Goal: Task Accomplishment & Management: Complete application form

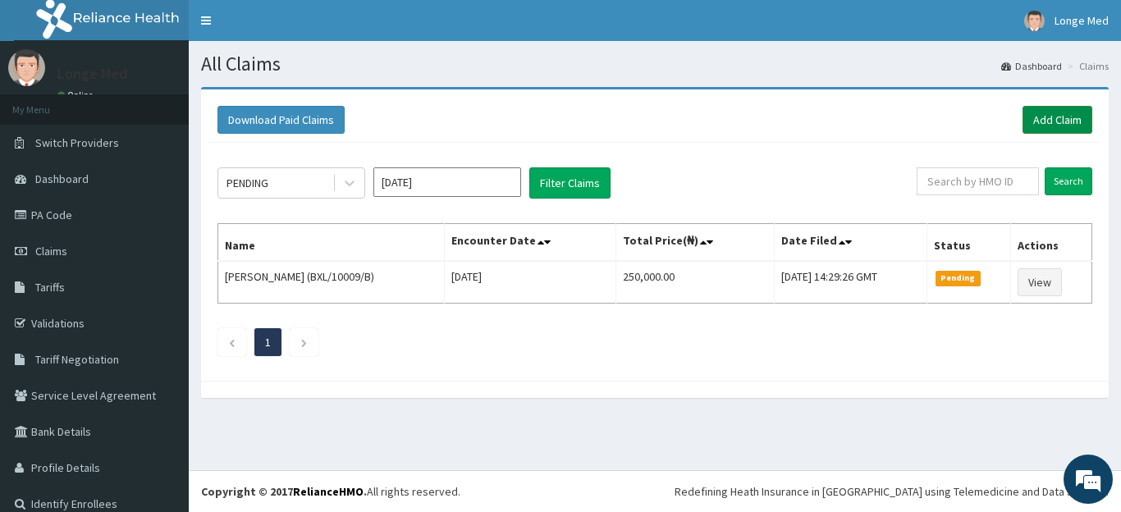
click at [1042, 122] on link "Add Claim" at bounding box center [1058, 120] width 70 height 28
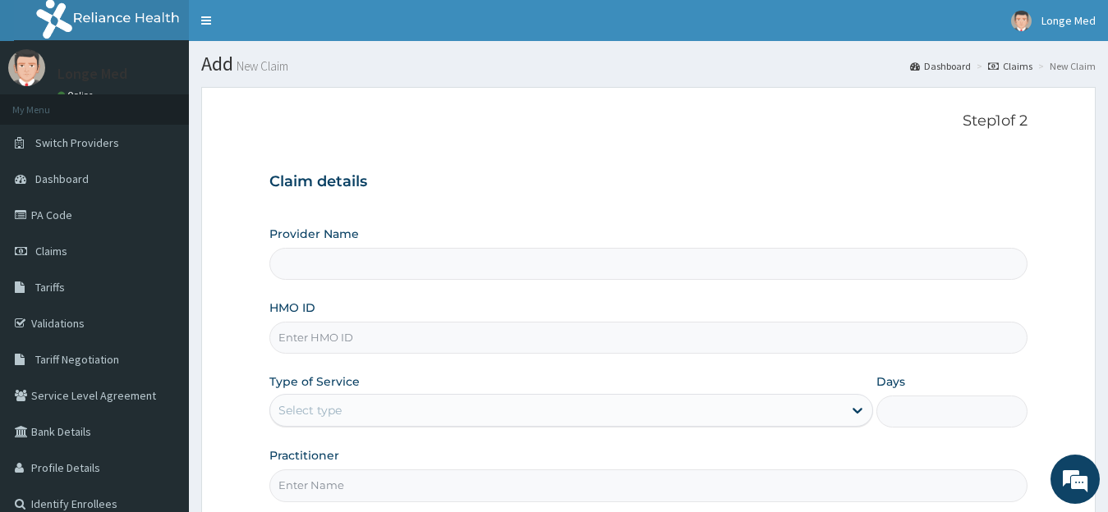
type input "[GEOGRAPHIC_DATA]"
click at [338, 336] on input "HMO ID" at bounding box center [648, 338] width 759 height 32
type input "FOI/10026/A"
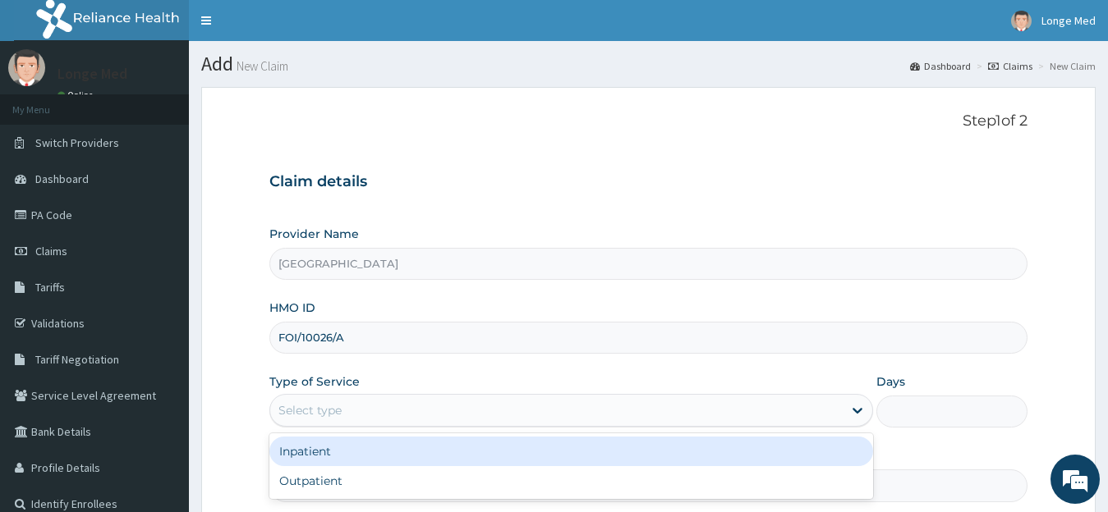
click at [309, 409] on div "Select type" at bounding box center [309, 410] width 63 height 16
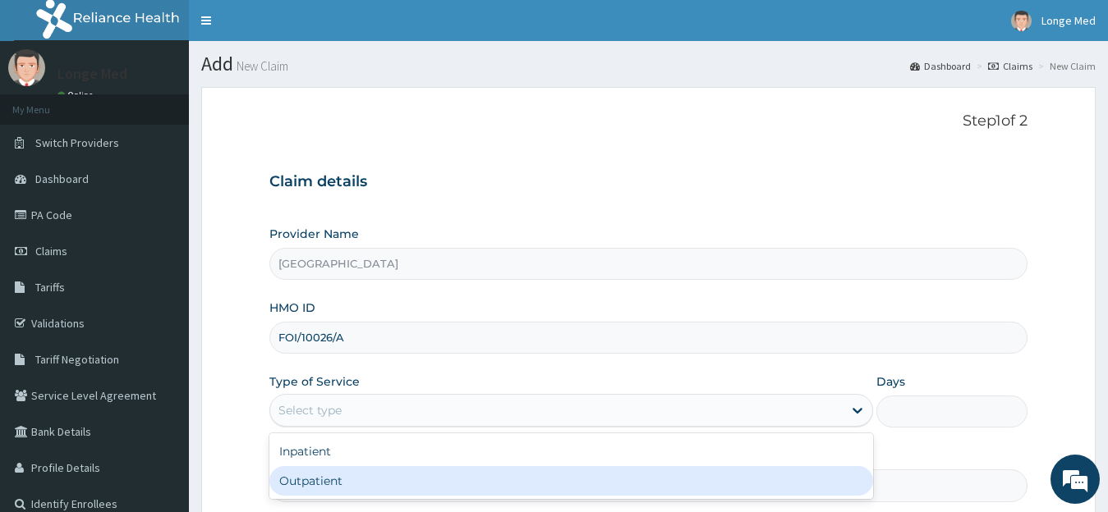
click at [309, 481] on div "Outpatient" at bounding box center [571, 481] width 604 height 30
type input "1"
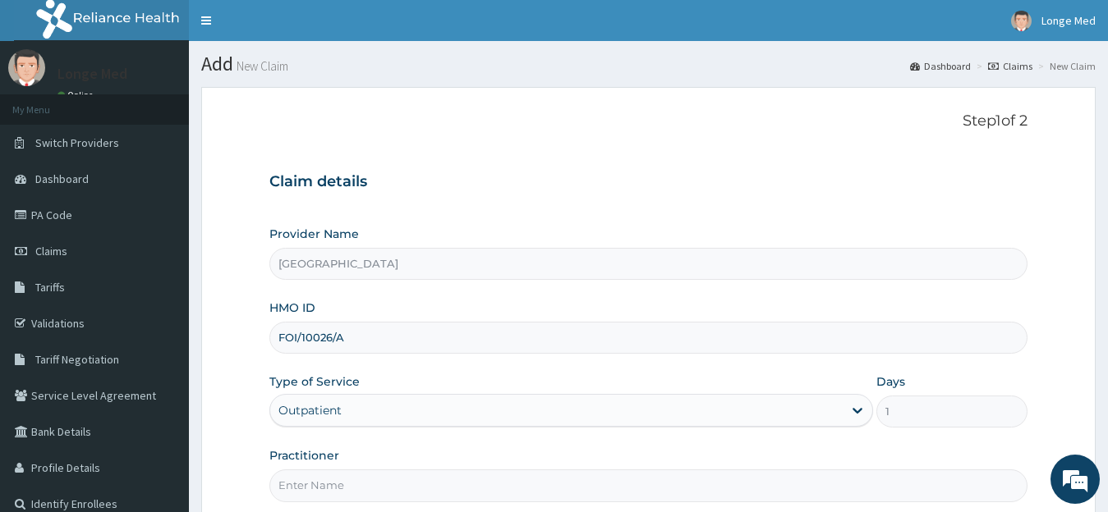
click at [309, 481] on input "Practitioner" at bounding box center [648, 486] width 759 height 32
click at [381, 485] on input "Practitioner" at bounding box center [648, 486] width 759 height 32
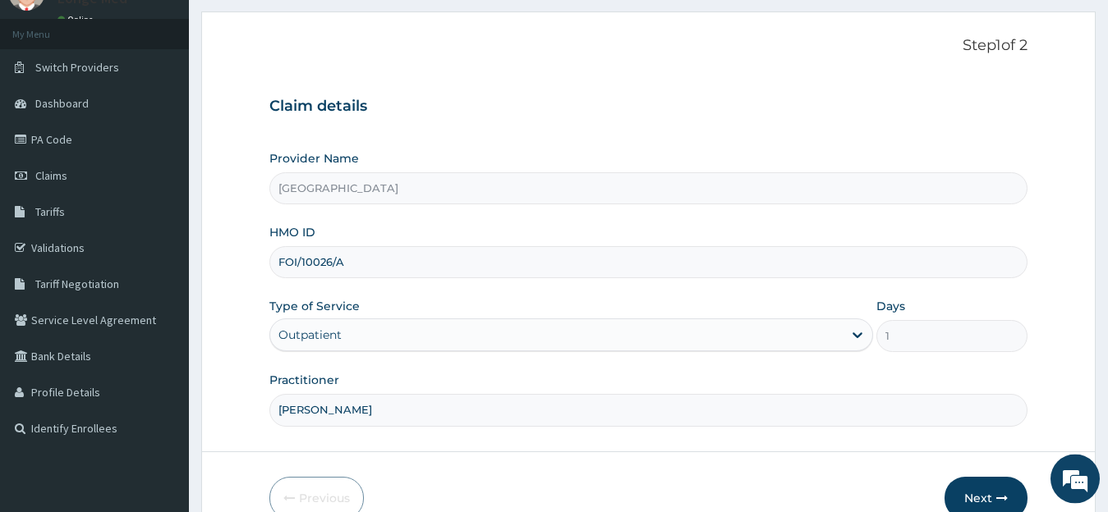
scroll to position [163, 0]
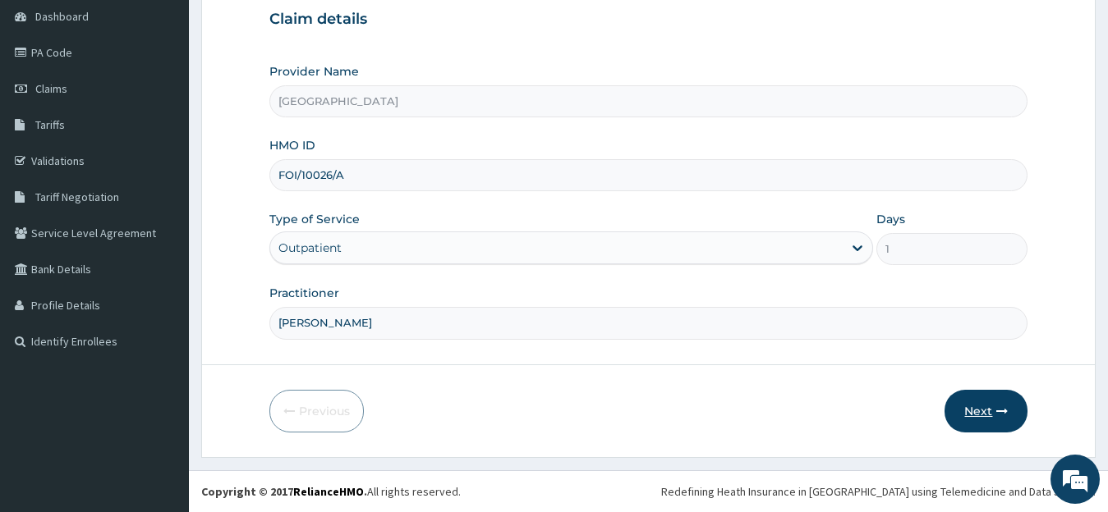
type input "DR ALFRED"
click at [980, 415] on button "Next" at bounding box center [985, 411] width 83 height 43
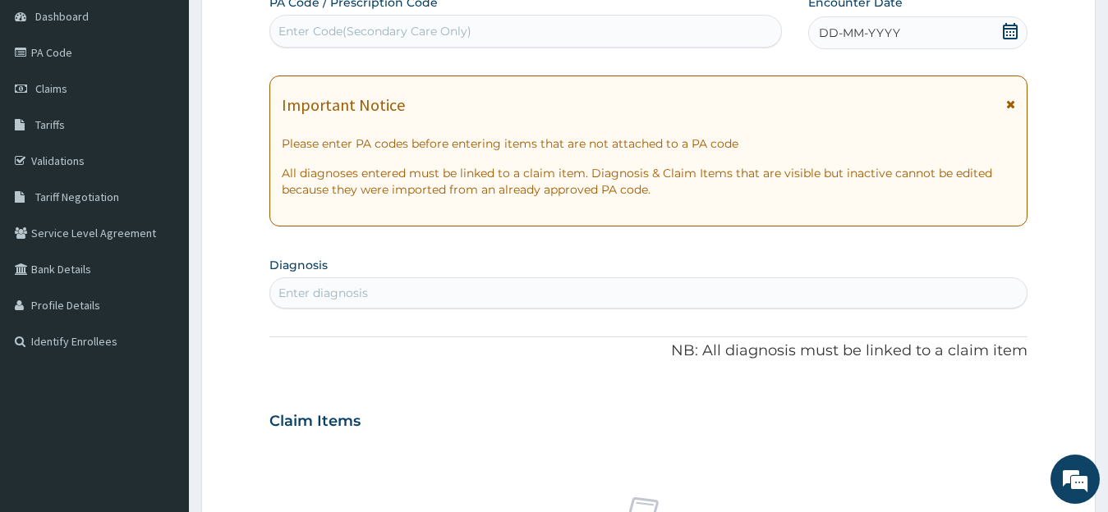
click at [1012, 34] on icon at bounding box center [1009, 31] width 15 height 16
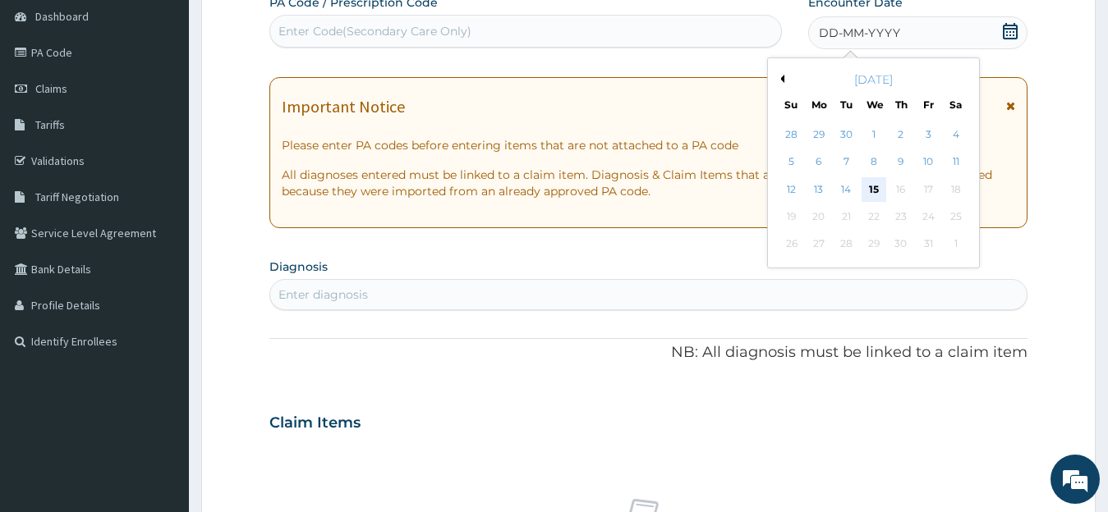
click at [877, 197] on div "15" at bounding box center [872, 189] width 25 height 25
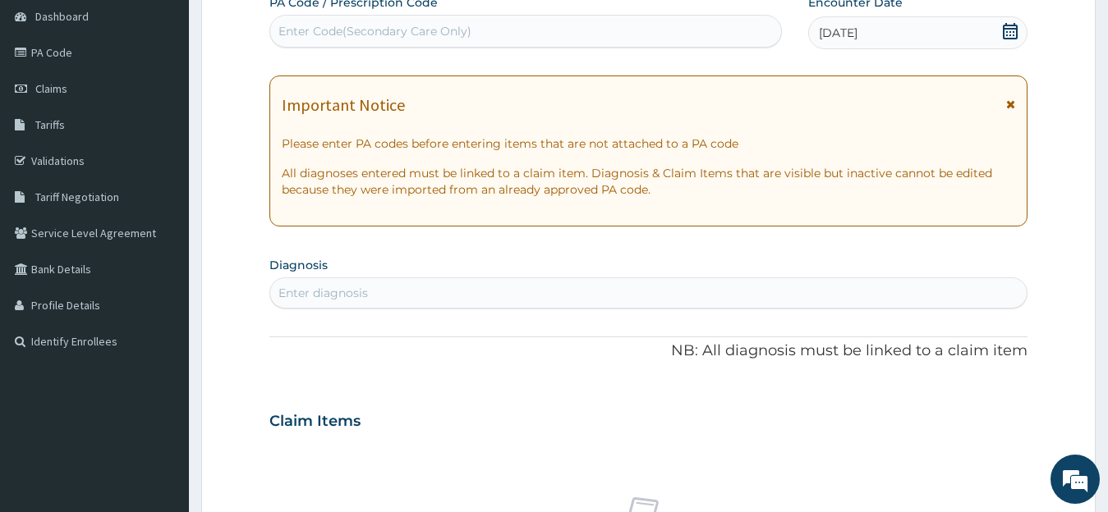
click at [364, 297] on div "Enter diagnosis" at bounding box center [322, 293] width 89 height 16
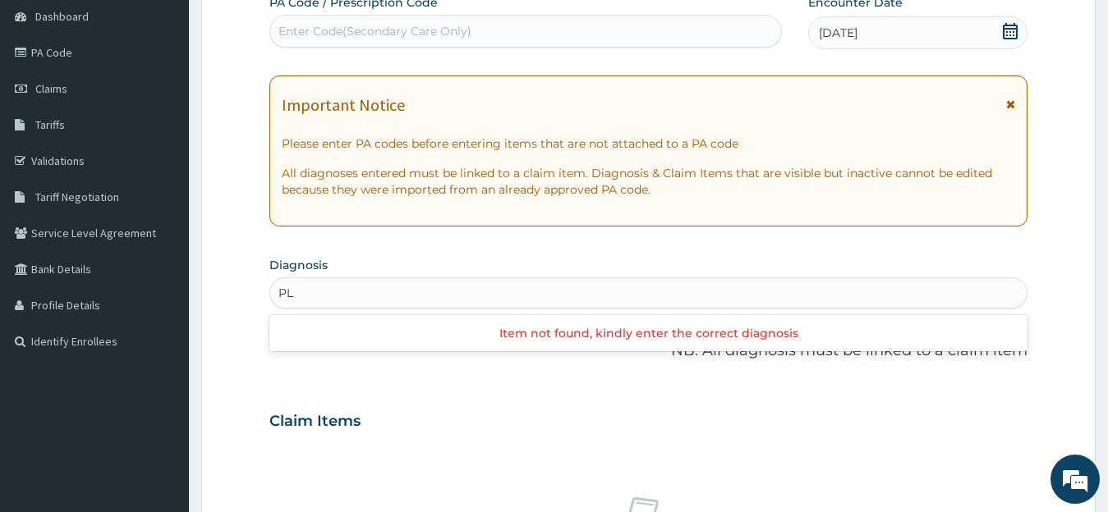
type input "P"
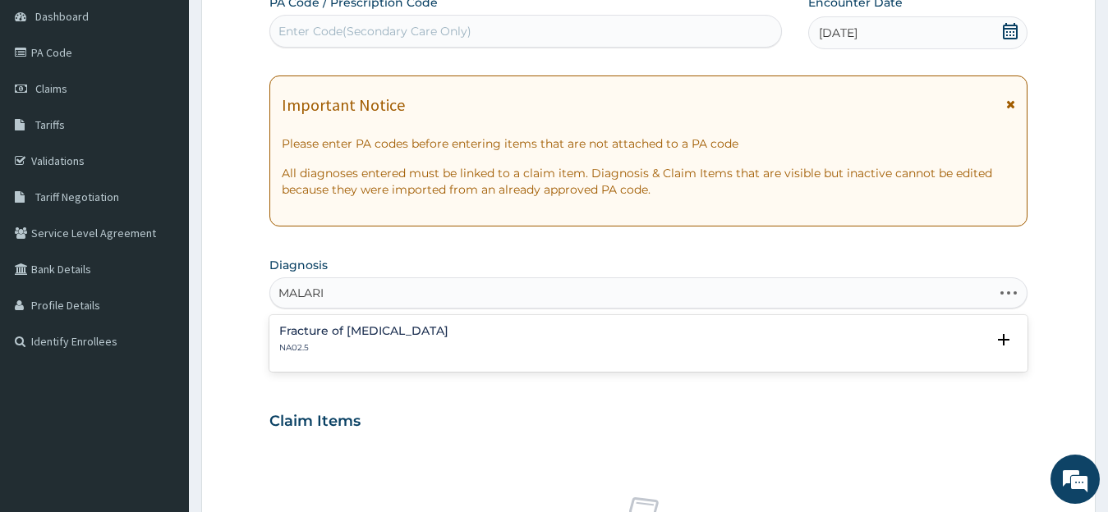
type input "MALARIA"
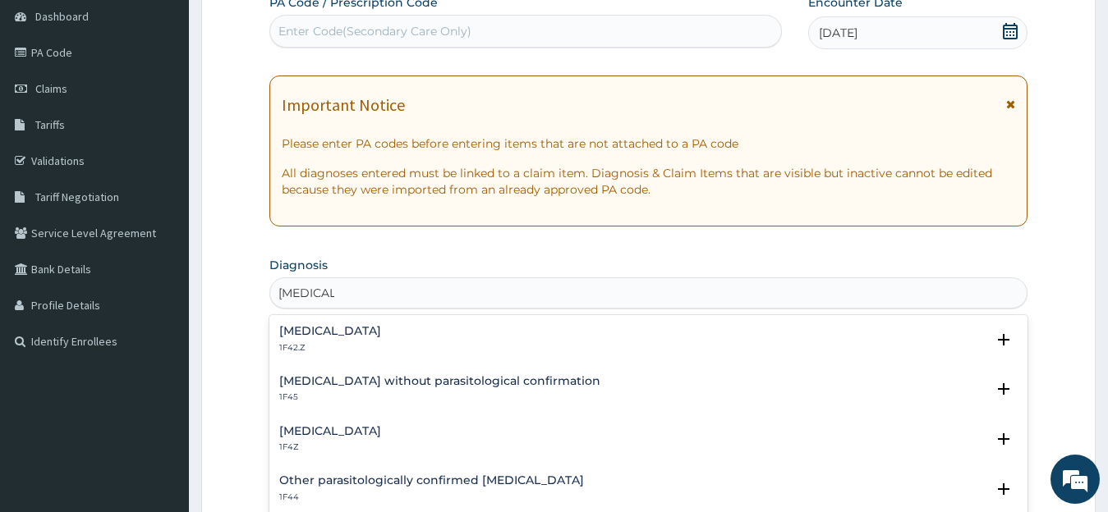
click at [358, 427] on h4 "Malaria, unspecified" at bounding box center [330, 431] width 102 height 12
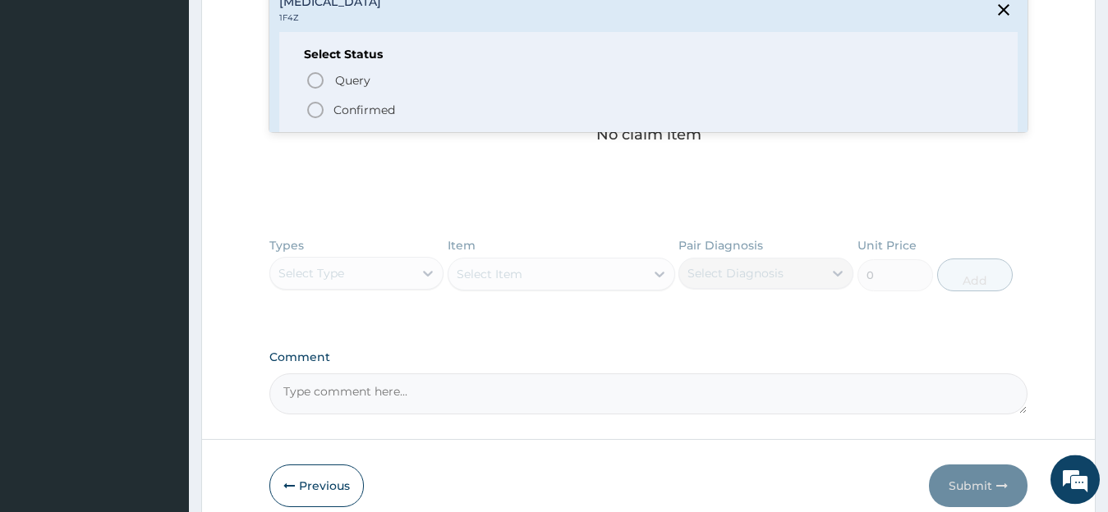
scroll to position [647, 0]
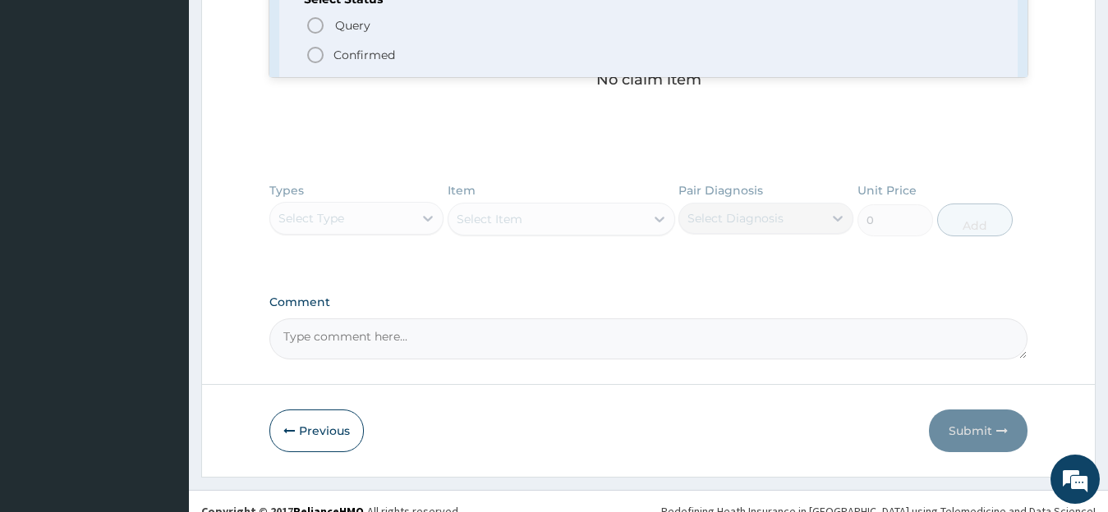
click at [346, 62] on p "Confirmed" at bounding box center [364, 55] width 62 height 16
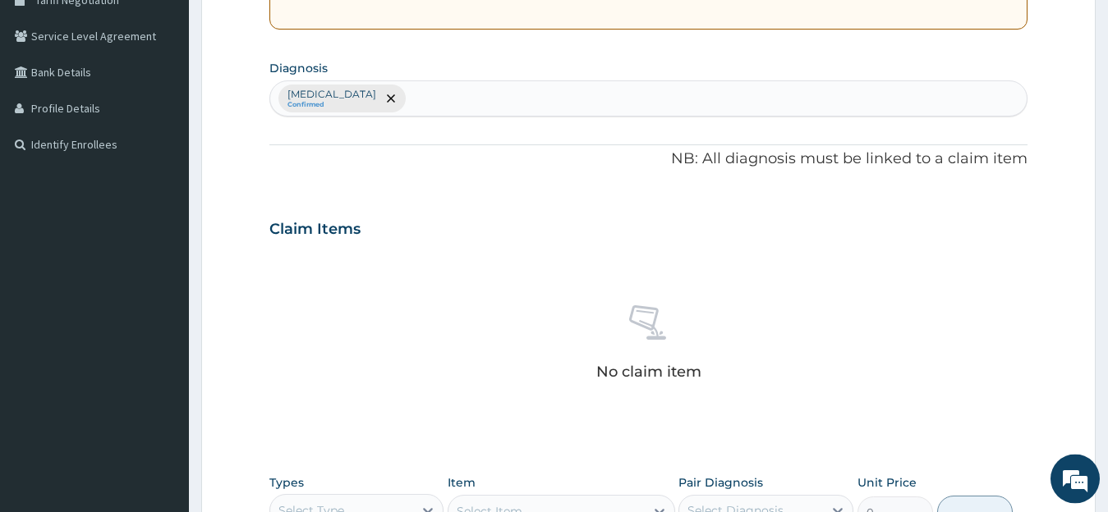
scroll to position [348, 0]
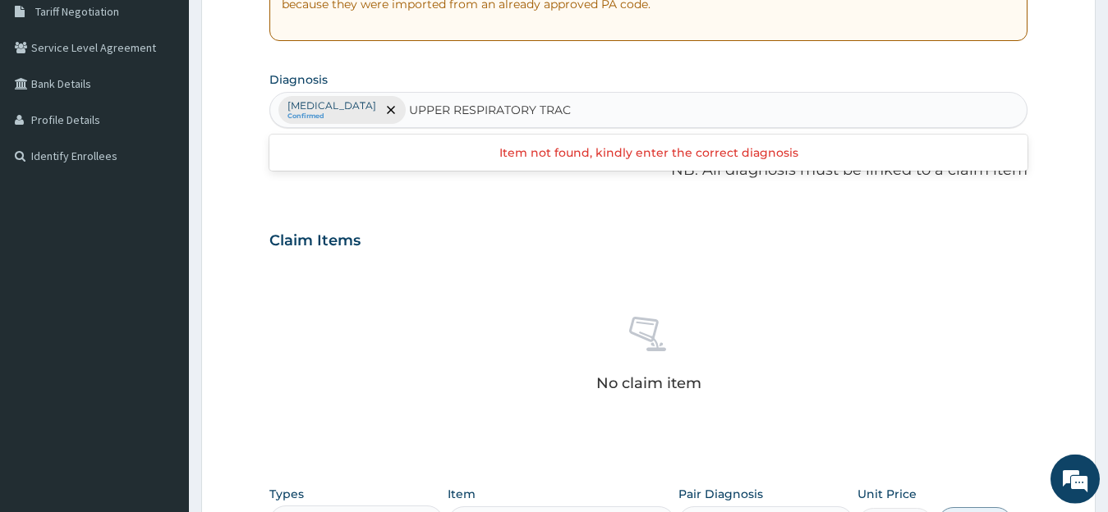
type input "UPPER RESPIRATORY TRACT"
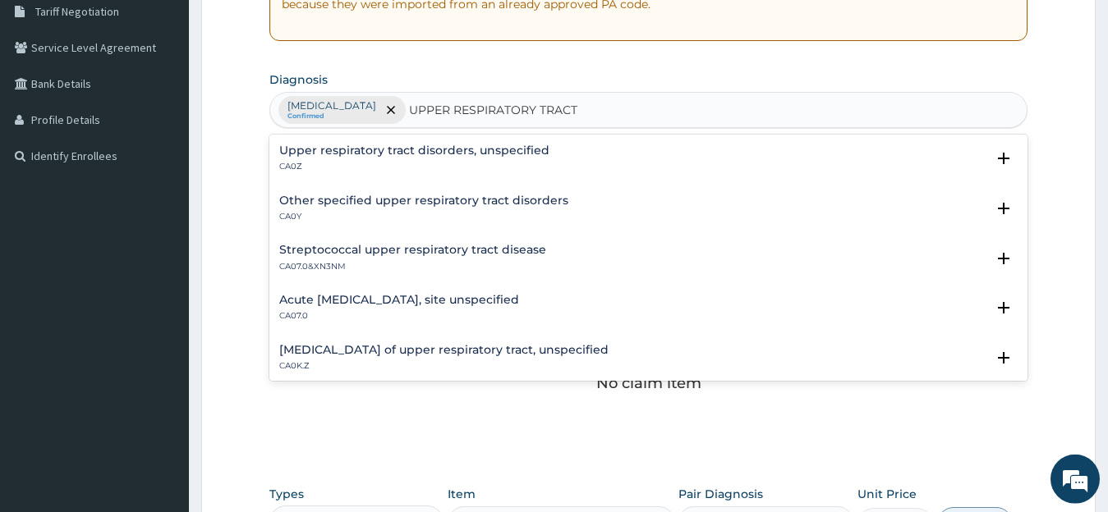
click at [355, 300] on h4 "Acute upper respiratory infection, site unspecified" at bounding box center [399, 300] width 240 height 12
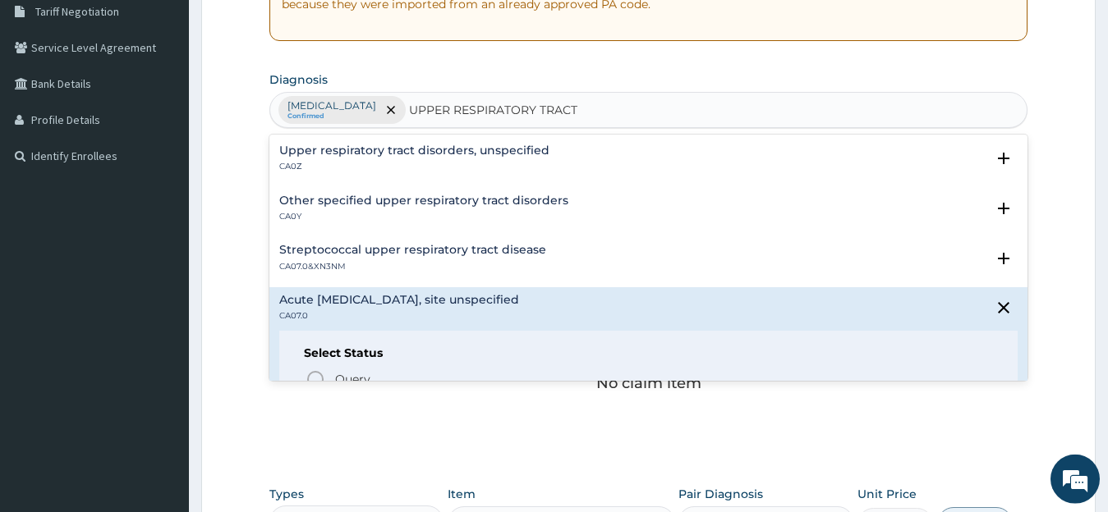
scroll to position [44, 0]
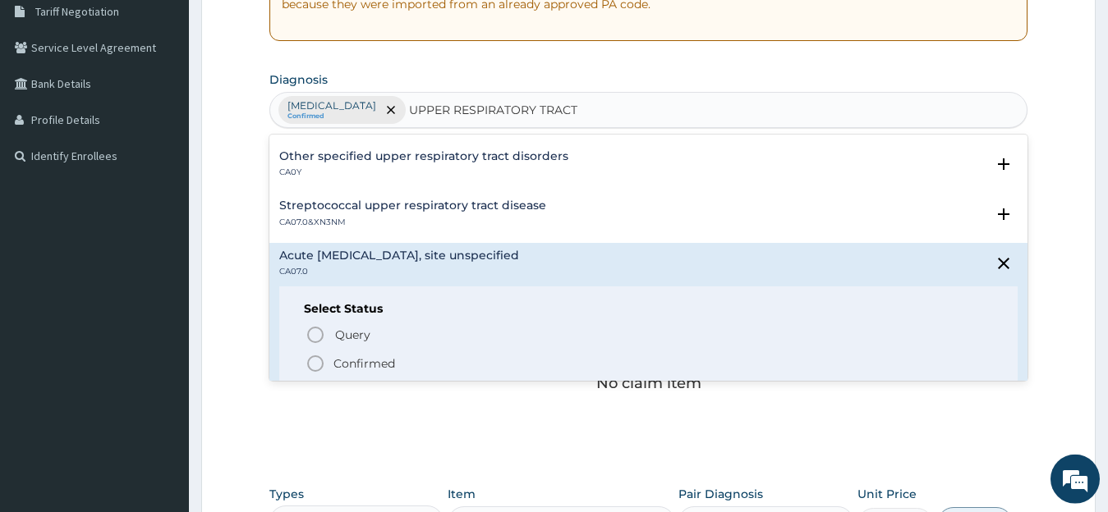
click at [341, 370] on p "Confirmed" at bounding box center [364, 363] width 62 height 16
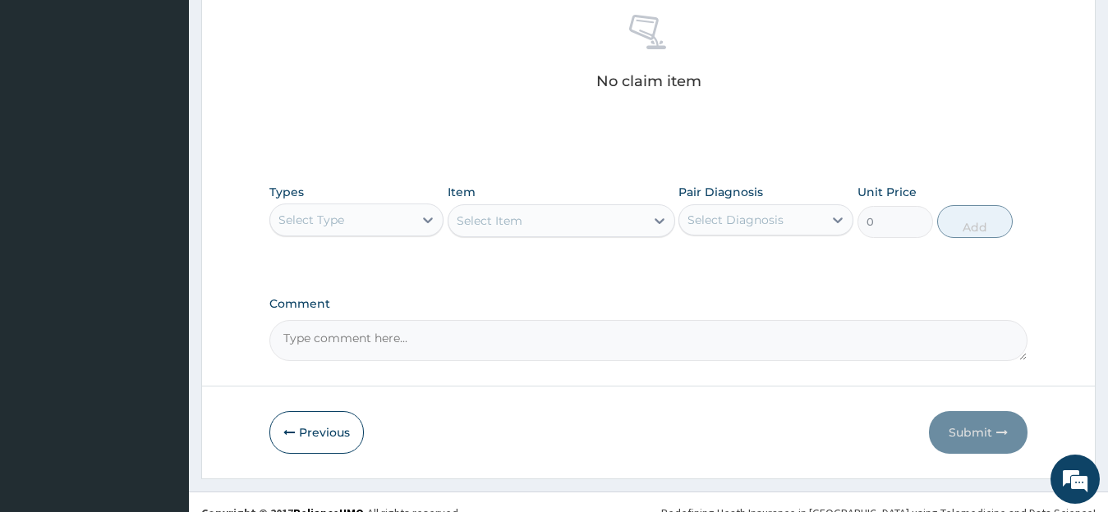
scroll to position [672, 0]
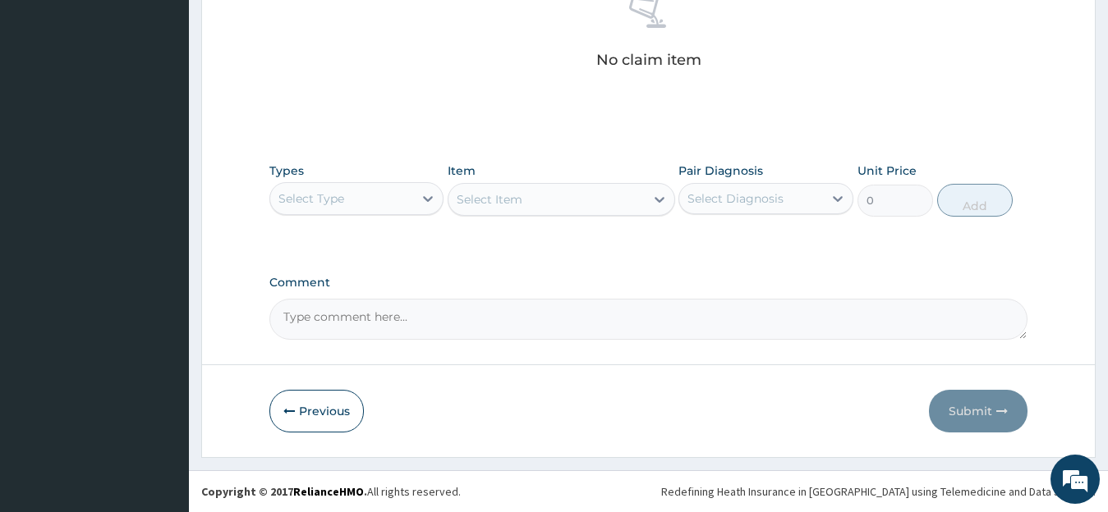
click at [390, 197] on div "Select Type" at bounding box center [342, 199] width 144 height 26
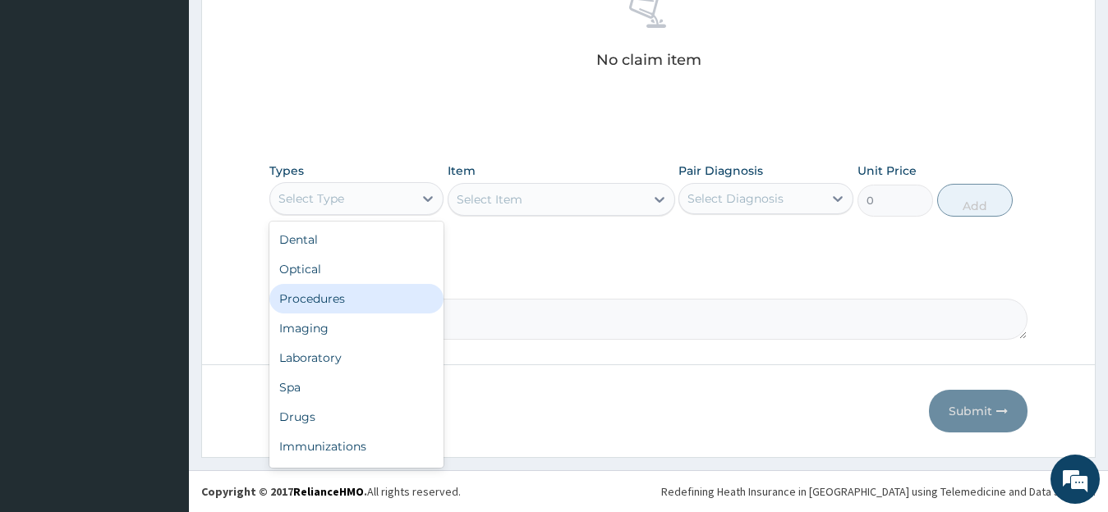
click at [401, 291] on div "Procedures" at bounding box center [356, 299] width 175 height 30
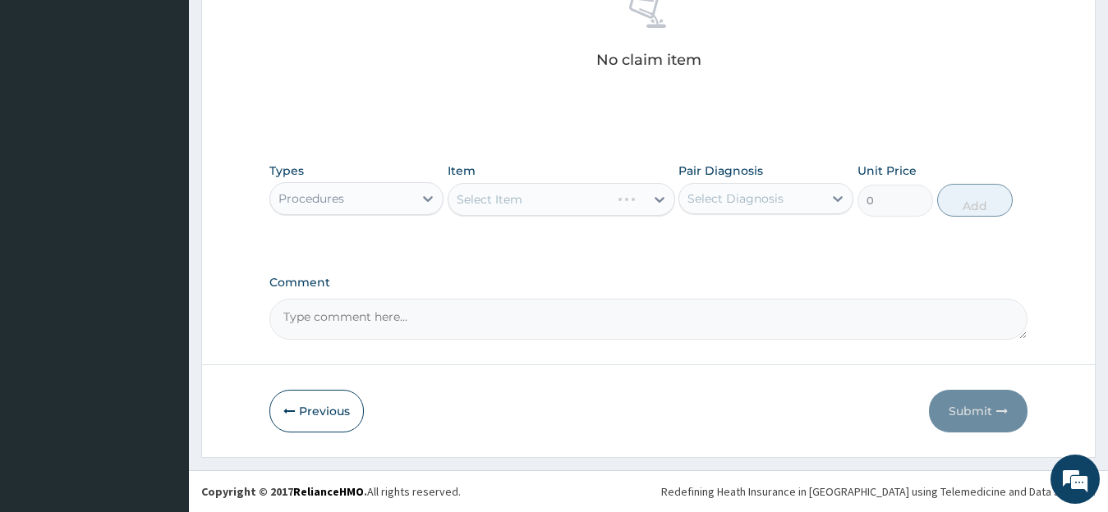
click at [508, 210] on div "Select Item" at bounding box center [560, 199] width 227 height 33
click at [517, 209] on div "Select Item" at bounding box center [546, 199] width 196 height 26
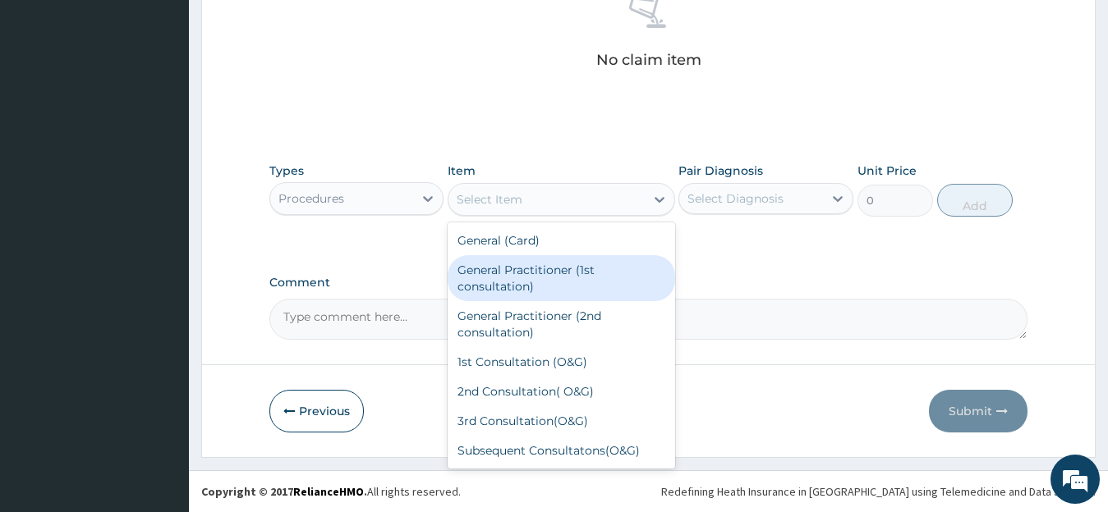
click at [525, 300] on div "General Practitioner (1st consultation)" at bounding box center [560, 278] width 227 height 46
type input "1500"
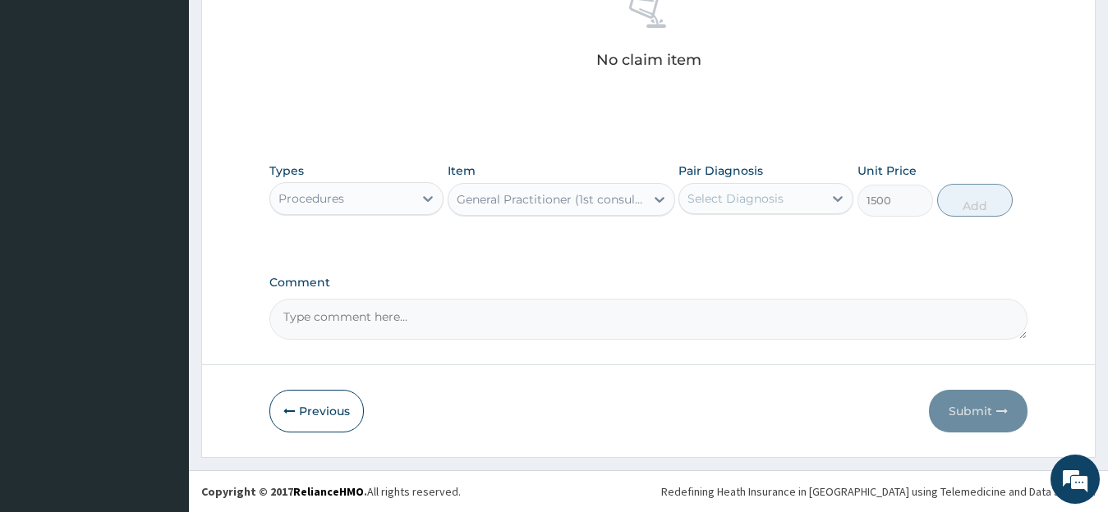
click at [810, 191] on div "Select Diagnosis" at bounding box center [751, 199] width 144 height 26
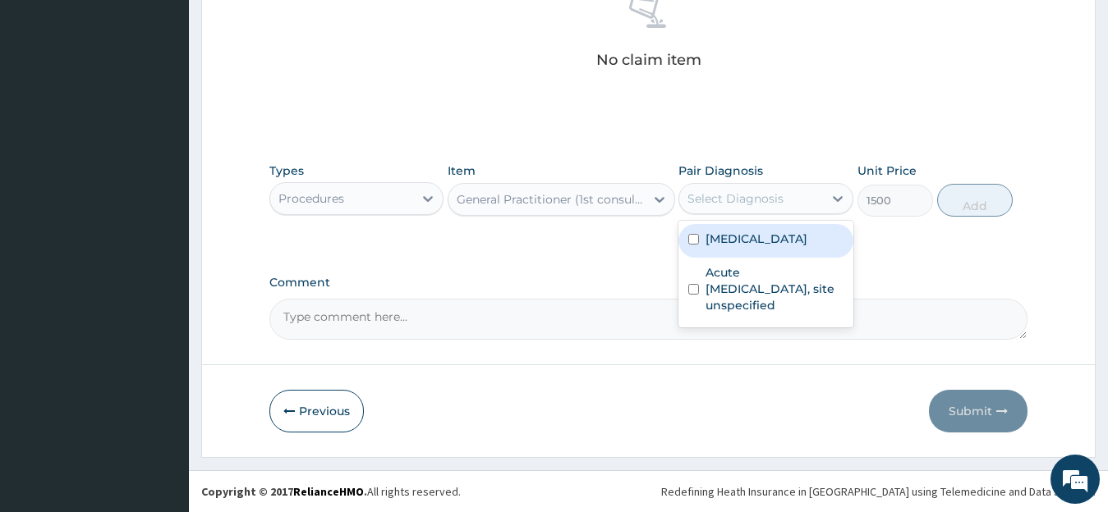
click at [690, 236] on input "checkbox" at bounding box center [693, 239] width 11 height 11
checkbox input "true"
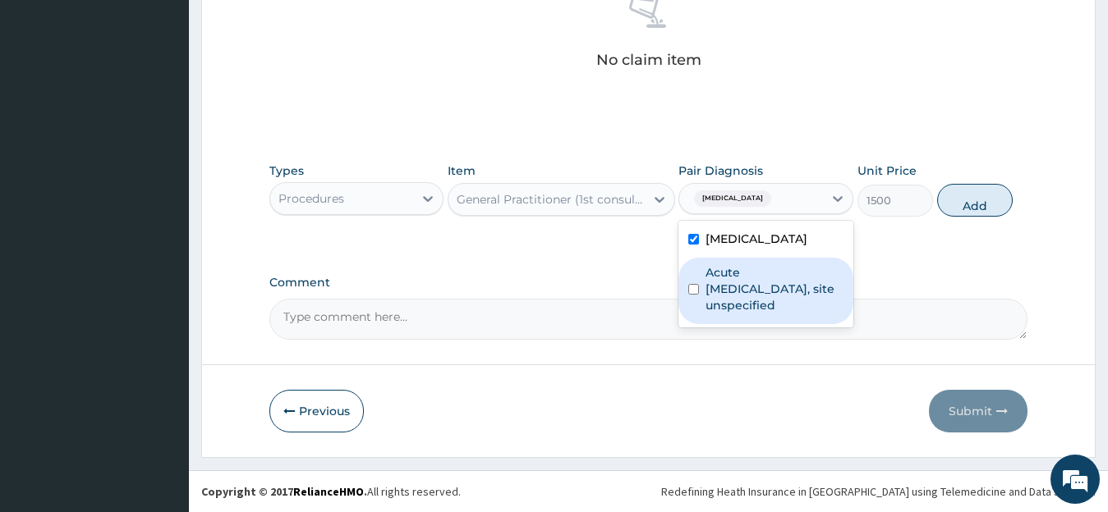
click at [691, 291] on input "checkbox" at bounding box center [693, 289] width 11 height 11
checkbox input "true"
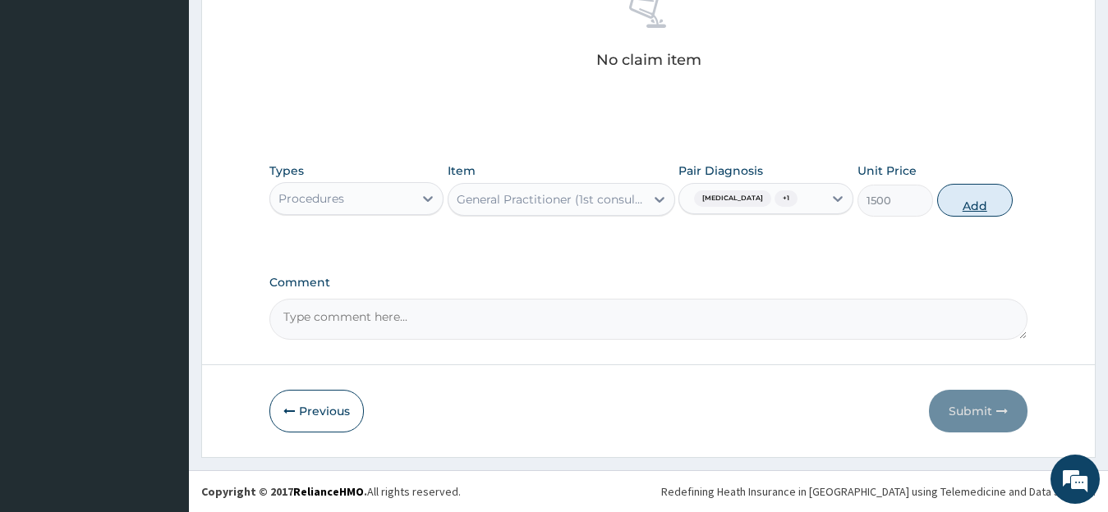
click at [968, 204] on button "Add" at bounding box center [975, 200] width 76 height 33
type input "0"
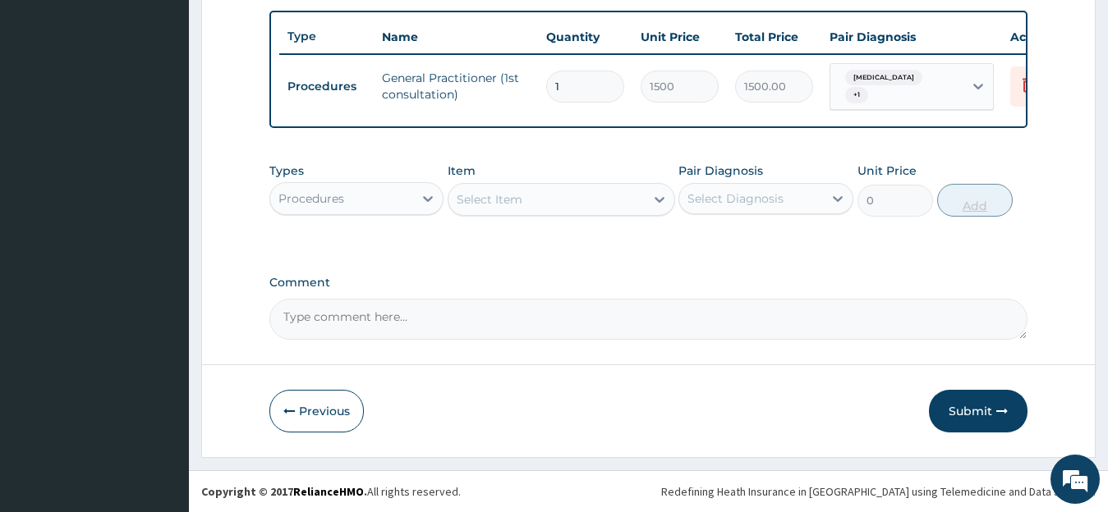
scroll to position [614, 0]
click at [408, 195] on div "Procedures" at bounding box center [342, 199] width 144 height 26
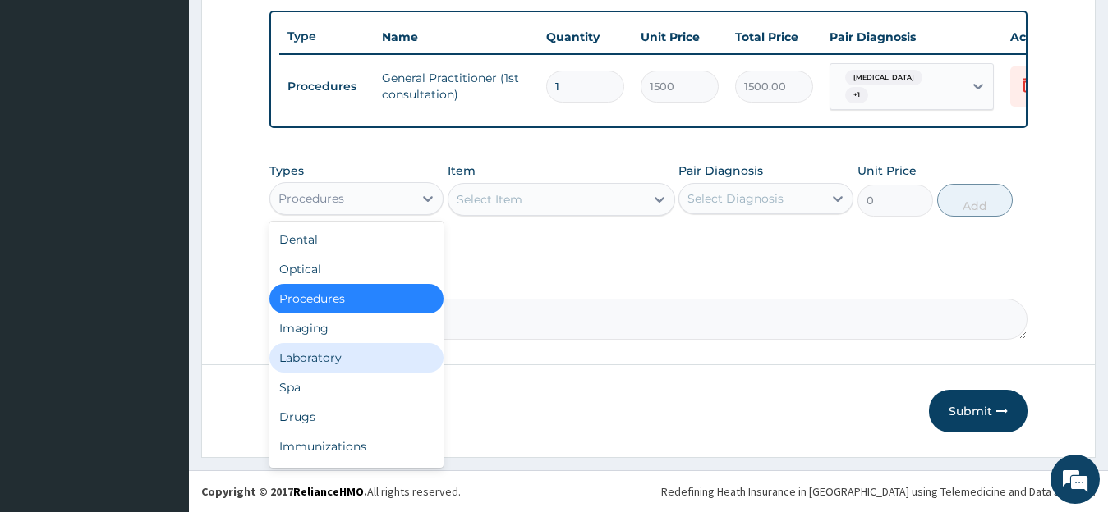
click at [349, 358] on div "Laboratory" at bounding box center [356, 358] width 175 height 30
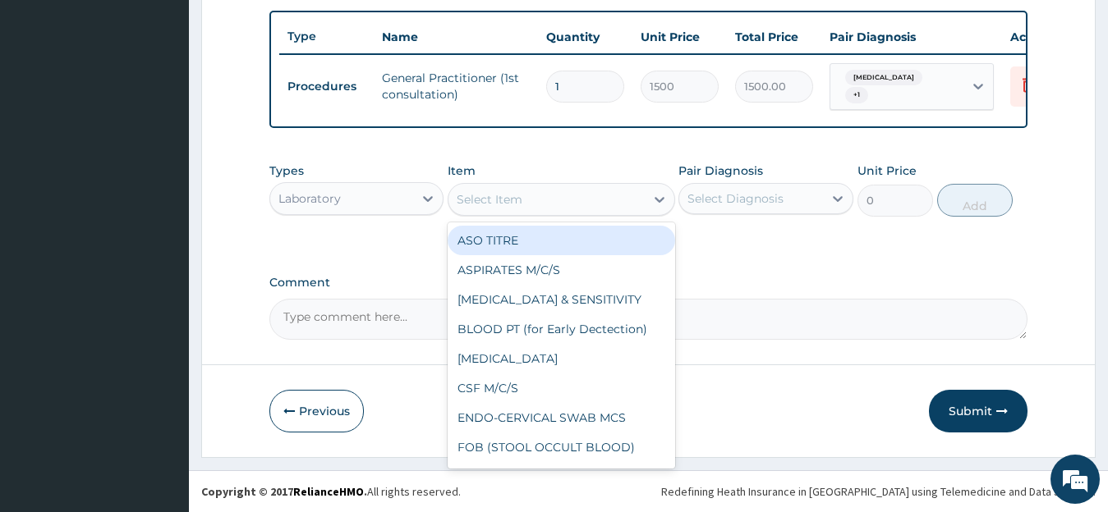
click at [586, 193] on div "Select Item" at bounding box center [546, 199] width 196 height 26
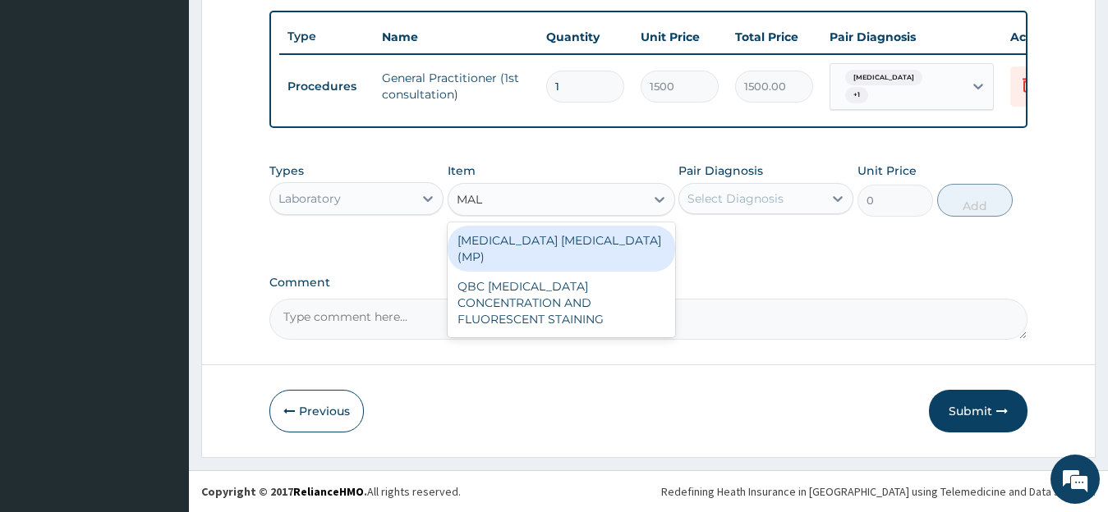
type input "MALA"
click at [621, 236] on div "MALARIA PARASITE (MP)" at bounding box center [560, 249] width 227 height 46
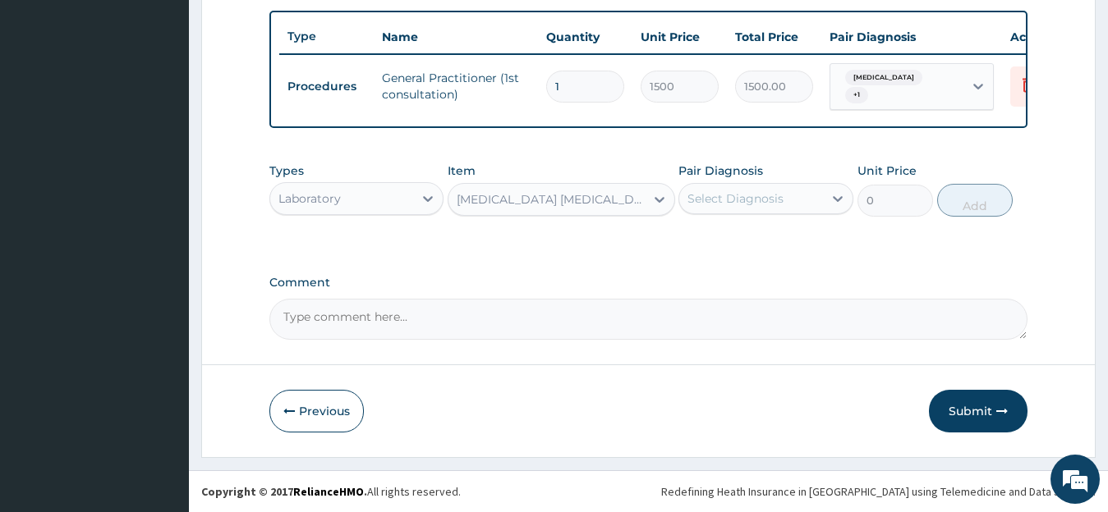
type input "728"
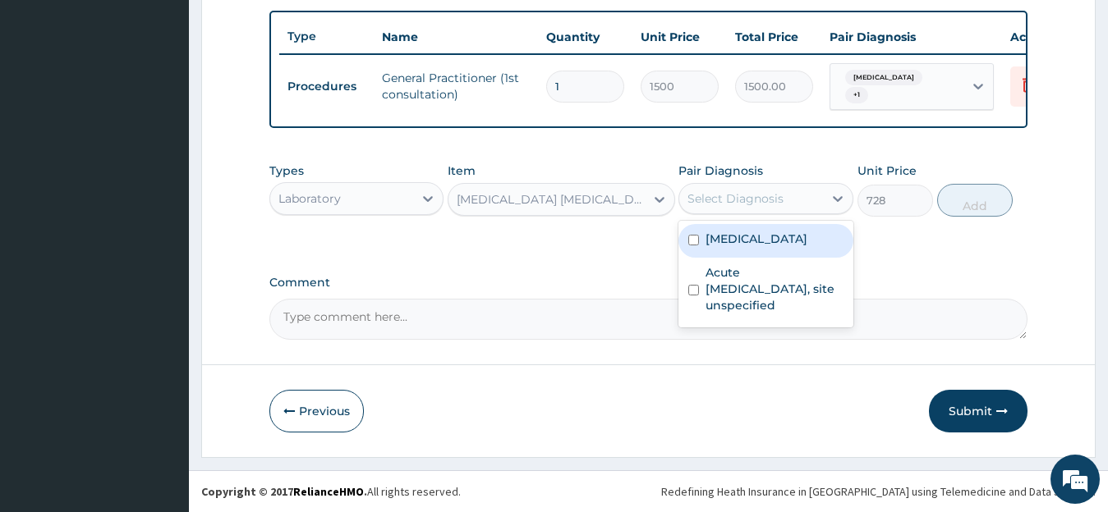
click at [758, 204] on div "Select Diagnosis" at bounding box center [735, 198] width 96 height 16
click at [759, 245] on label "Malaria, unspecified" at bounding box center [756, 239] width 102 height 16
checkbox input "true"
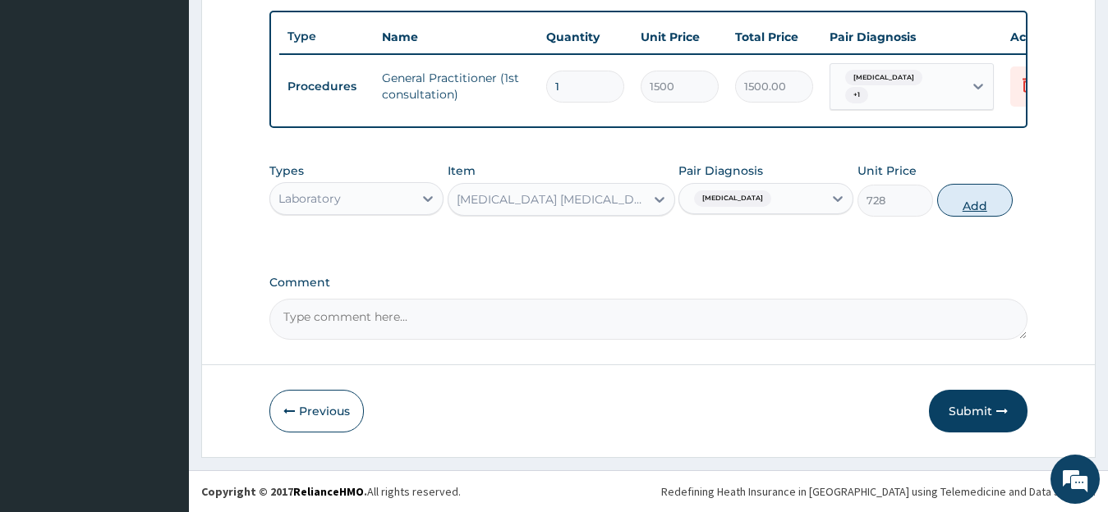
click at [990, 210] on button "Add" at bounding box center [975, 200] width 76 height 33
type input "0"
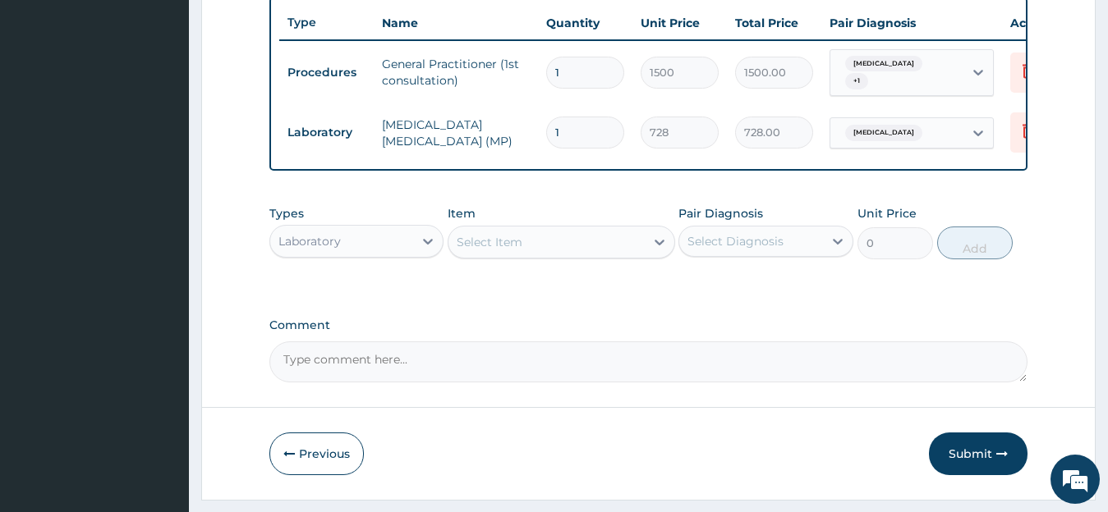
click at [485, 250] on div "Select Item" at bounding box center [489, 242] width 66 height 16
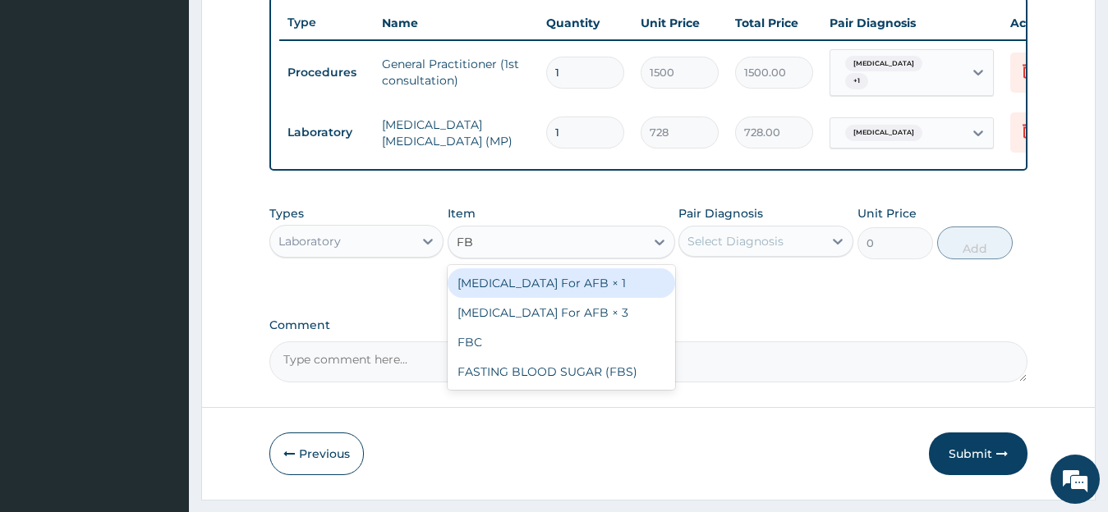
type input "FBC"
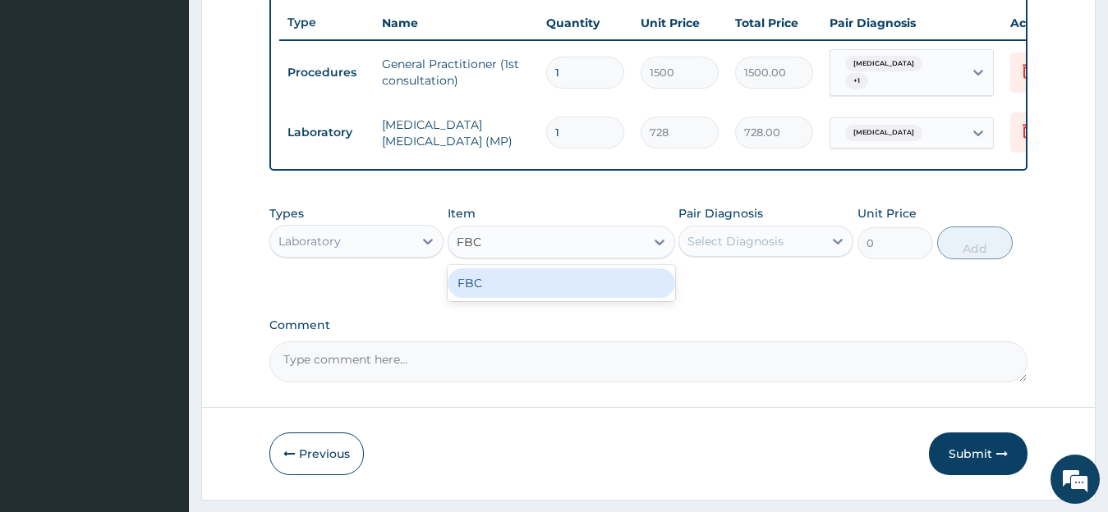
click at [558, 298] on div "FBC" at bounding box center [560, 283] width 227 height 30
type input "2080"
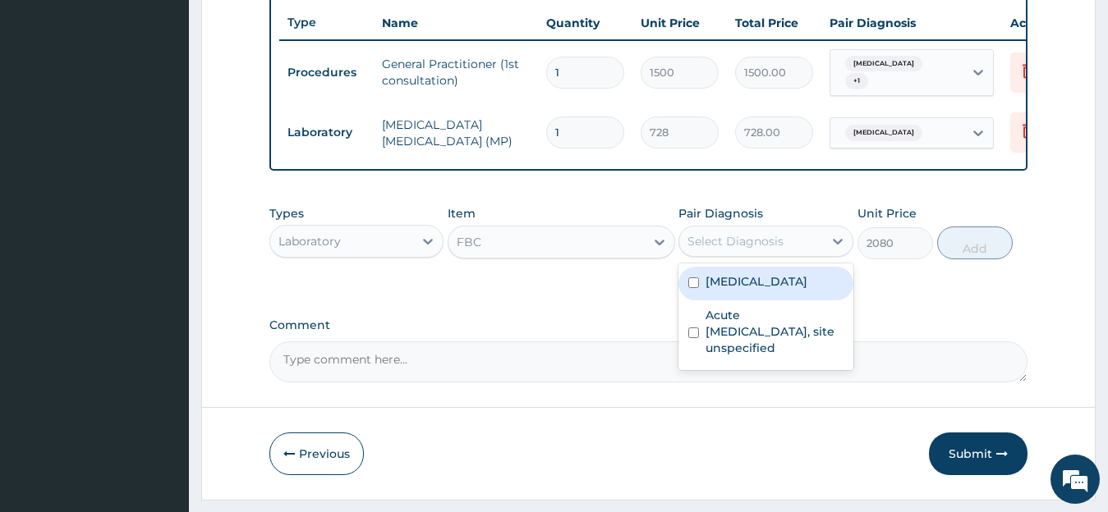
click at [788, 249] on div "Select Diagnosis" at bounding box center [751, 241] width 144 height 26
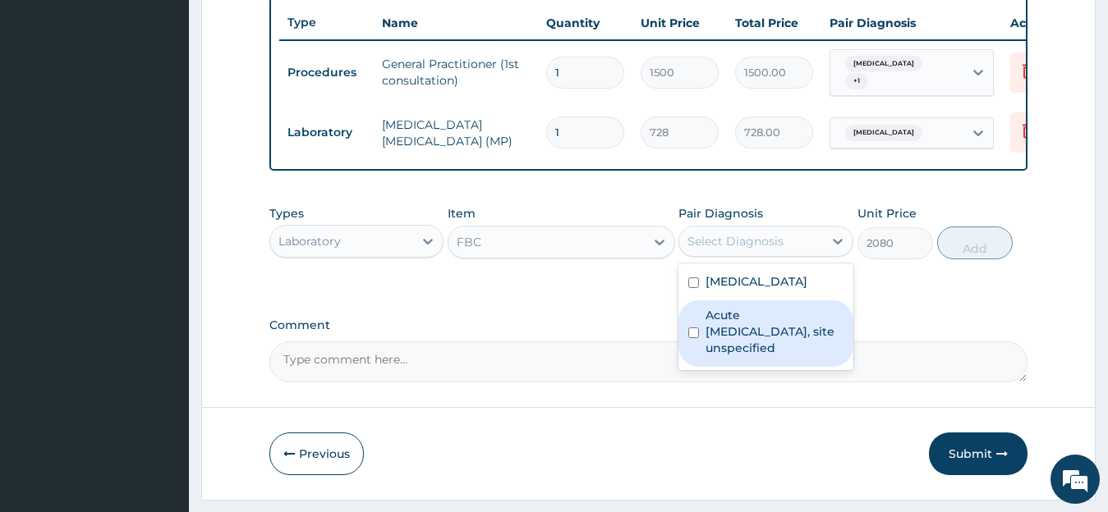
click at [747, 331] on label "Acute upper respiratory infection, site unspecified" at bounding box center [774, 331] width 138 height 49
checkbox input "true"
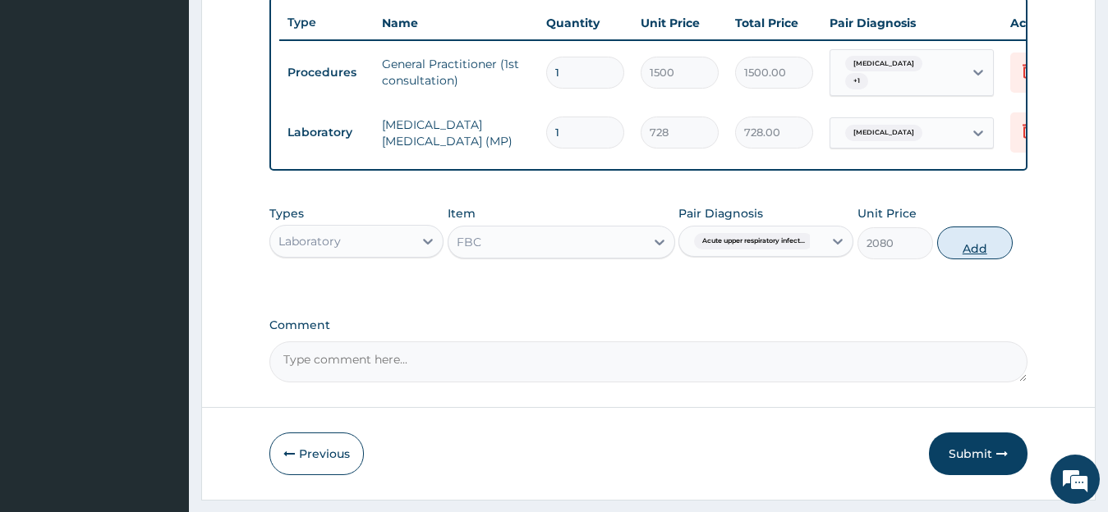
click at [976, 255] on button "Add" at bounding box center [975, 243] width 76 height 33
type input "0"
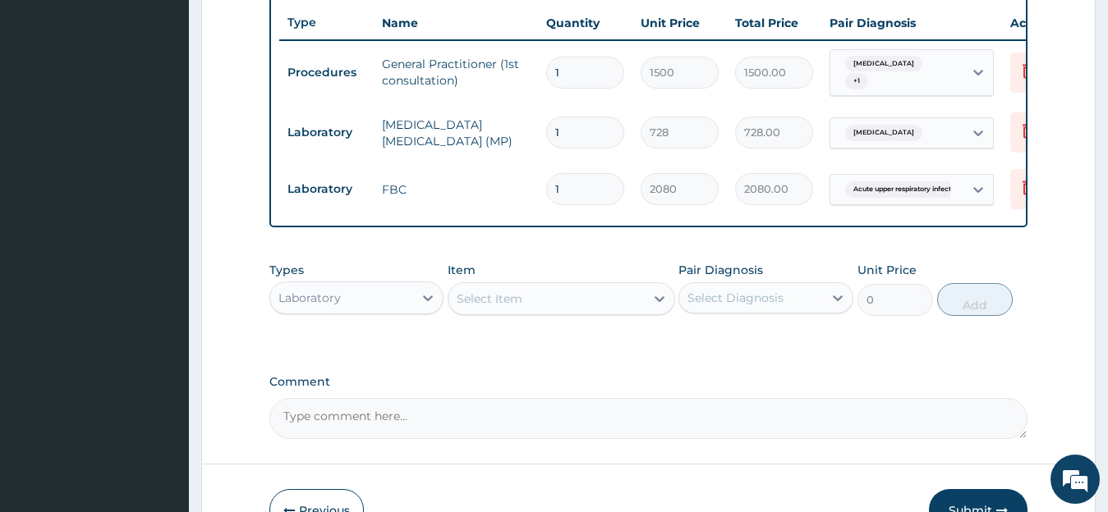
click at [387, 309] on div "Laboratory" at bounding box center [342, 298] width 144 height 26
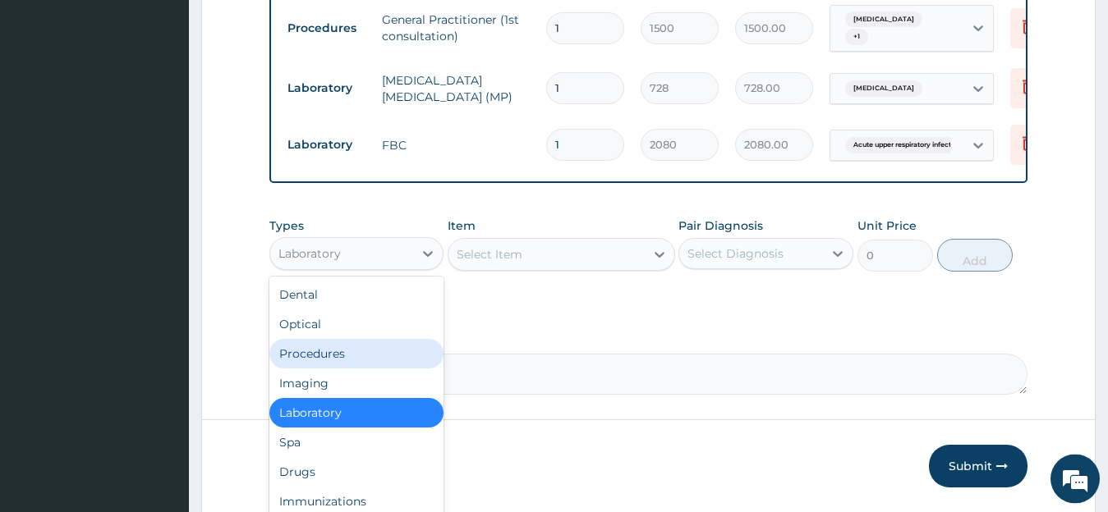
scroll to position [677, 0]
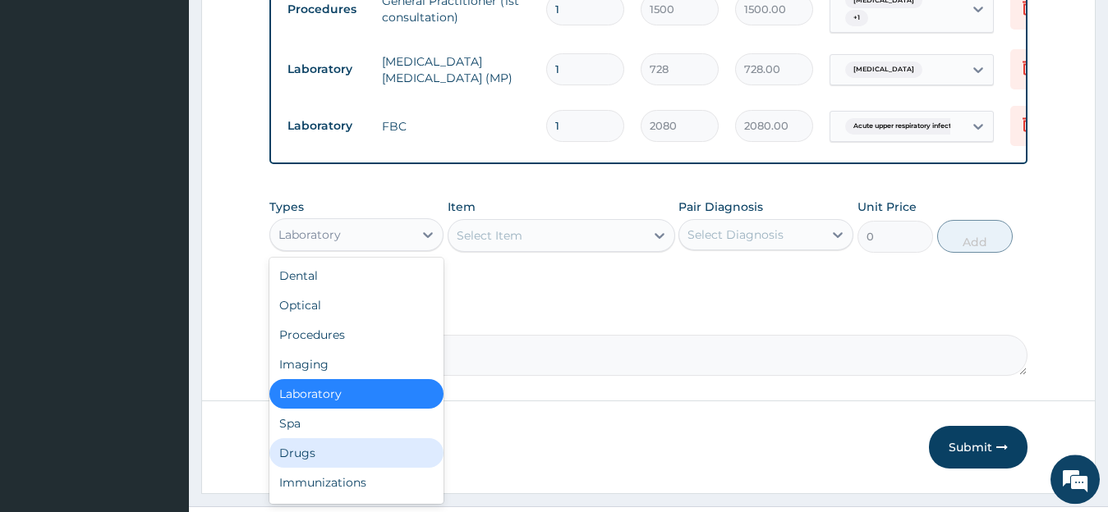
click at [383, 468] on div "Drugs" at bounding box center [356, 453] width 175 height 30
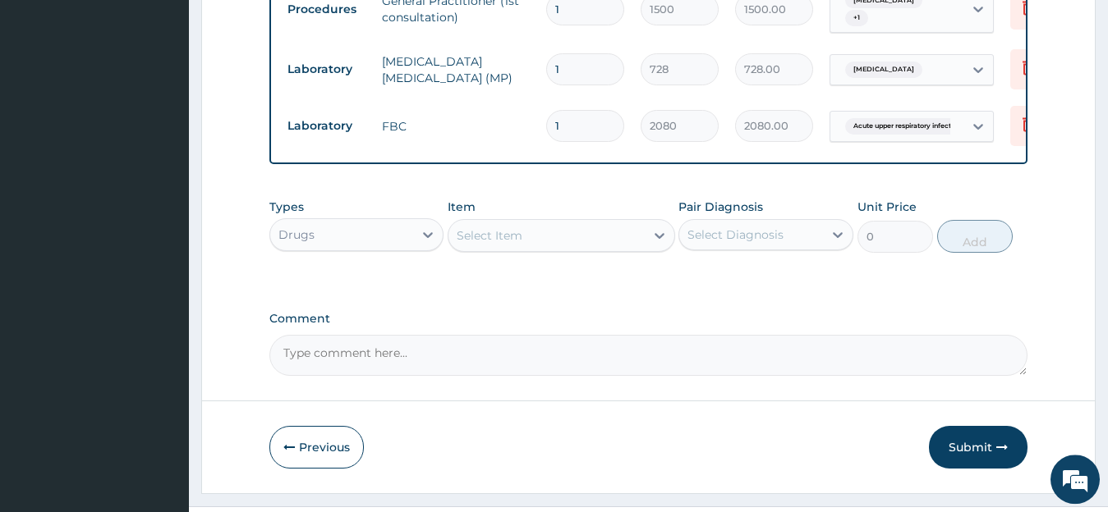
click at [583, 249] on div "Select Item" at bounding box center [546, 235] width 196 height 26
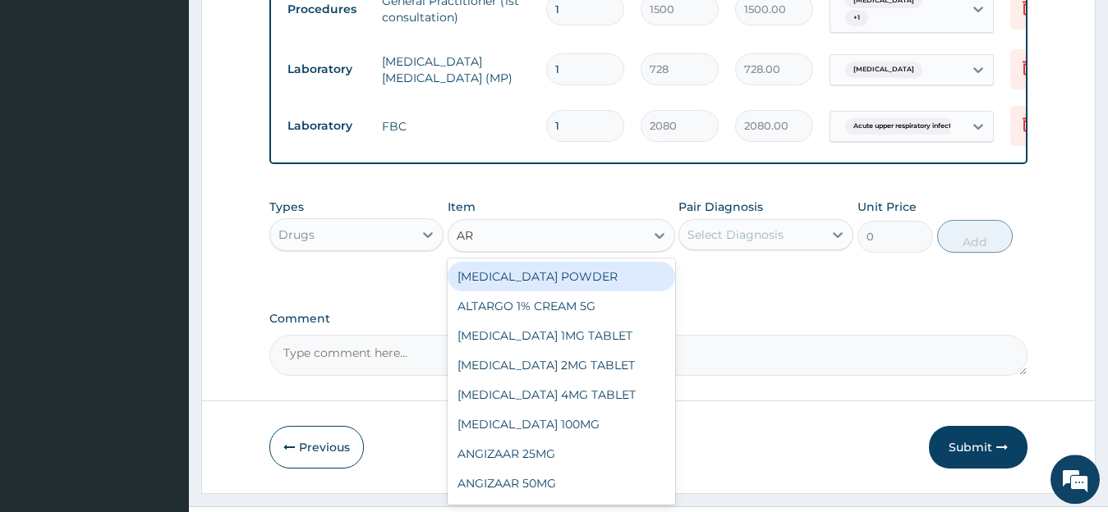
type input "ART"
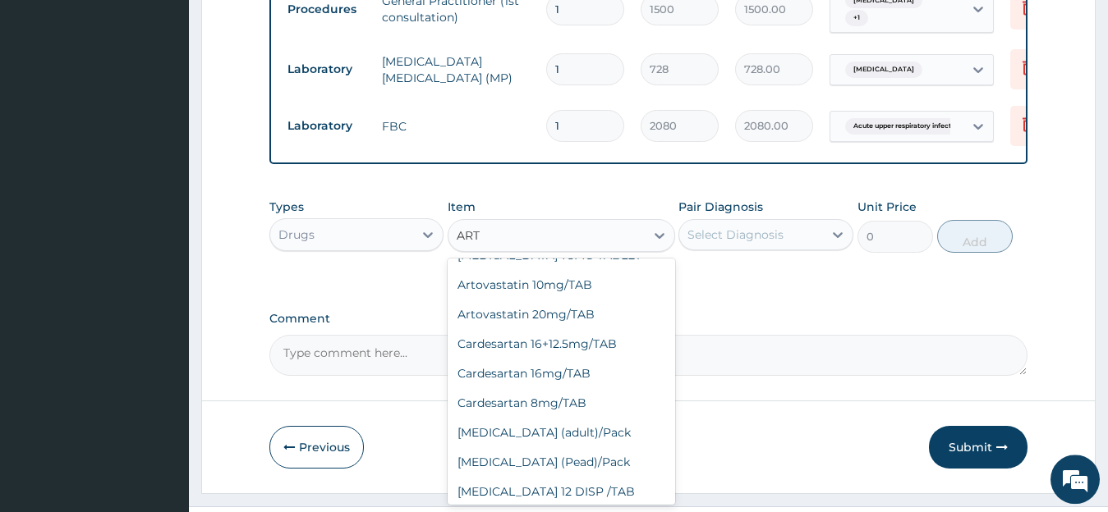
scroll to position [1288, 0]
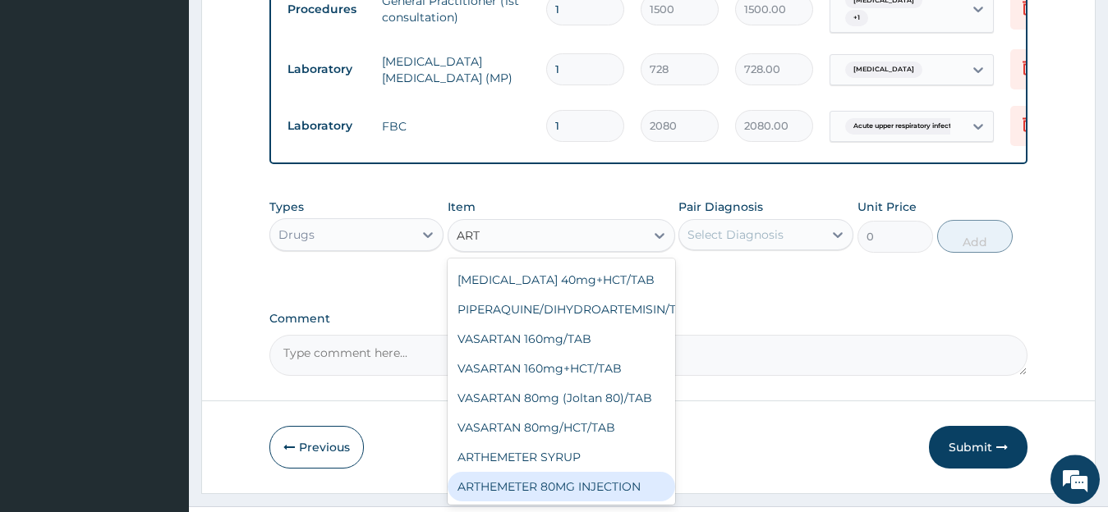
click at [488, 490] on div "ARTHEMETER 80MG INJECTION" at bounding box center [560, 487] width 227 height 30
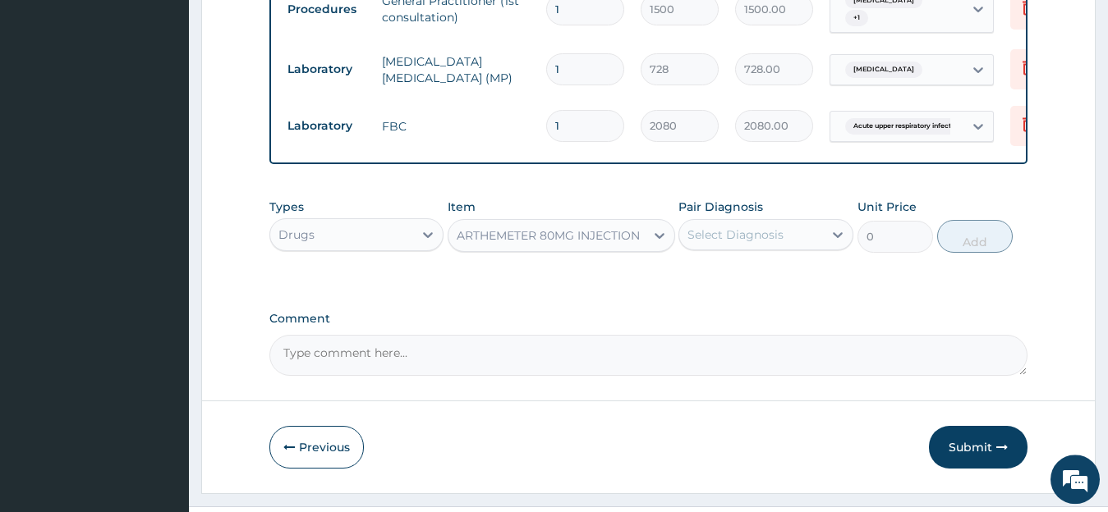
type input "1000"
click at [791, 239] on div "Select Diagnosis" at bounding box center [751, 235] width 144 height 26
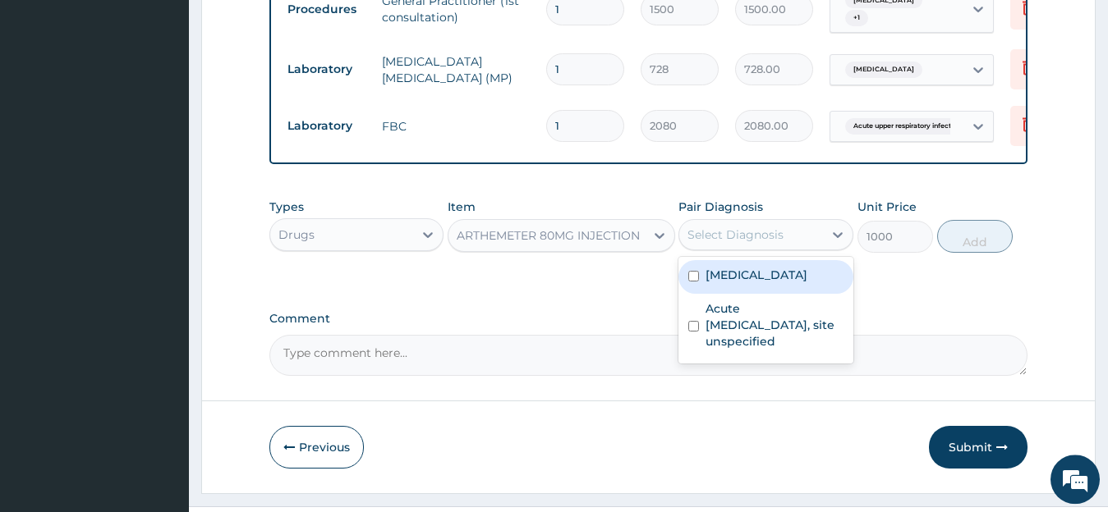
click at [757, 283] on label "Malaria, unspecified" at bounding box center [756, 275] width 102 height 16
checkbox input "true"
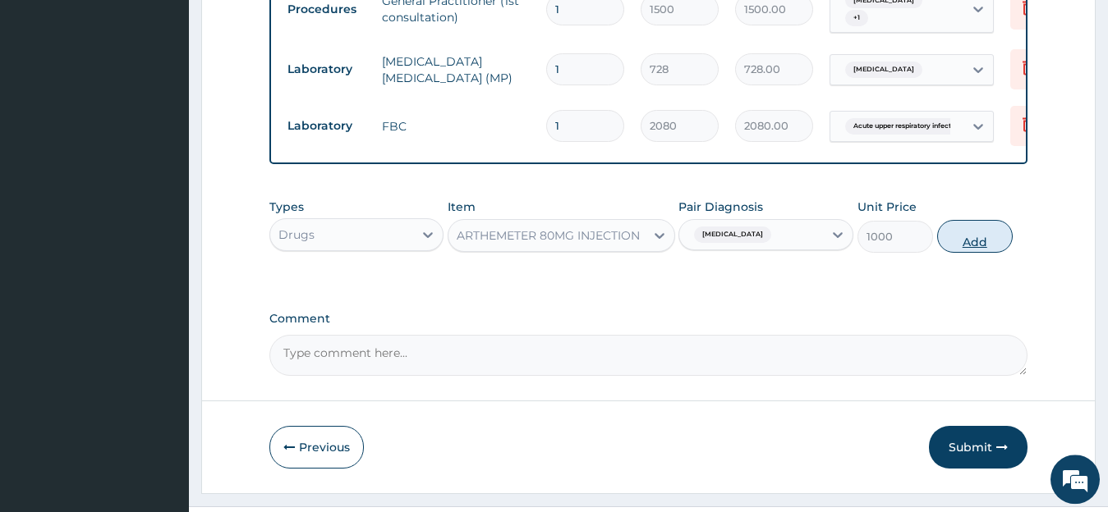
click at [987, 252] on button "Add" at bounding box center [975, 236] width 76 height 33
type input "0"
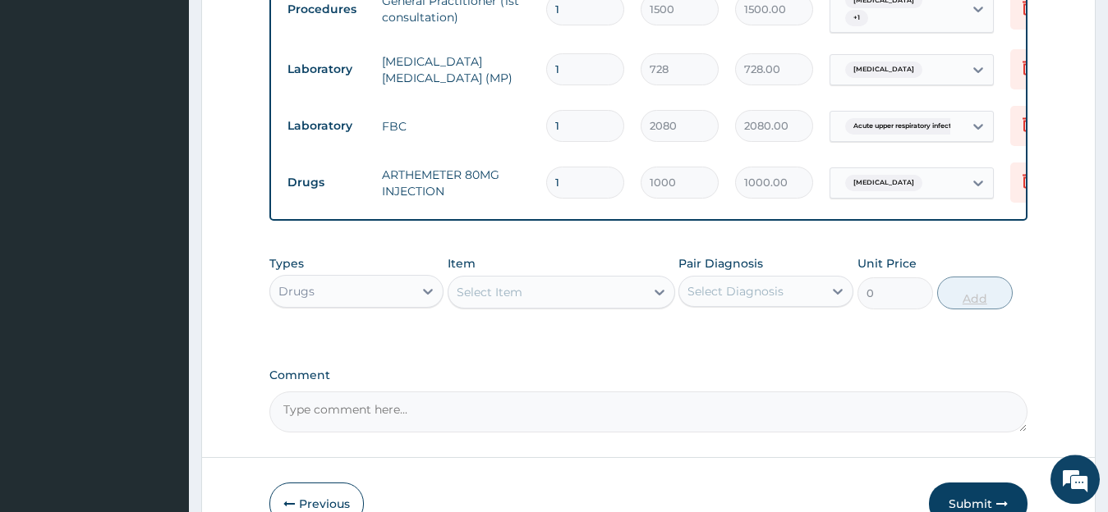
type input "0.00"
type input "6"
type input "6000.00"
type input "6"
click at [554, 305] on div "Select Item" at bounding box center [546, 292] width 196 height 26
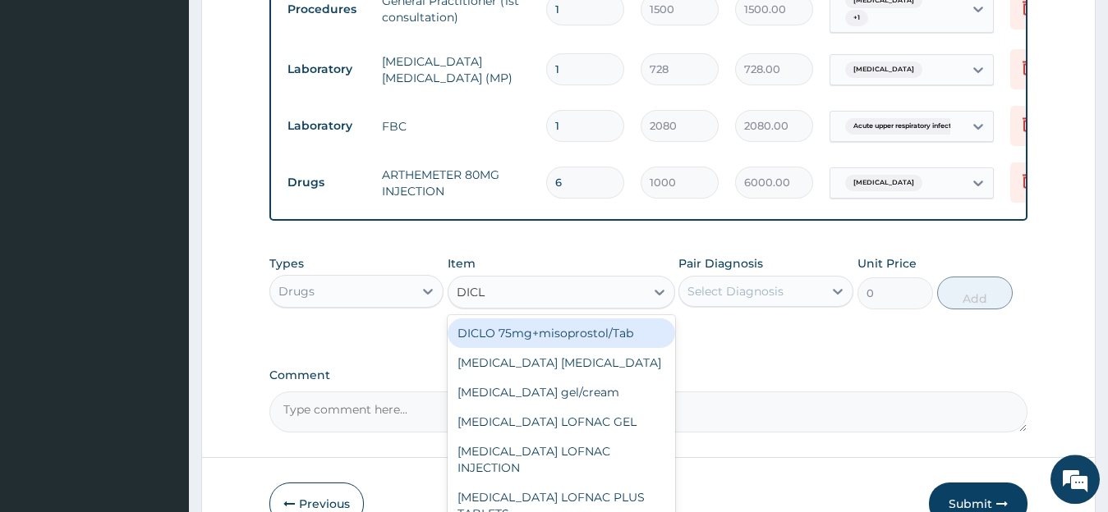
type input "DICLO"
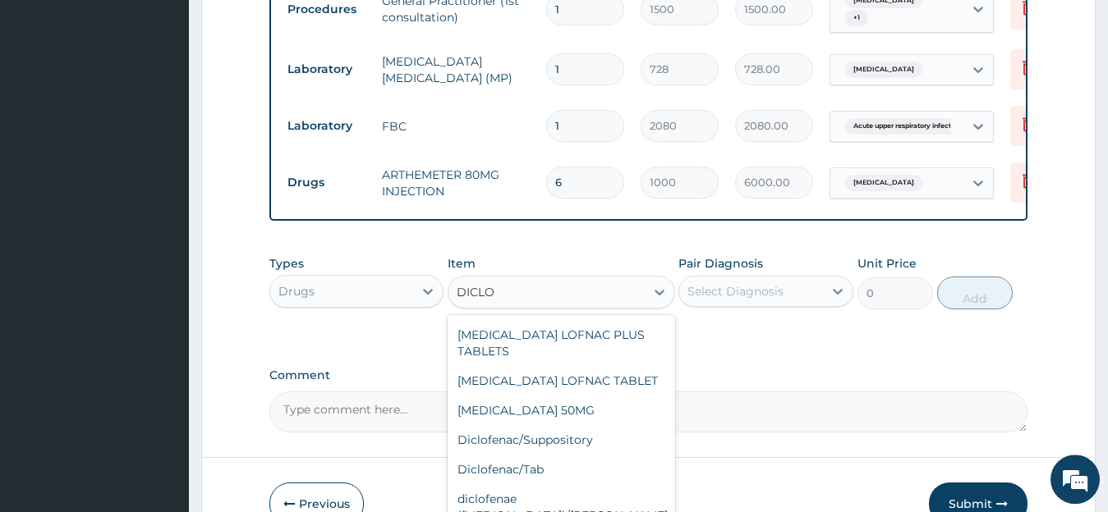
scroll to position [164, 0]
click at [597, 410] on div "DICLOFENAC SODIUM 50MG" at bounding box center [560, 409] width 227 height 30
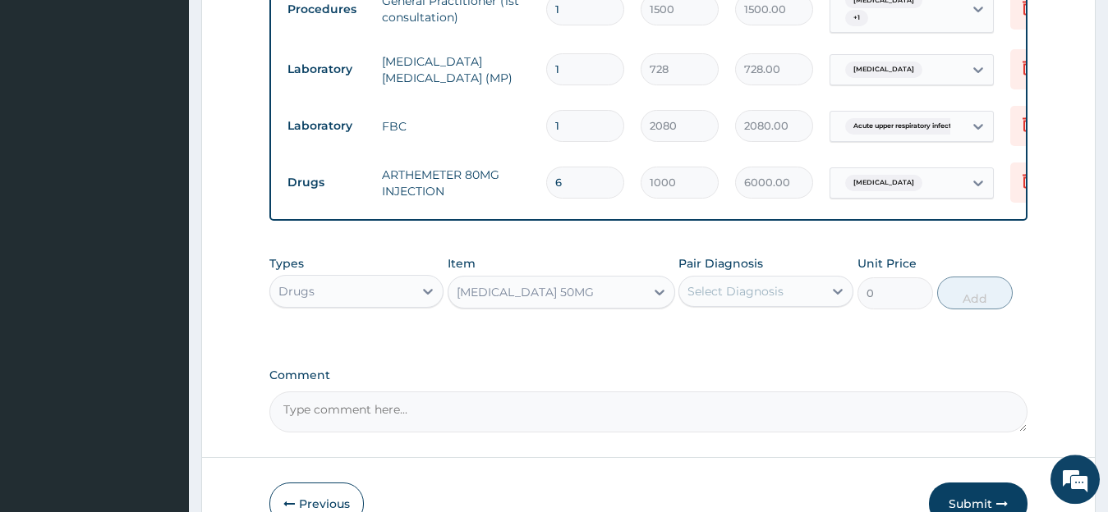
type input "11.6"
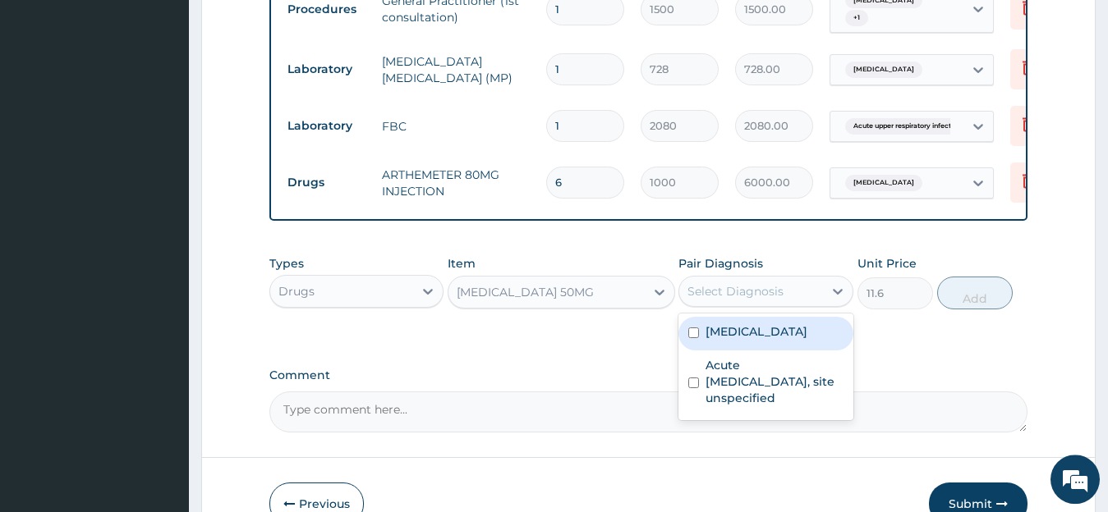
click at [746, 305] on div "Select Diagnosis" at bounding box center [751, 291] width 144 height 26
click at [741, 340] on label "Malaria, unspecified" at bounding box center [756, 331] width 102 height 16
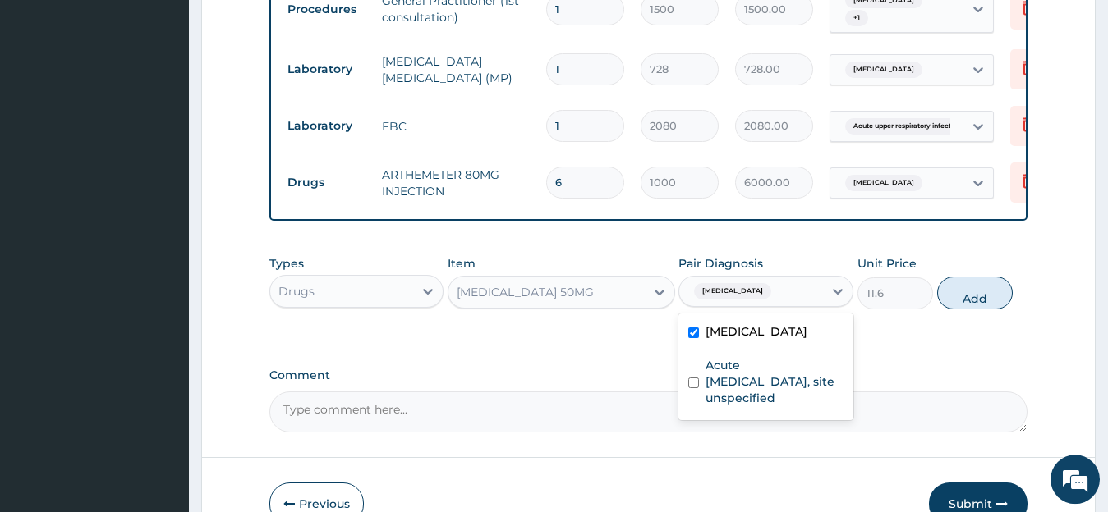
checkbox input "true"
click at [998, 310] on button "Add" at bounding box center [975, 293] width 76 height 33
type input "0"
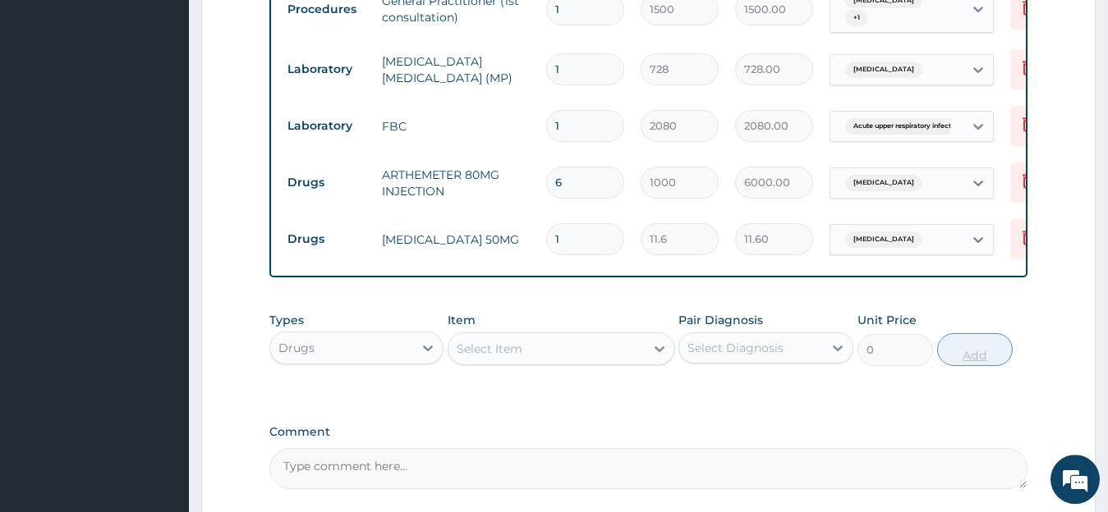
type input "10"
type input "116.00"
type input "10"
click at [557, 362] on div "Select Item" at bounding box center [546, 349] width 196 height 26
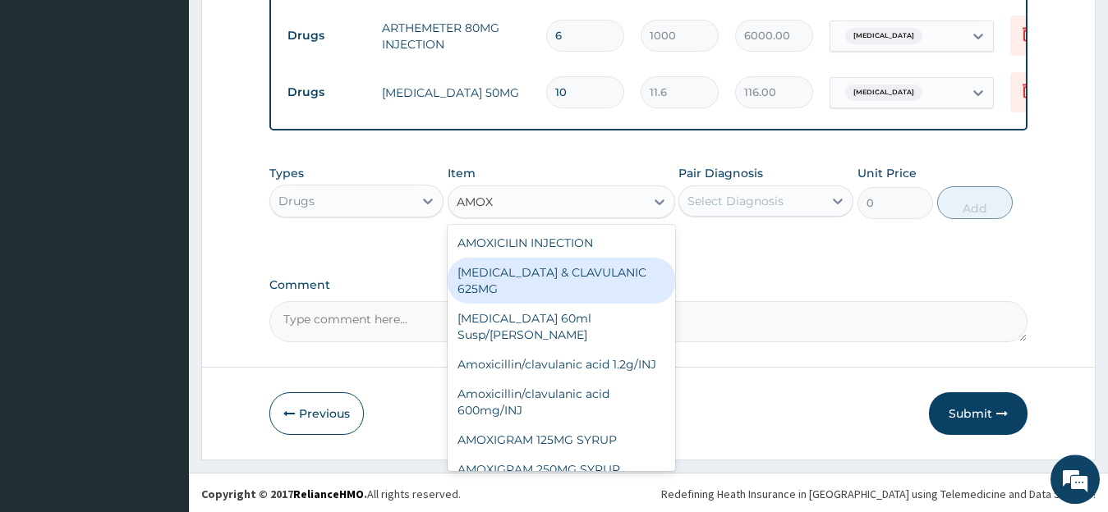
scroll to position [841, 0]
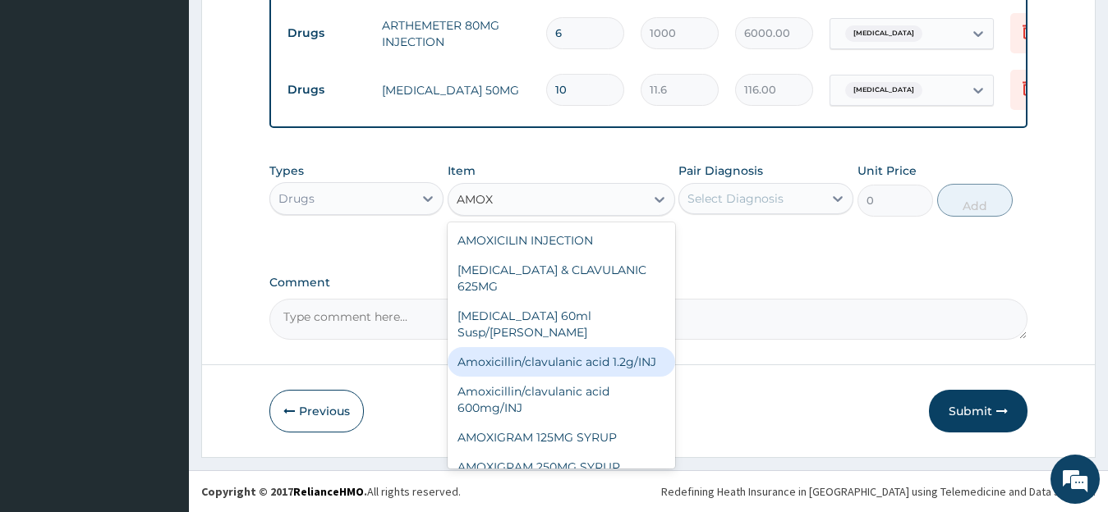
type input "AMOX"
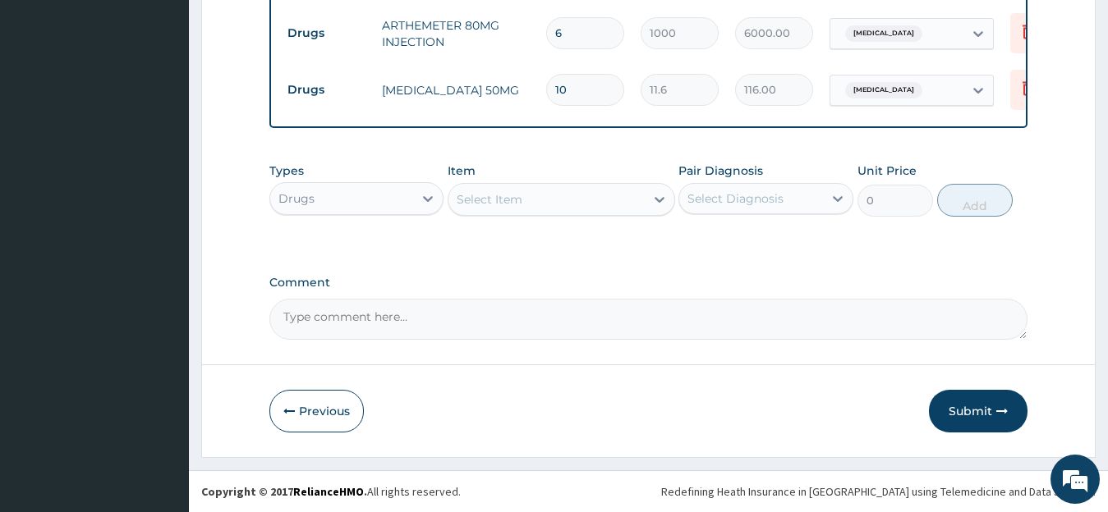
drag, startPoint x: 676, startPoint y: 275, endPoint x: 667, endPoint y: 340, distance: 65.4
click at [611, 202] on div "Select Item" at bounding box center [546, 199] width 196 height 26
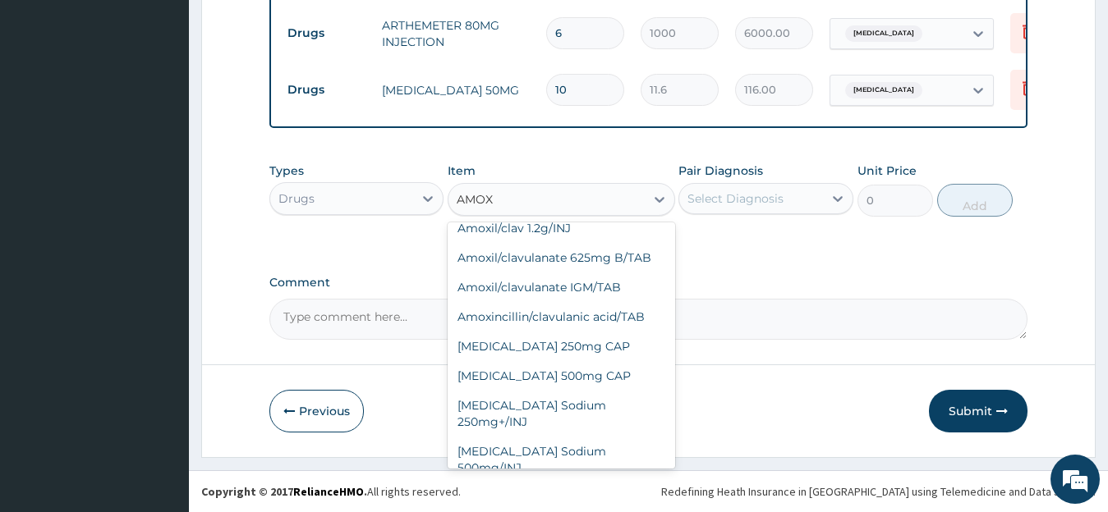
scroll to position [430, 0]
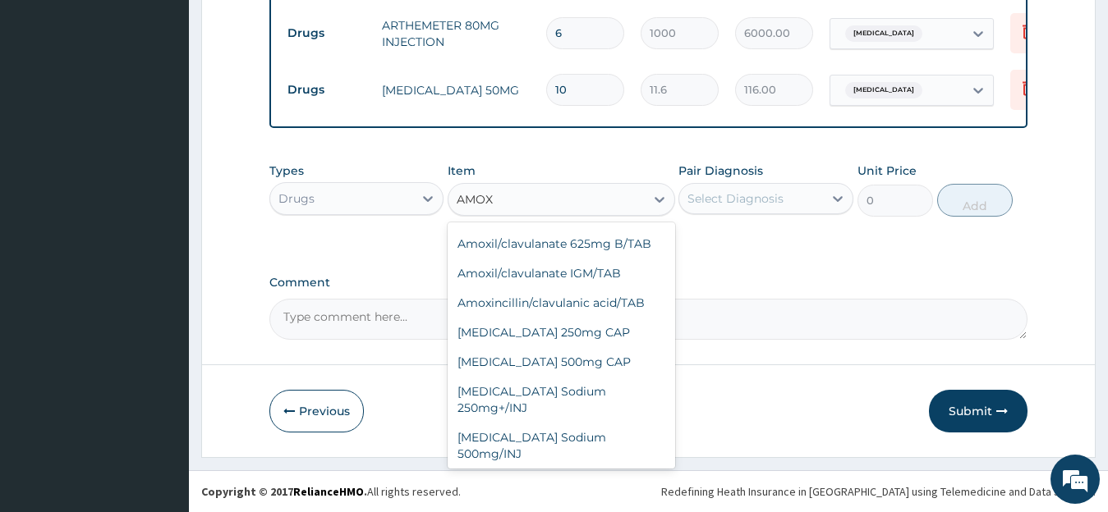
type input "AMOX"
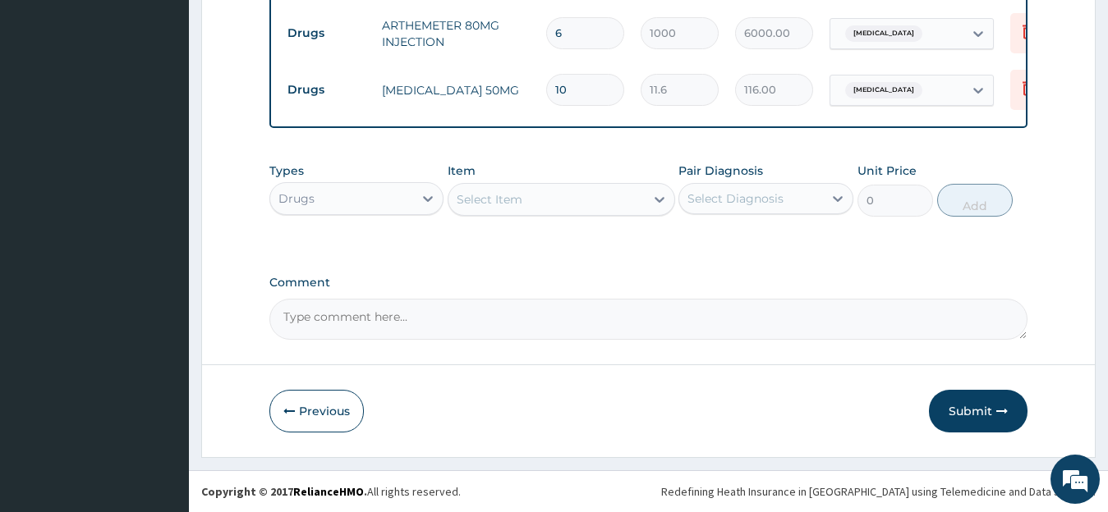
drag, startPoint x: 686, startPoint y: 388, endPoint x: 694, endPoint y: 361, distance: 28.1
click at [644, 197] on div at bounding box center [659, 200] width 30 height 30
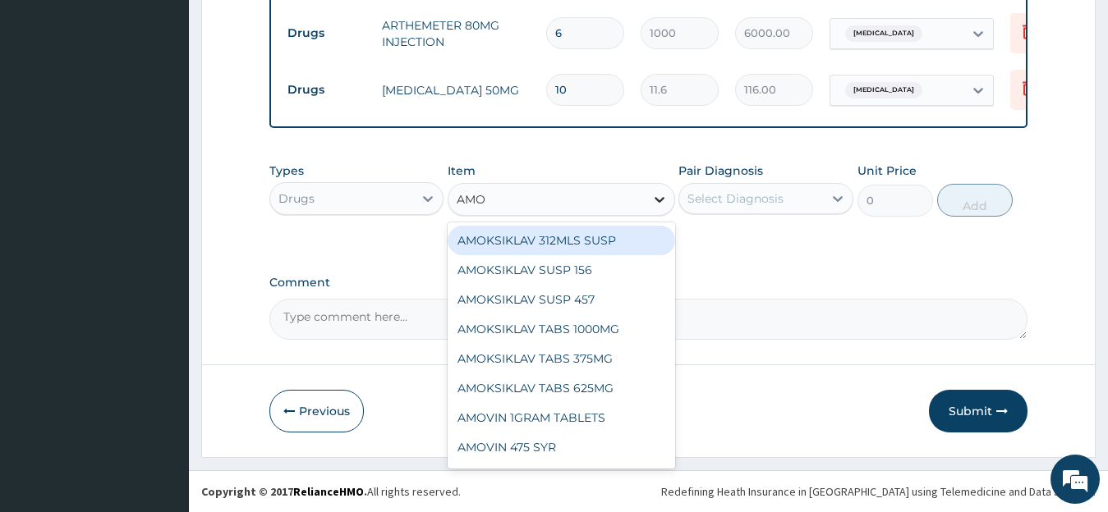
type input "AMOX"
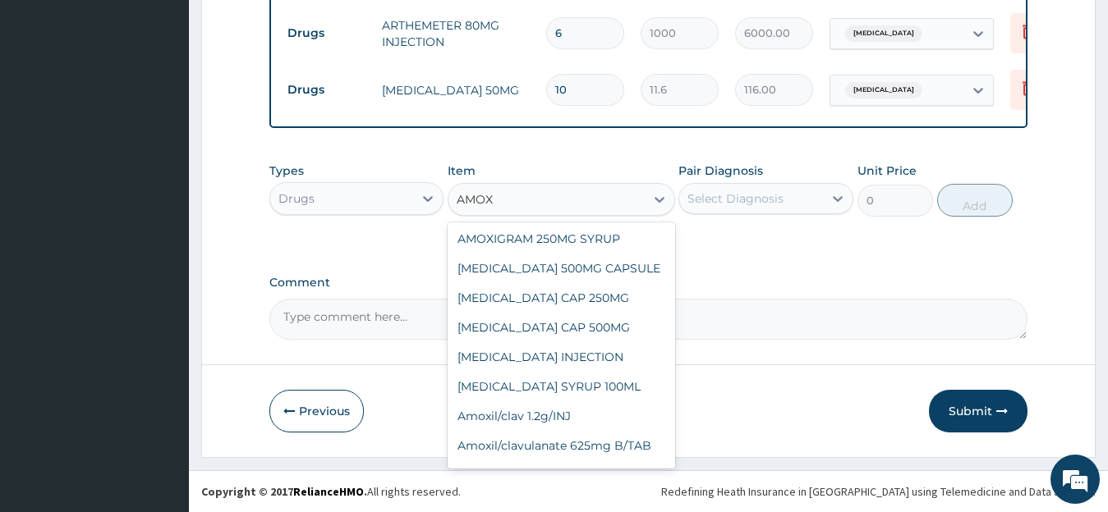
scroll to position [252, 0]
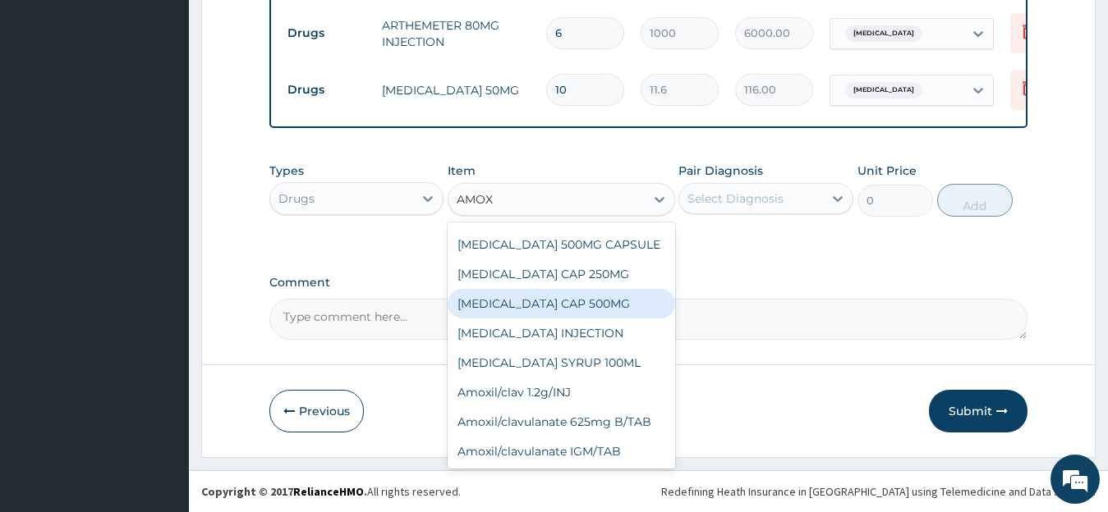
click at [572, 308] on div "AMOXIL CAP 500MG" at bounding box center [560, 304] width 227 height 30
type input "81.9"
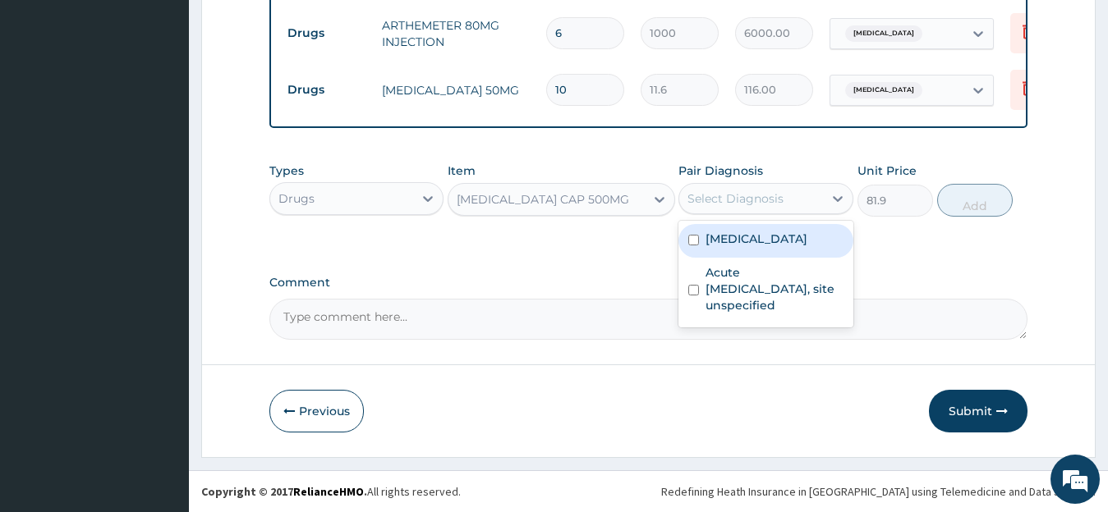
click at [772, 195] on div "Select Diagnosis" at bounding box center [735, 198] width 96 height 16
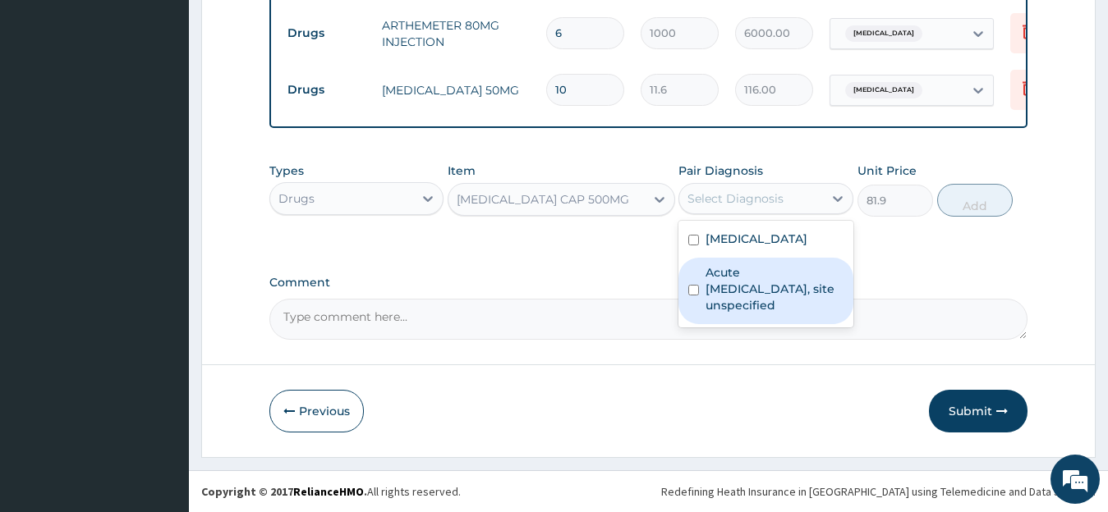
click at [754, 273] on label "Acute upper respiratory infection, site unspecified" at bounding box center [774, 288] width 138 height 49
checkbox input "true"
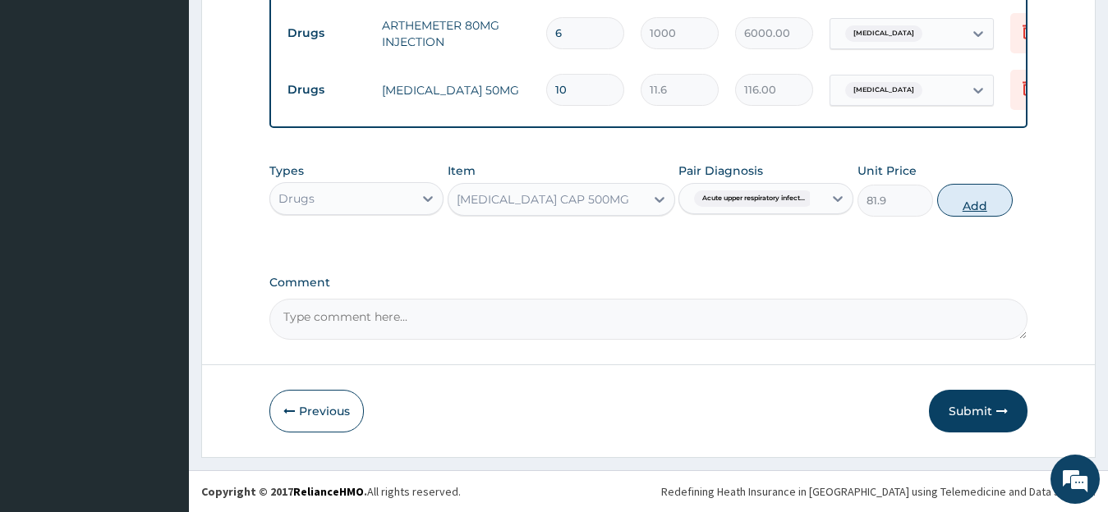
click at [945, 205] on button "Add" at bounding box center [975, 200] width 76 height 33
type input "0"
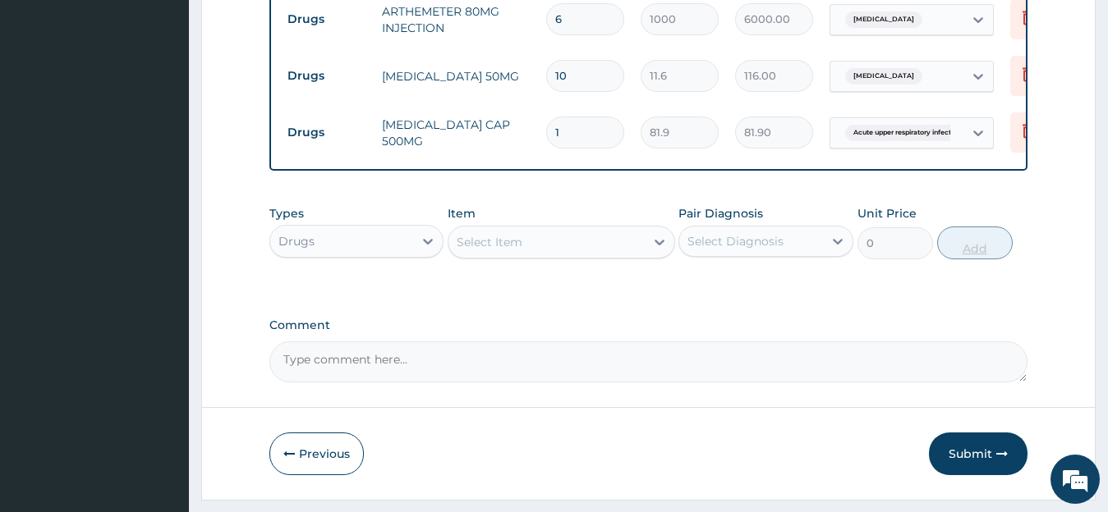
type input "15"
type input "1228.50"
type input "15"
click at [556, 249] on div "Select Item" at bounding box center [546, 242] width 196 height 26
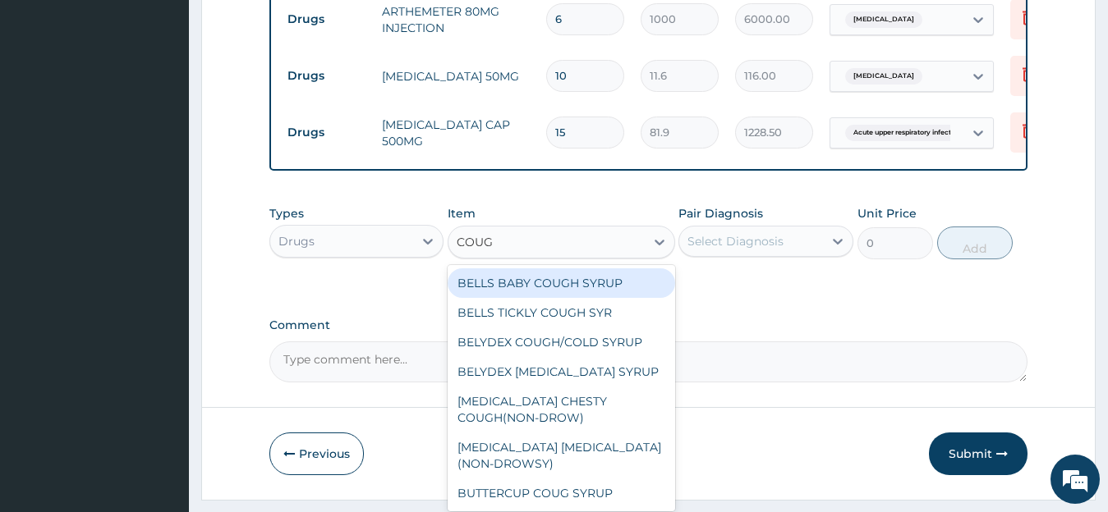
type input "COUGH"
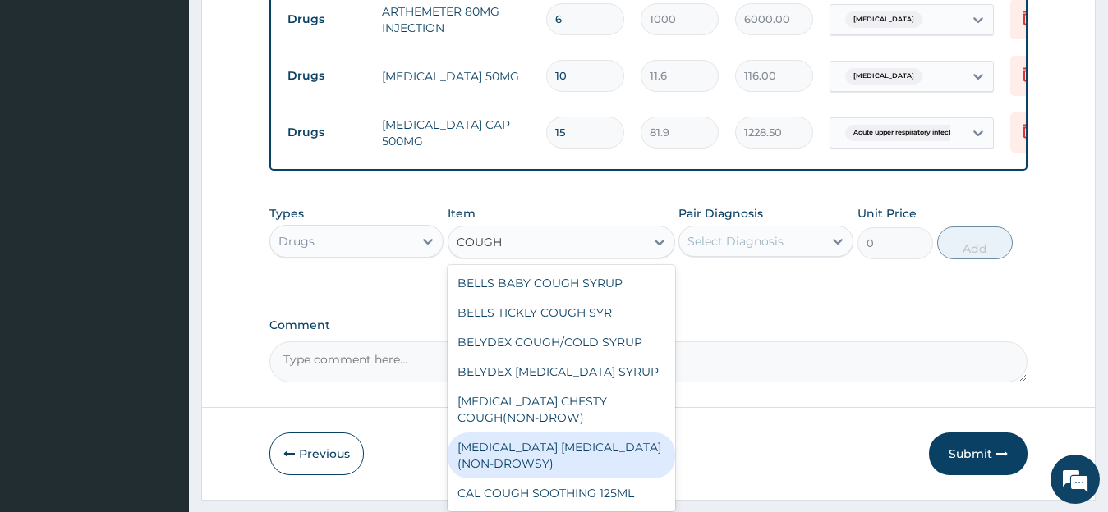
click at [585, 475] on div "BENYLIN DRY COUGH(NON-DROWSY)" at bounding box center [560, 456] width 227 height 46
type input "921.37"
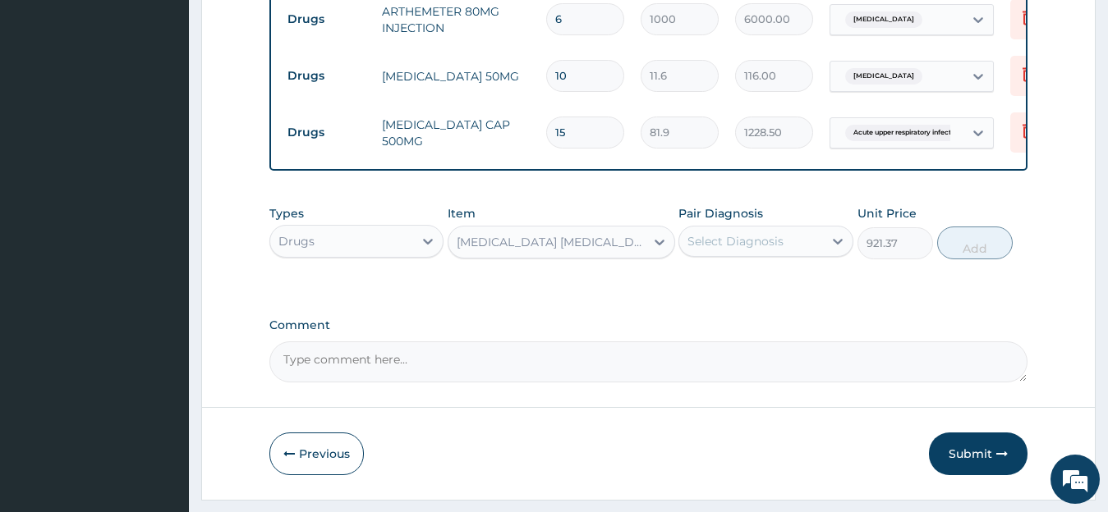
click at [770, 250] on div "Select Diagnosis" at bounding box center [735, 241] width 96 height 16
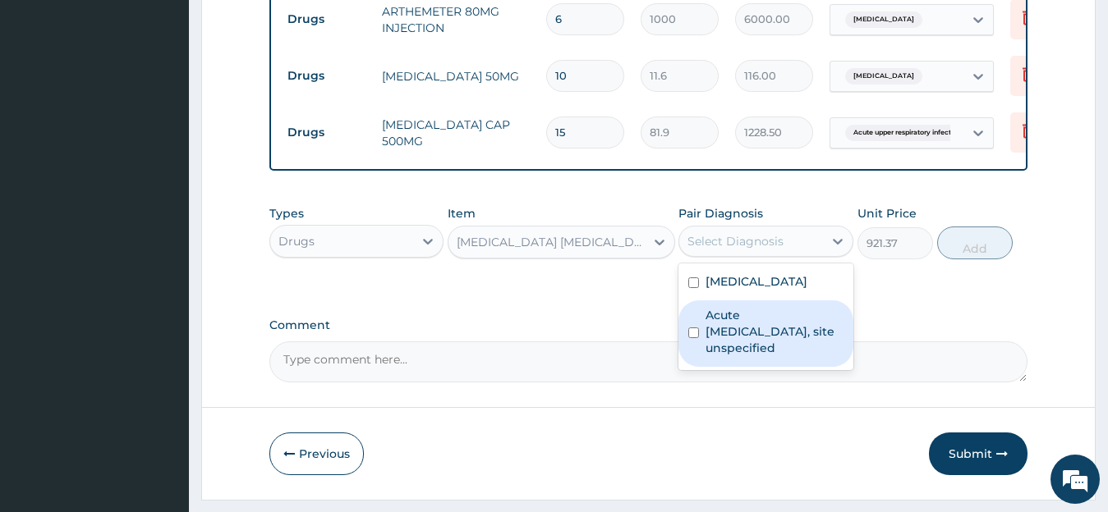
click at [732, 353] on label "Acute upper respiratory infection, site unspecified" at bounding box center [774, 331] width 138 height 49
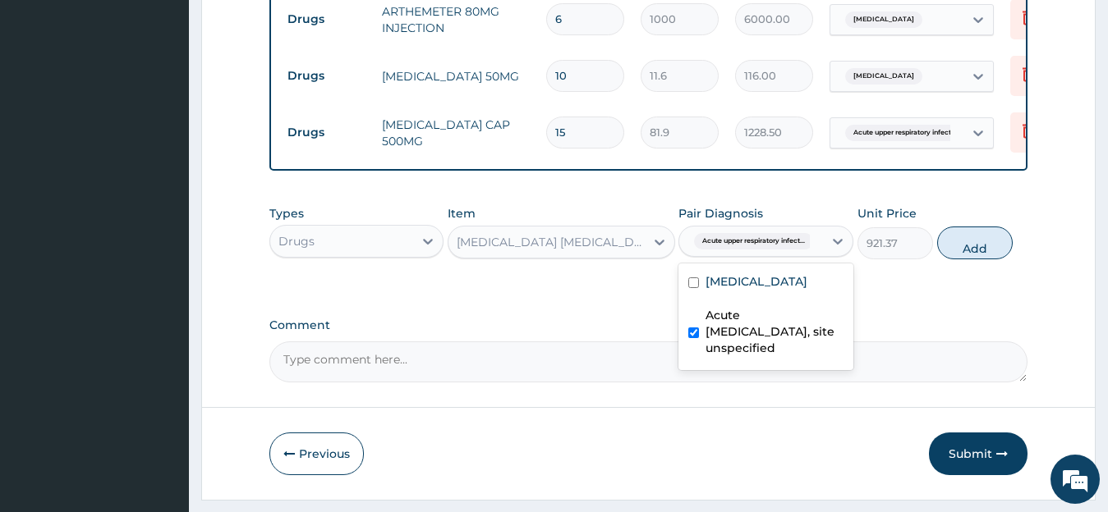
checkbox input "true"
click at [1004, 259] on button "Add" at bounding box center [975, 243] width 76 height 33
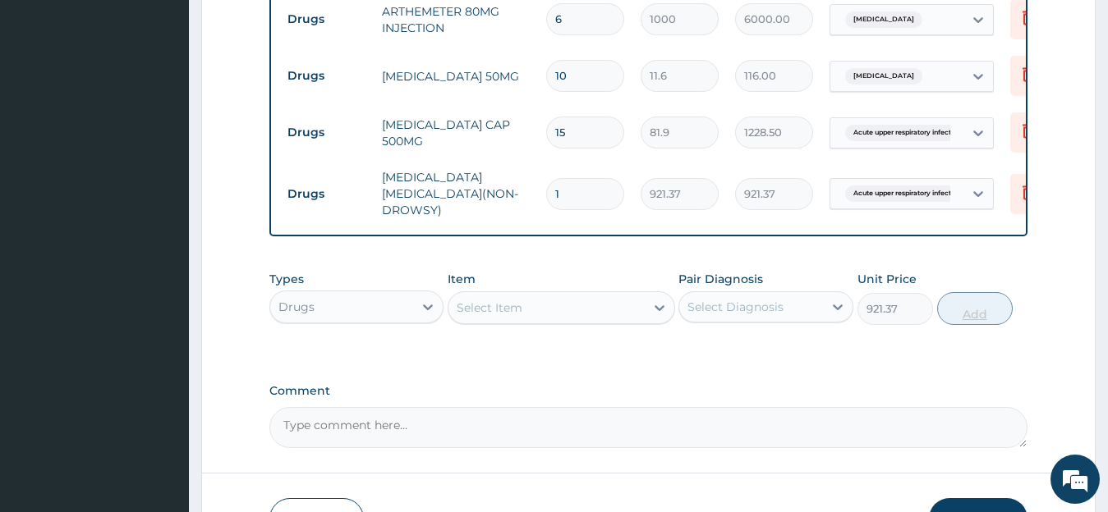
type input "0"
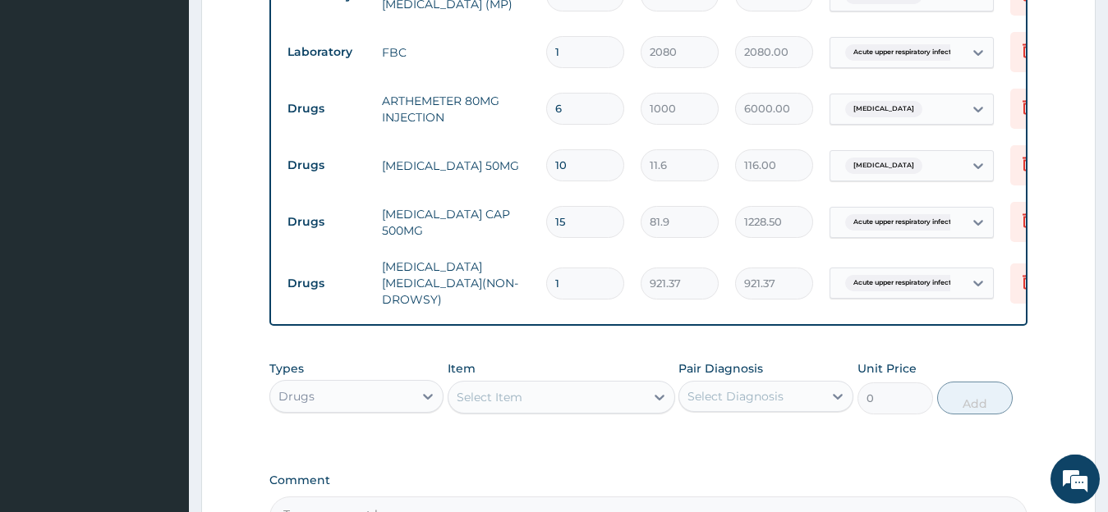
scroll to position [722, 0]
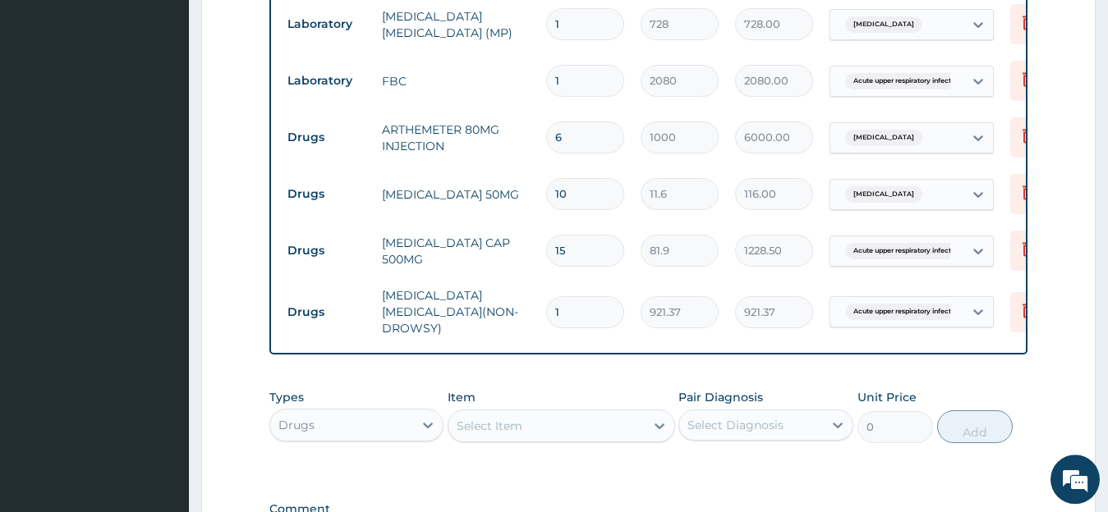
click at [557, 420] on div "Select Item" at bounding box center [546, 426] width 196 height 26
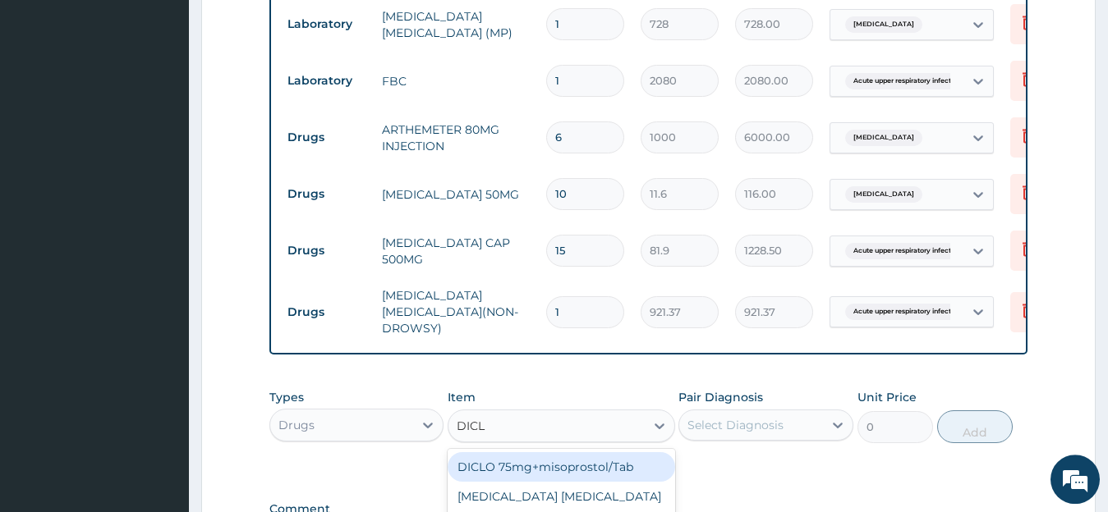
type input "DICLO"
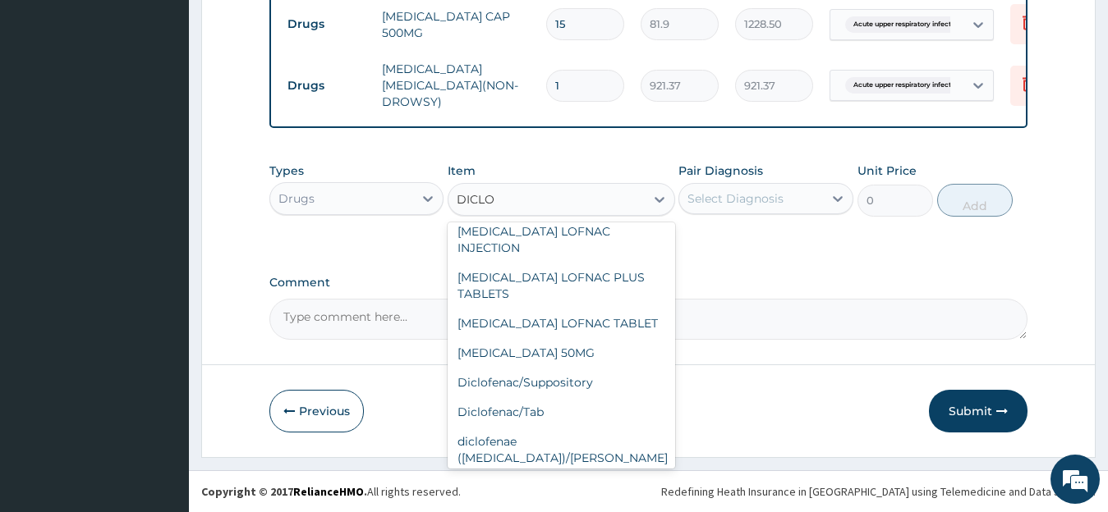
scroll to position [207, 0]
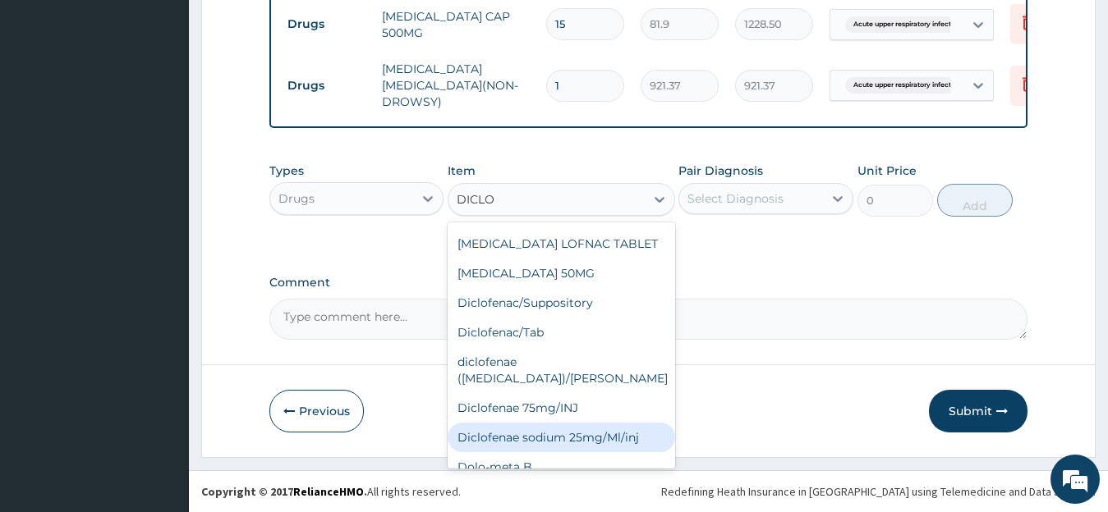
click at [628, 423] on div "Diclofenae sodium 25mg/Ml/inj" at bounding box center [560, 438] width 227 height 30
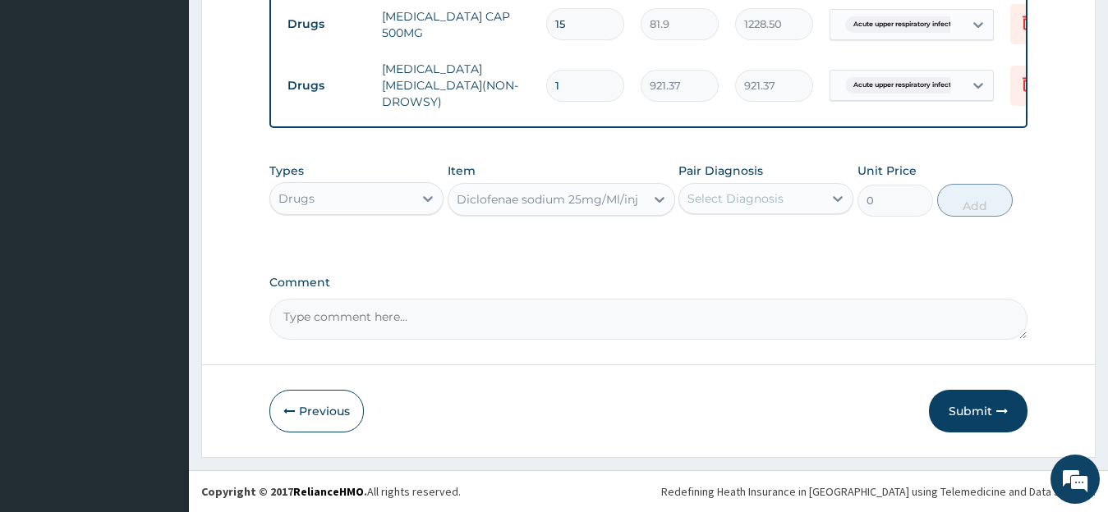
type input "238.87"
click at [799, 211] on div "Select Diagnosis" at bounding box center [751, 199] width 144 height 26
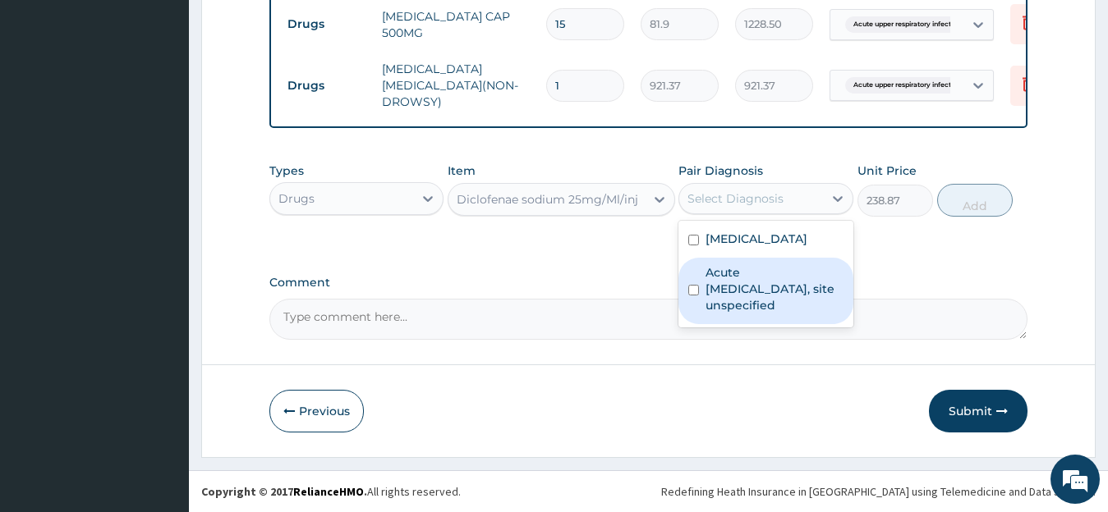
drag, startPoint x: 781, startPoint y: 306, endPoint x: 979, endPoint y: 218, distance: 217.2
click at [782, 306] on label "Acute upper respiratory infection, site unspecified" at bounding box center [774, 288] width 138 height 49
checkbox input "true"
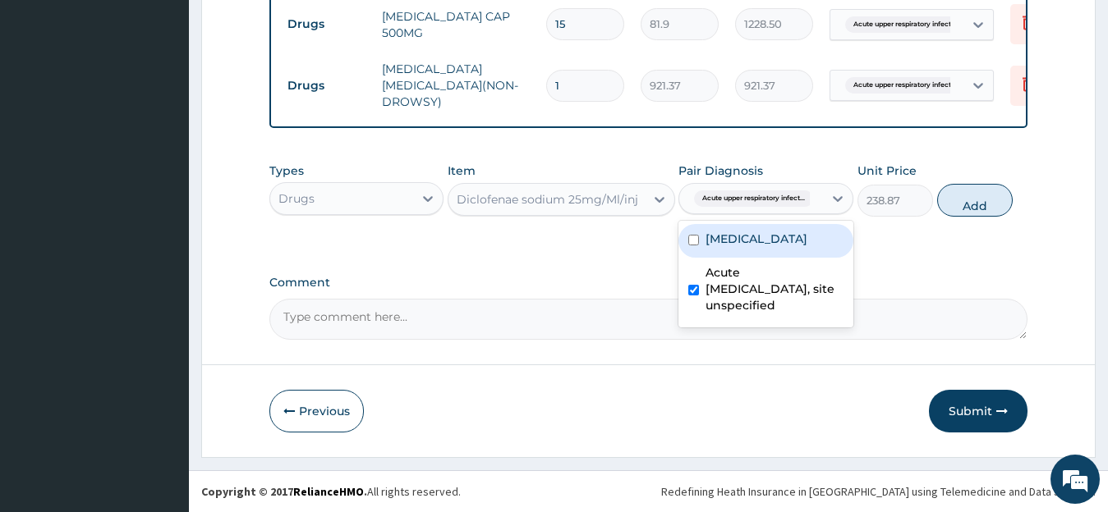
click at [695, 245] on input "checkbox" at bounding box center [693, 240] width 11 height 11
checkbox input "true"
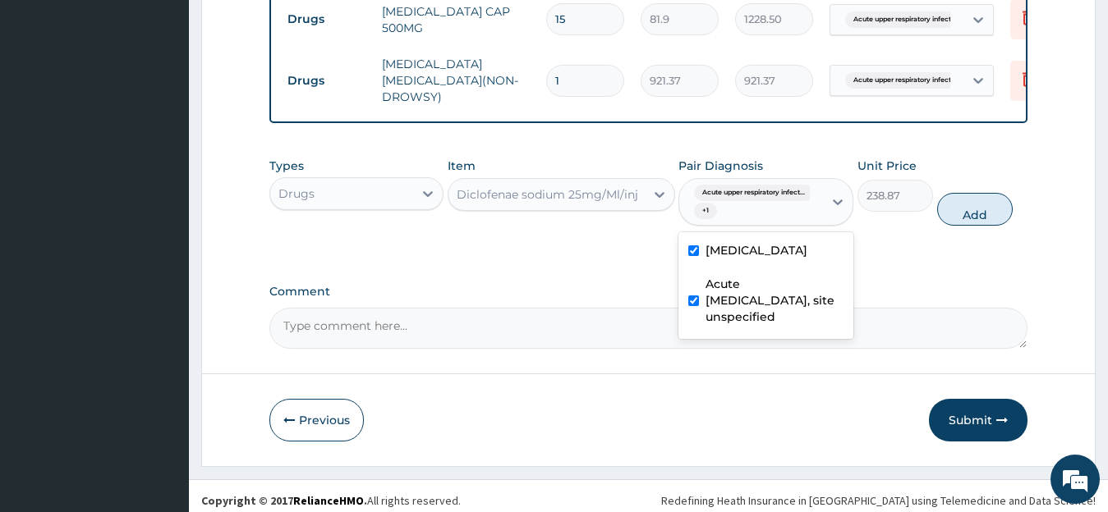
click at [697, 306] on input "checkbox" at bounding box center [693, 301] width 11 height 11
checkbox input "false"
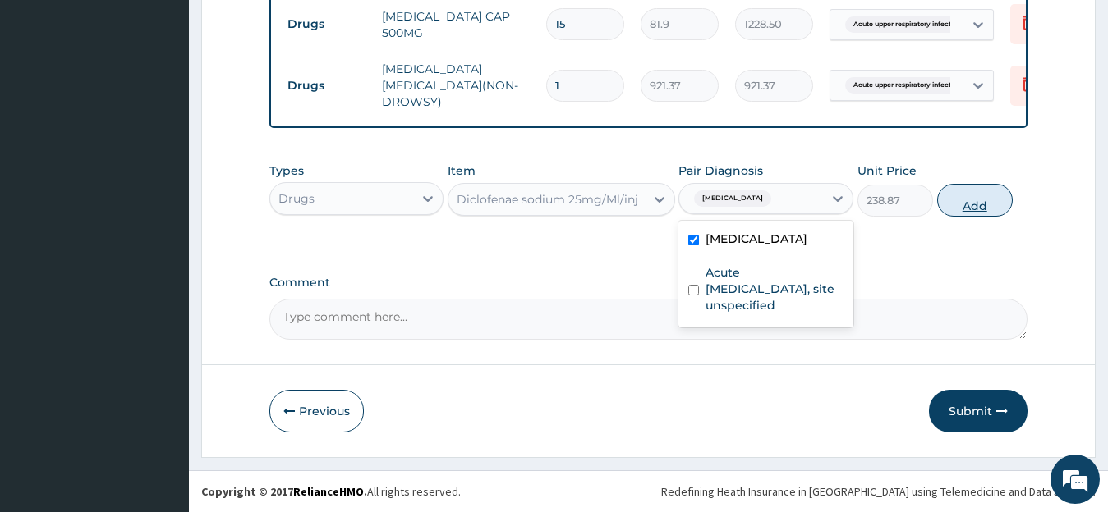
click at [963, 205] on button "Add" at bounding box center [975, 200] width 76 height 33
type input "0"
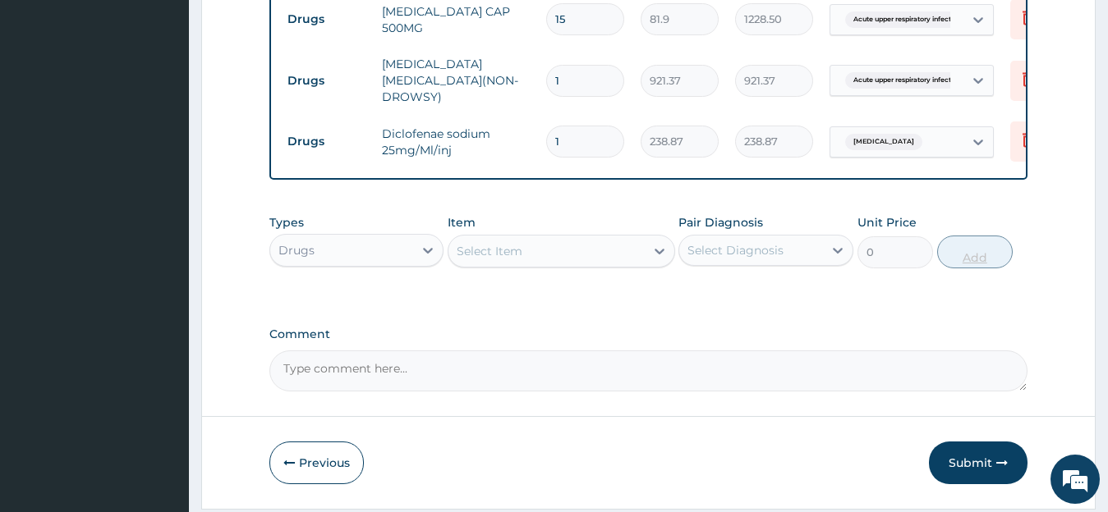
type input "0.00"
type input "3"
type input "716.61"
type input "3"
click at [975, 474] on button "Submit" at bounding box center [978, 463] width 99 height 43
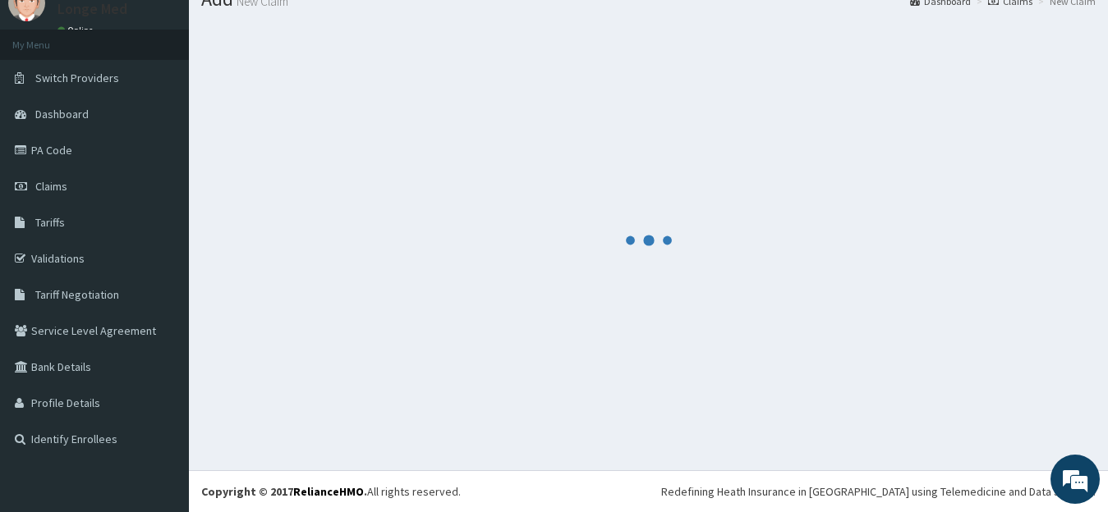
scroll to position [65, 0]
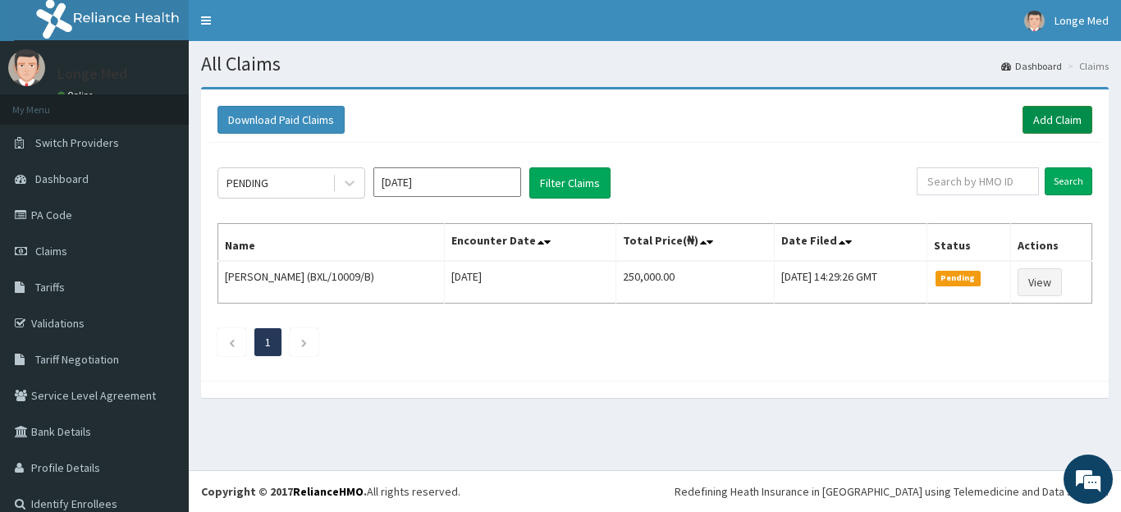
click at [1032, 127] on link "Add Claim" at bounding box center [1058, 120] width 70 height 28
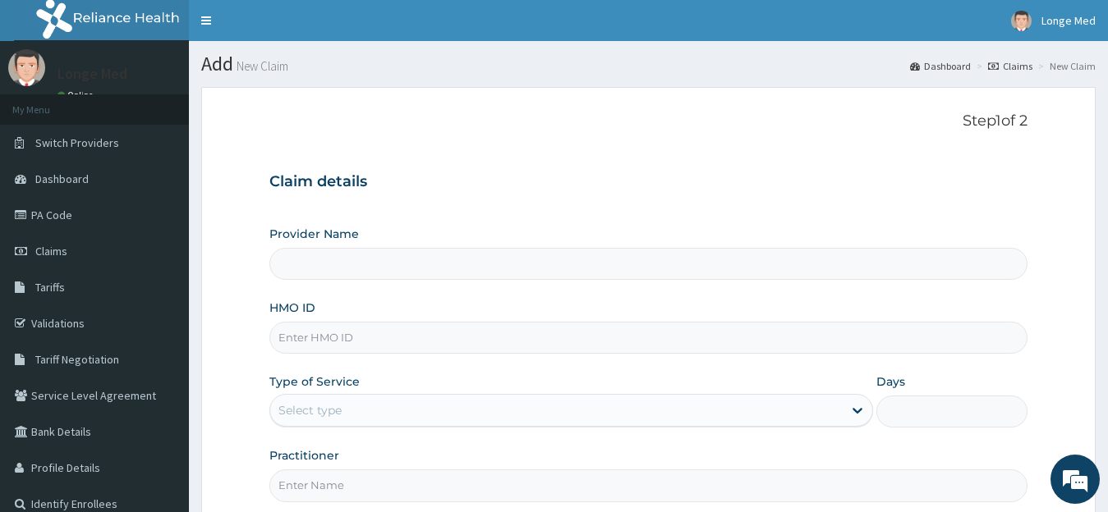
type input "Longe Medical Centre"
click at [303, 340] on input "HMO ID" at bounding box center [648, 338] width 759 height 32
type input "QAO/10787/A"
click at [329, 404] on div "Select type" at bounding box center [309, 410] width 63 height 16
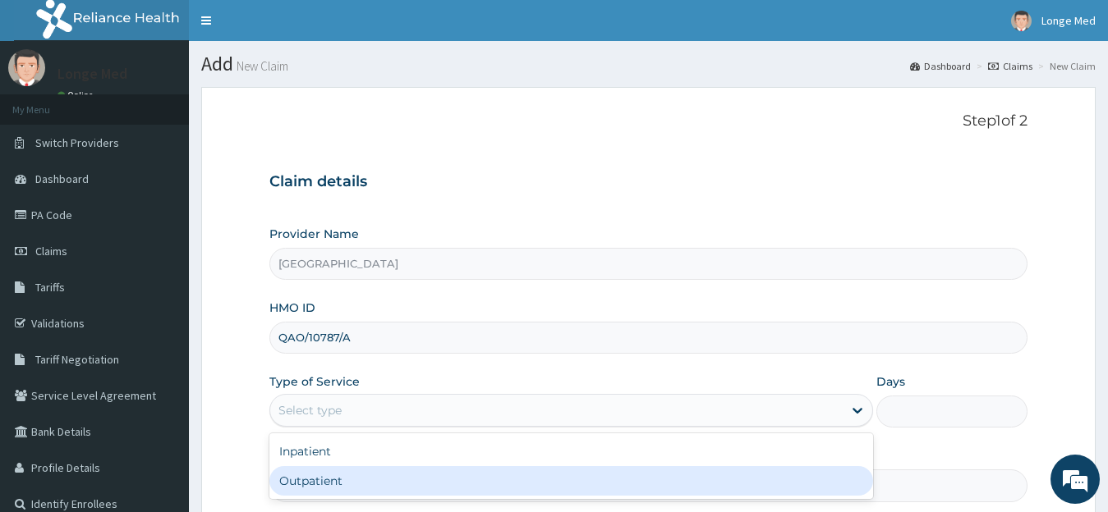
click at [308, 474] on div "Outpatient" at bounding box center [571, 481] width 604 height 30
type input "1"
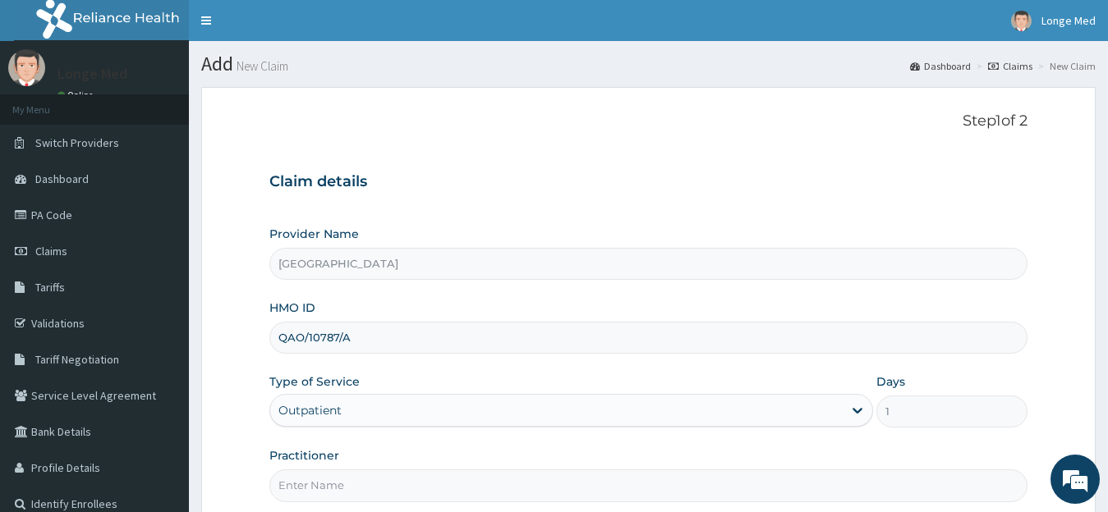
click at [308, 474] on input "Practitioner" at bounding box center [648, 486] width 759 height 32
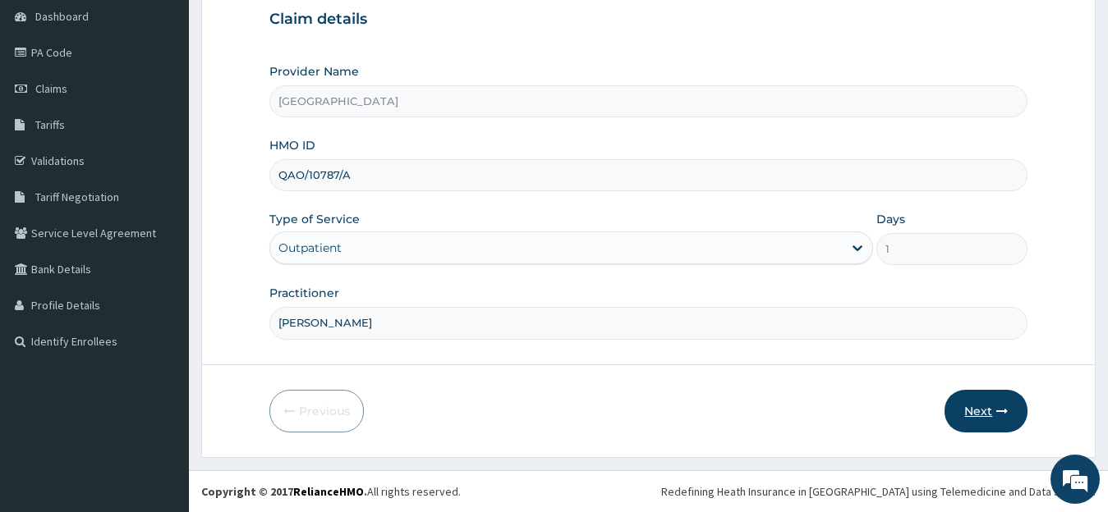
type input "DR MOSES"
click at [968, 418] on button "Next" at bounding box center [985, 411] width 83 height 43
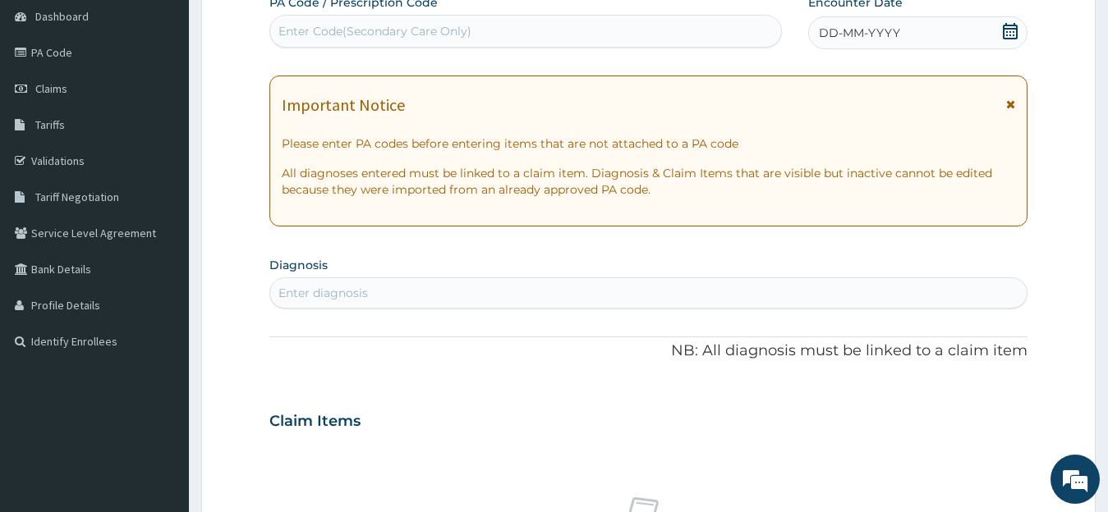
click at [1016, 30] on icon at bounding box center [1009, 31] width 15 height 16
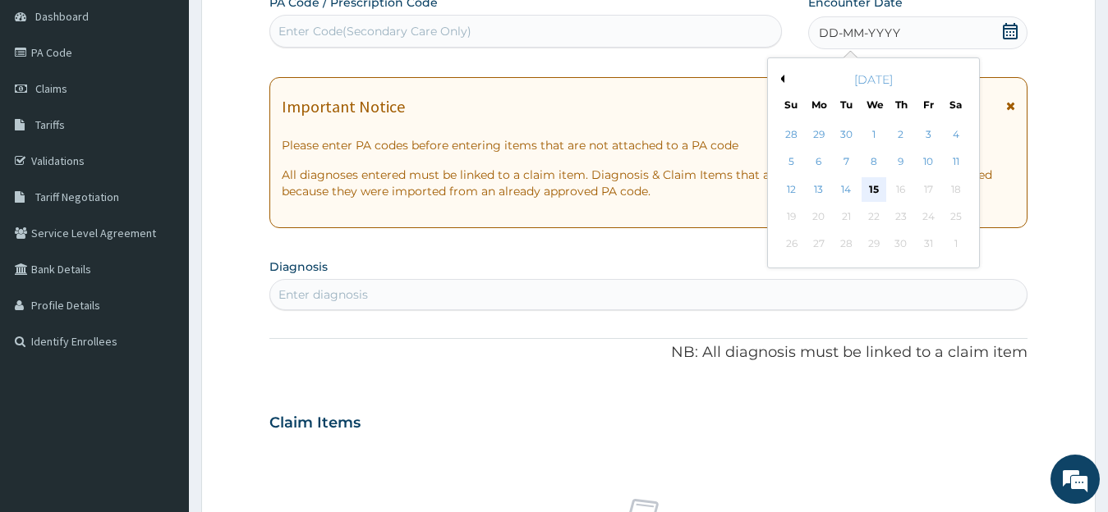
click at [869, 191] on div "15" at bounding box center [872, 189] width 25 height 25
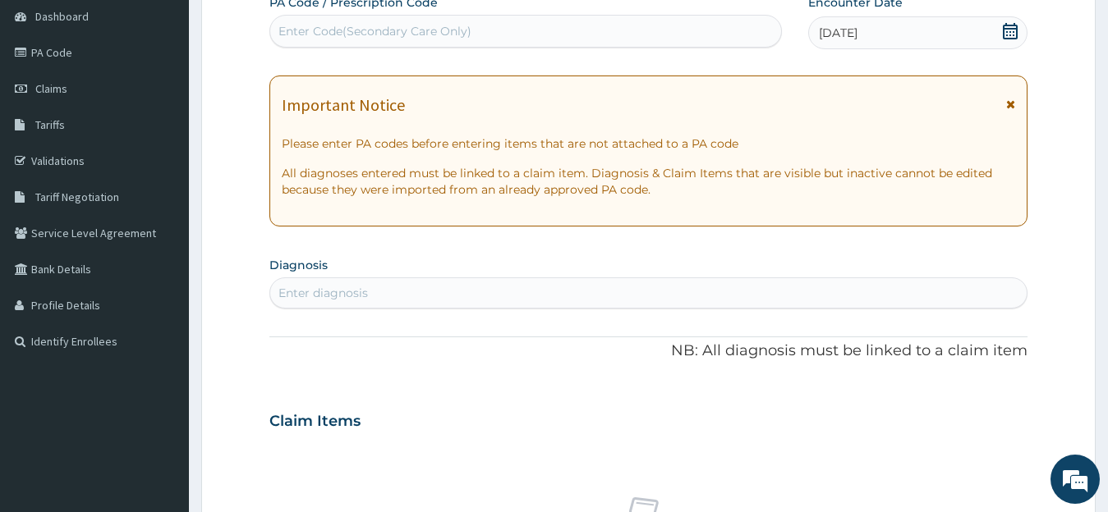
click at [448, 295] on div "Enter diagnosis" at bounding box center [648, 293] width 757 height 26
type input "P"
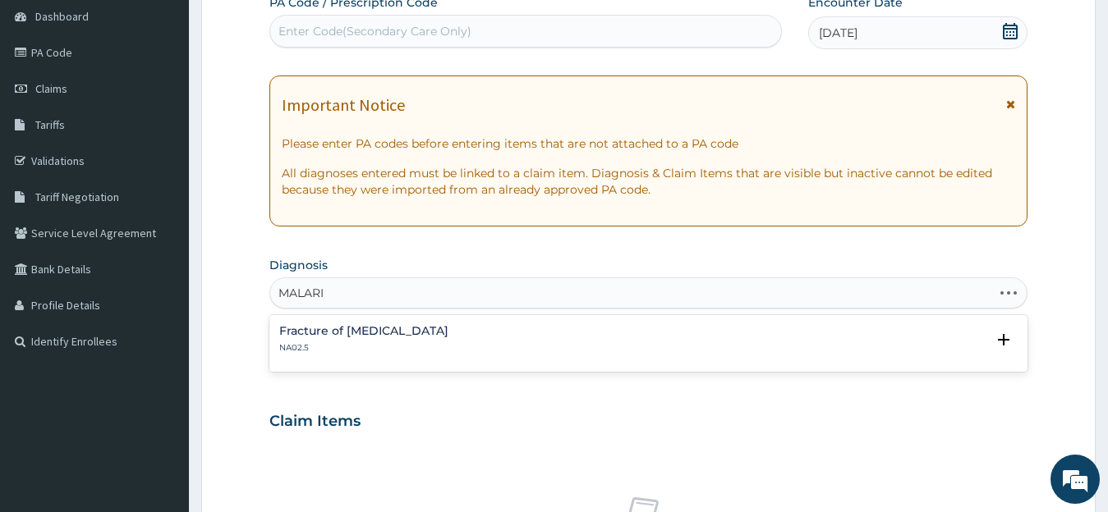
type input "MALARIA"
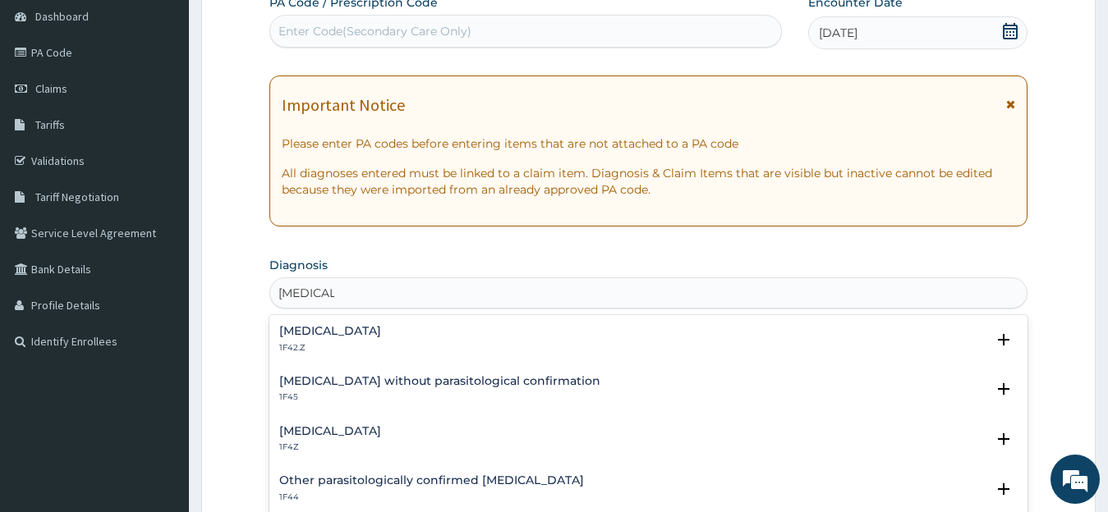
click at [405, 435] on div "Malaria, unspecified 1F4Z" at bounding box center [648, 439] width 739 height 29
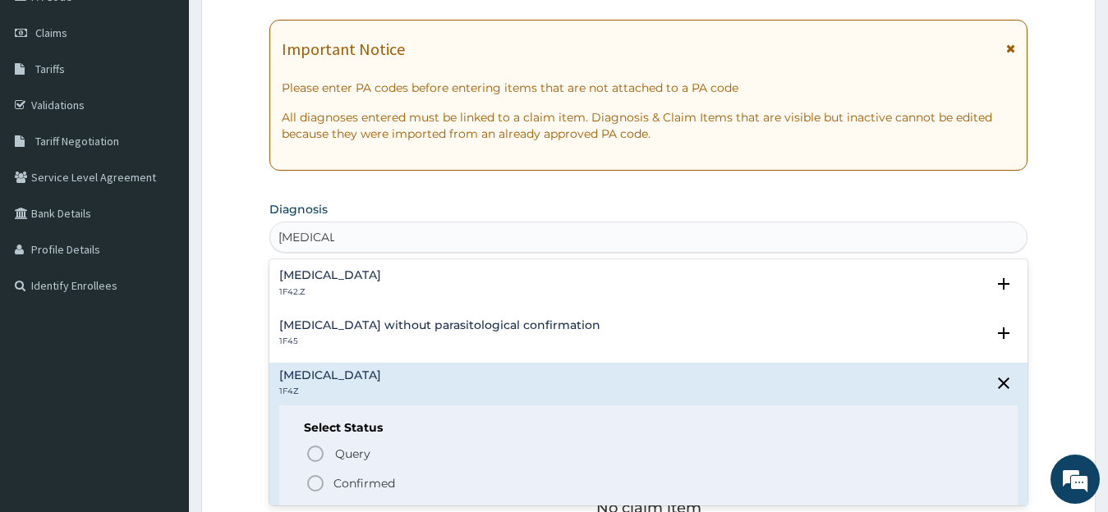
scroll to position [267, 0]
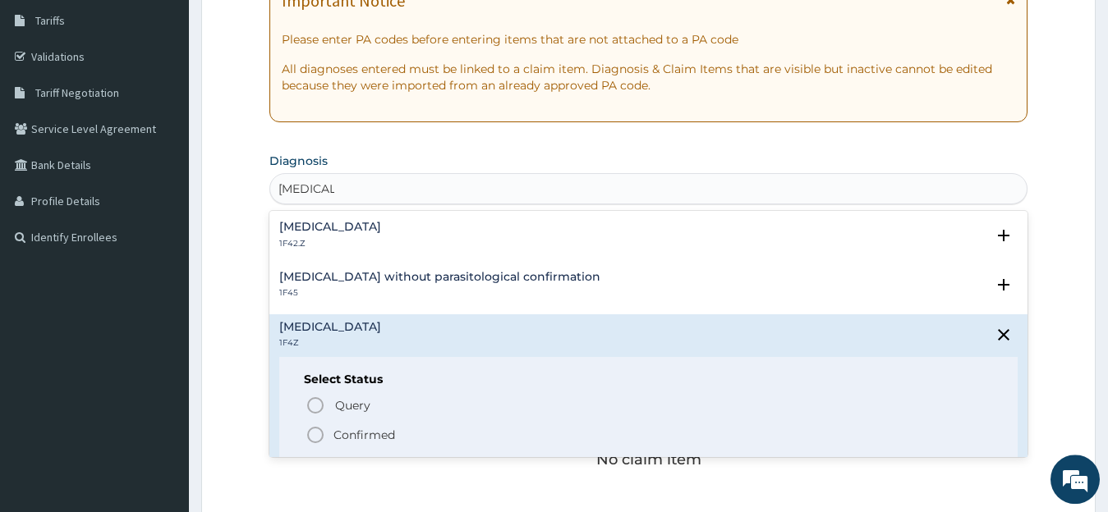
click at [367, 430] on p "Confirmed" at bounding box center [364, 435] width 62 height 16
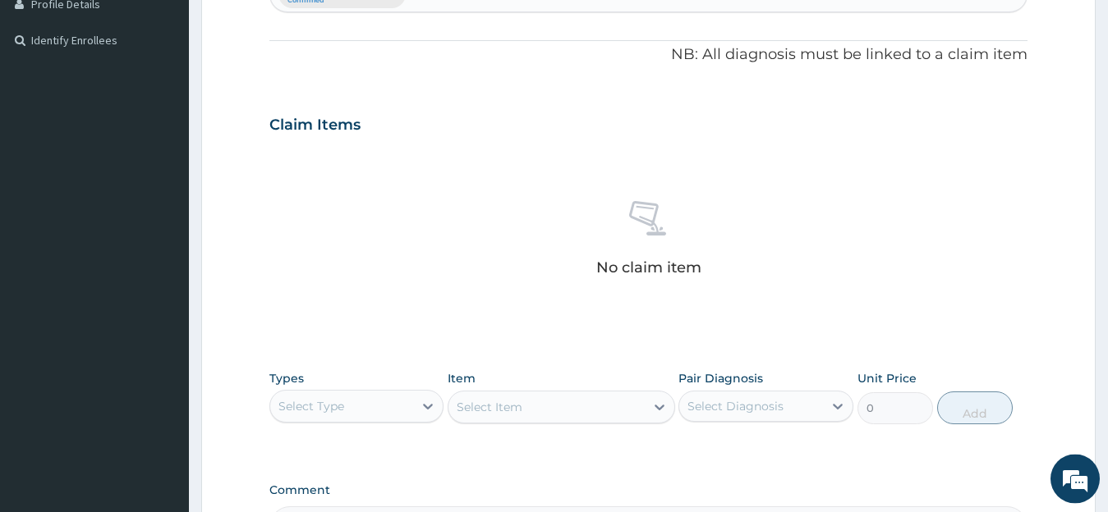
scroll to position [672, 0]
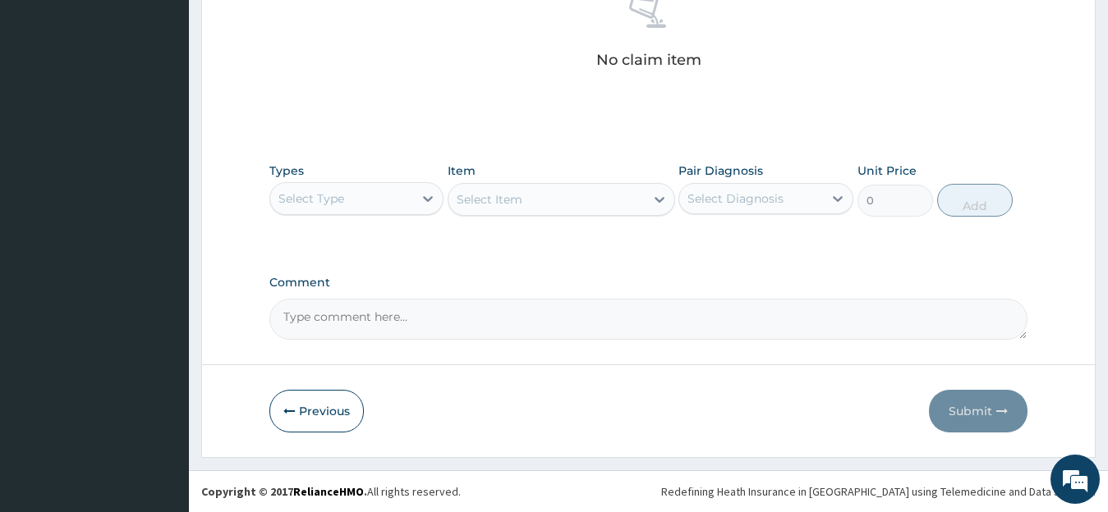
click at [397, 191] on div "Select Type" at bounding box center [342, 199] width 144 height 26
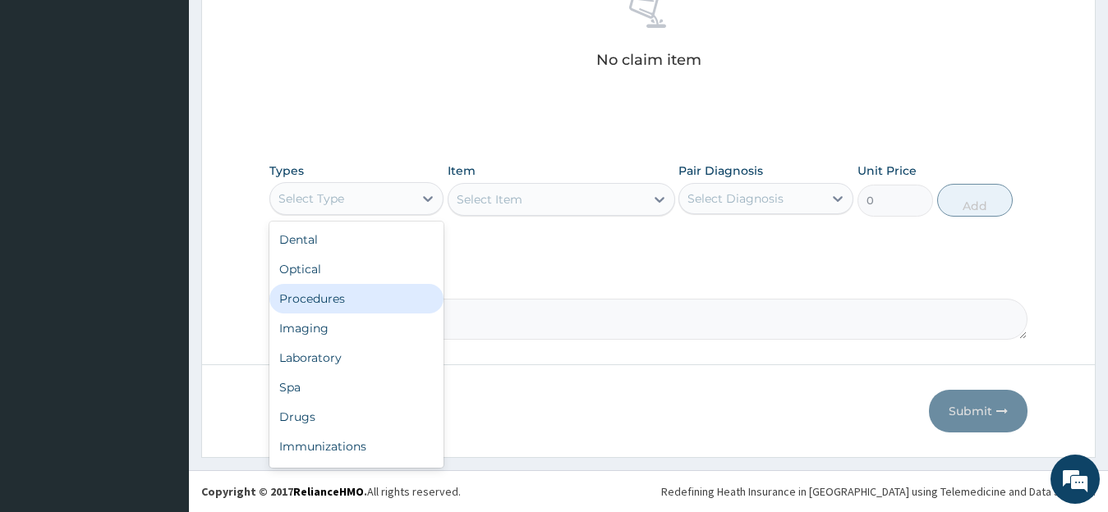
click at [390, 291] on div "Procedures" at bounding box center [356, 299] width 175 height 30
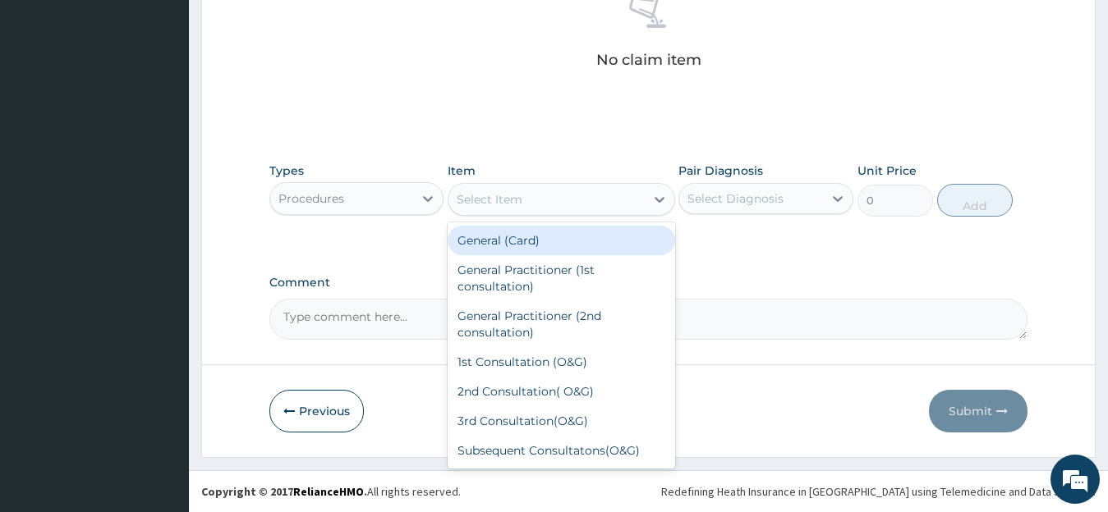
click at [580, 187] on div "Select Item" at bounding box center [546, 199] width 196 height 26
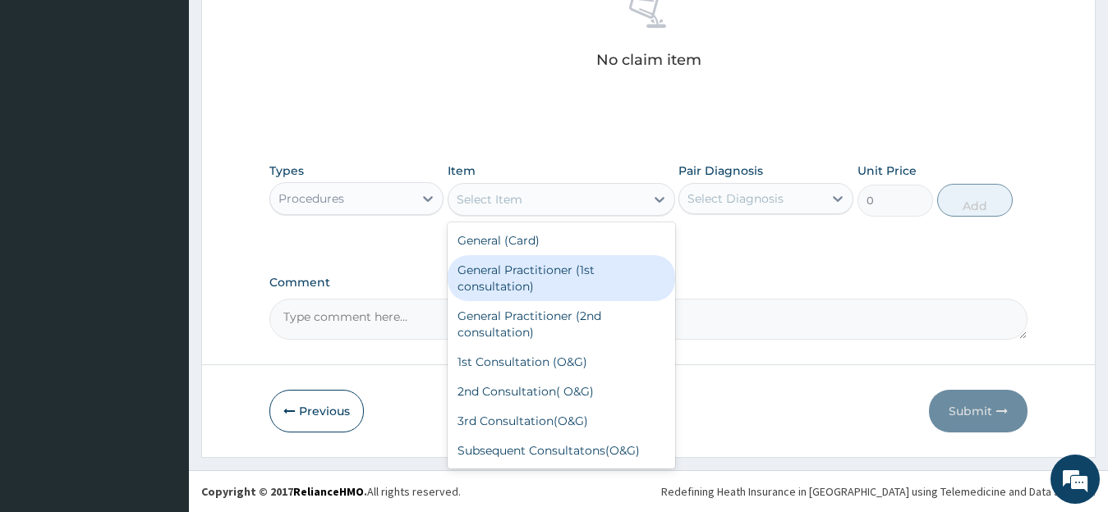
click at [561, 274] on div "General Practitioner (1st consultation)" at bounding box center [560, 278] width 227 height 46
type input "1500"
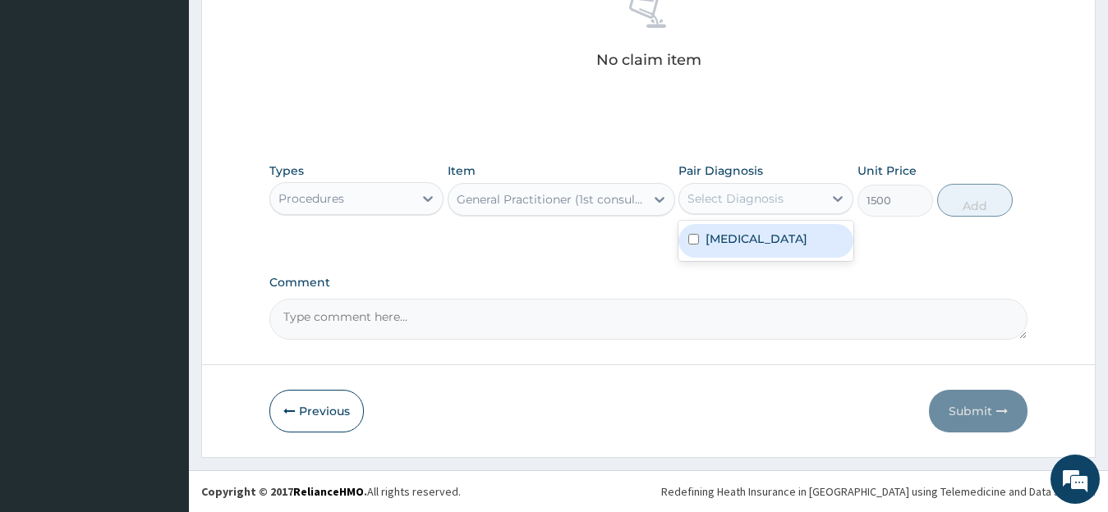
click at [787, 190] on div "Select Diagnosis" at bounding box center [751, 199] width 144 height 26
click at [783, 245] on label "Malaria, unspecified" at bounding box center [756, 239] width 102 height 16
checkbox input "true"
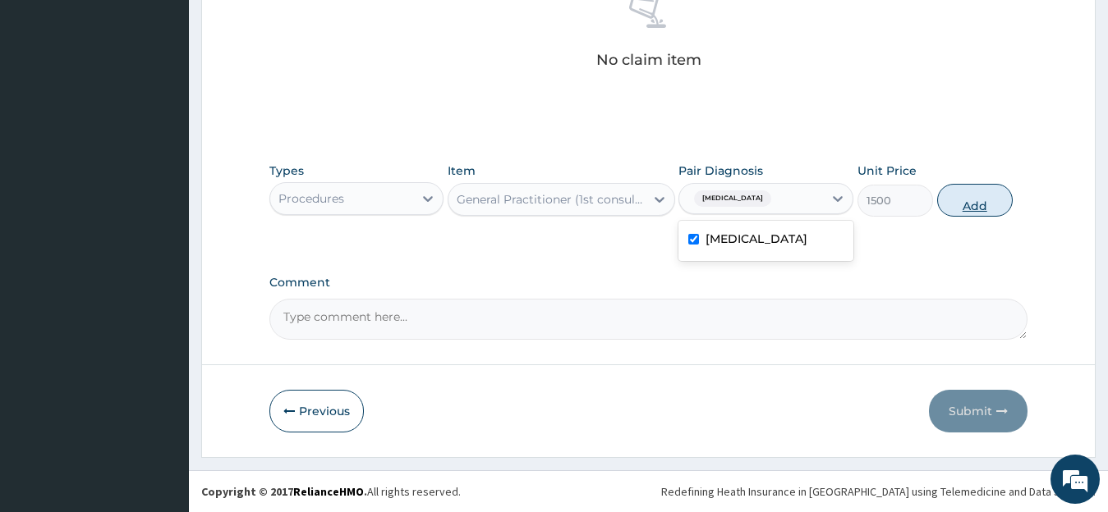
click at [974, 195] on button "Add" at bounding box center [975, 200] width 76 height 33
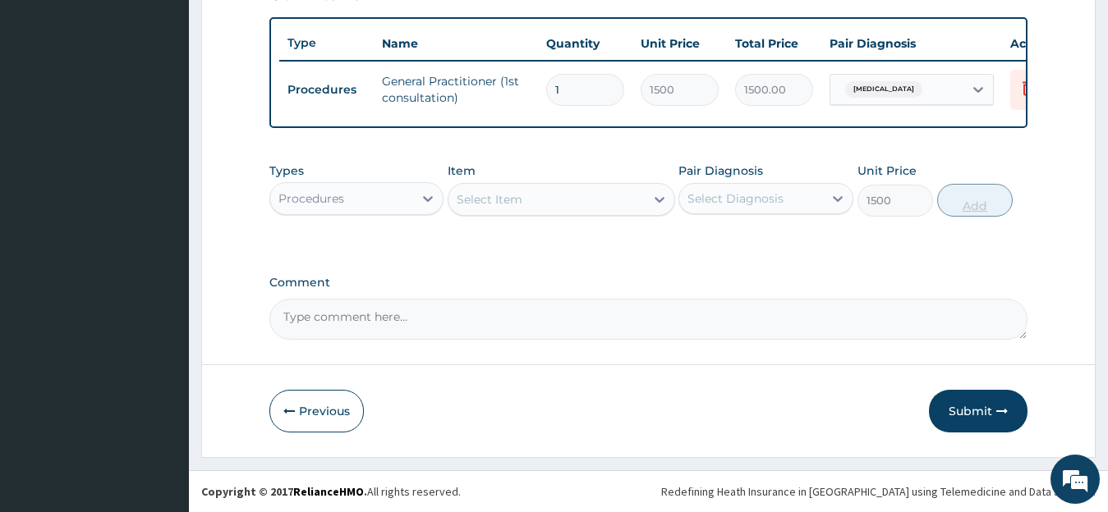
type input "0"
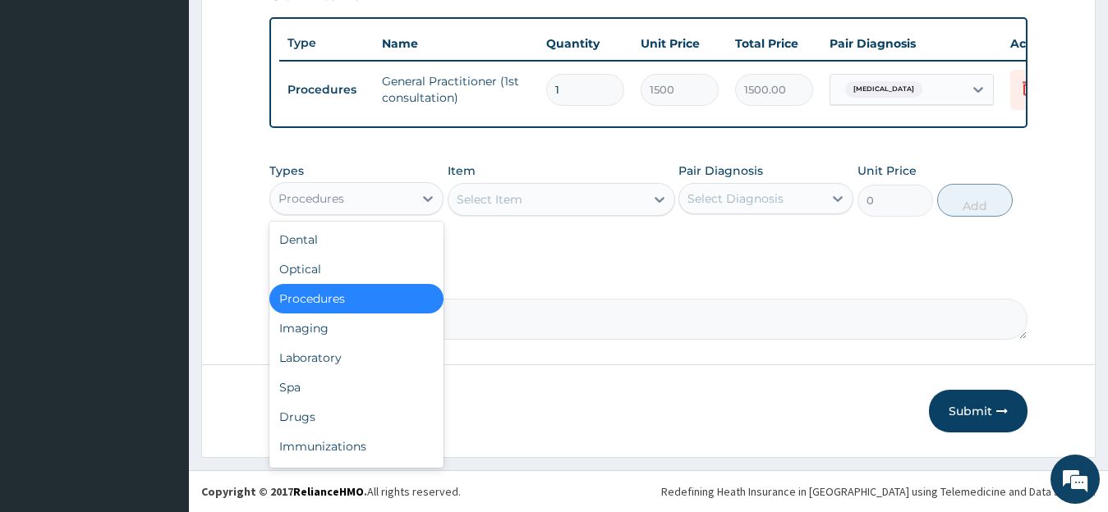
click at [406, 195] on div "Procedures" at bounding box center [342, 199] width 144 height 26
click at [378, 361] on div "Laboratory" at bounding box center [356, 358] width 175 height 30
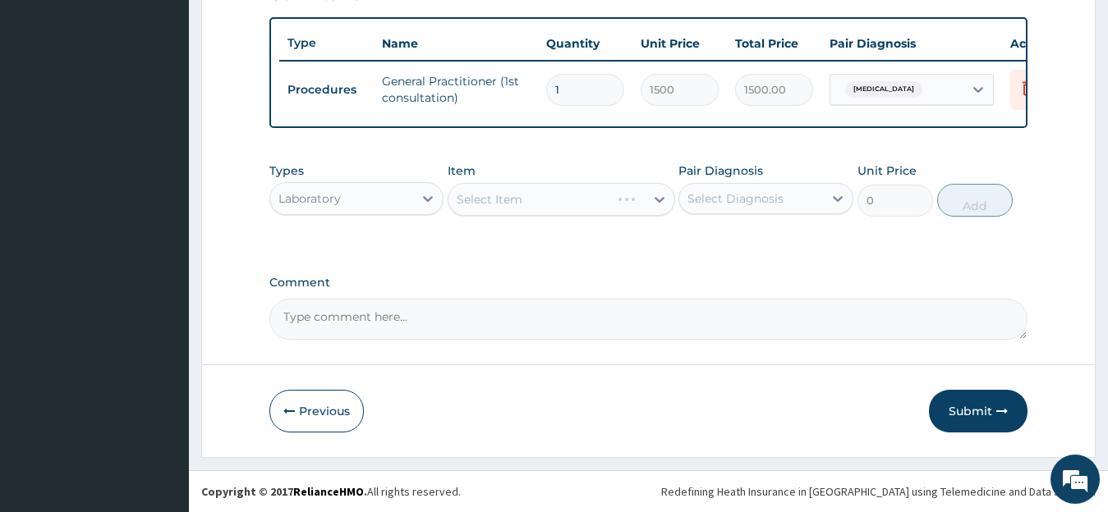
click at [620, 190] on div "Select Item" at bounding box center [560, 199] width 227 height 33
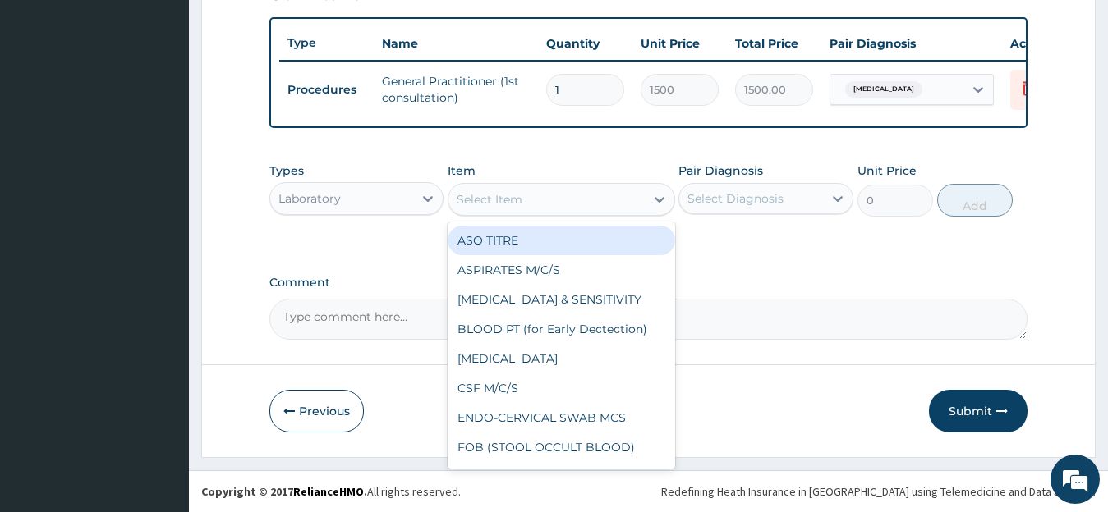
click at [620, 190] on div "Select Item" at bounding box center [546, 199] width 196 height 26
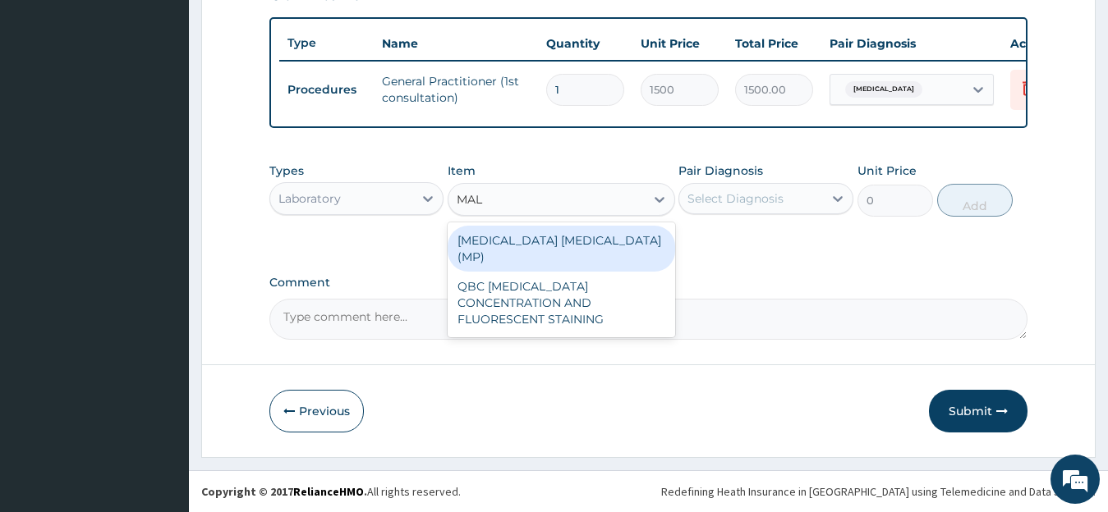
type input "MALA"
click at [608, 232] on div "MALARIA PARASITE (MP)" at bounding box center [560, 249] width 227 height 46
type input "728"
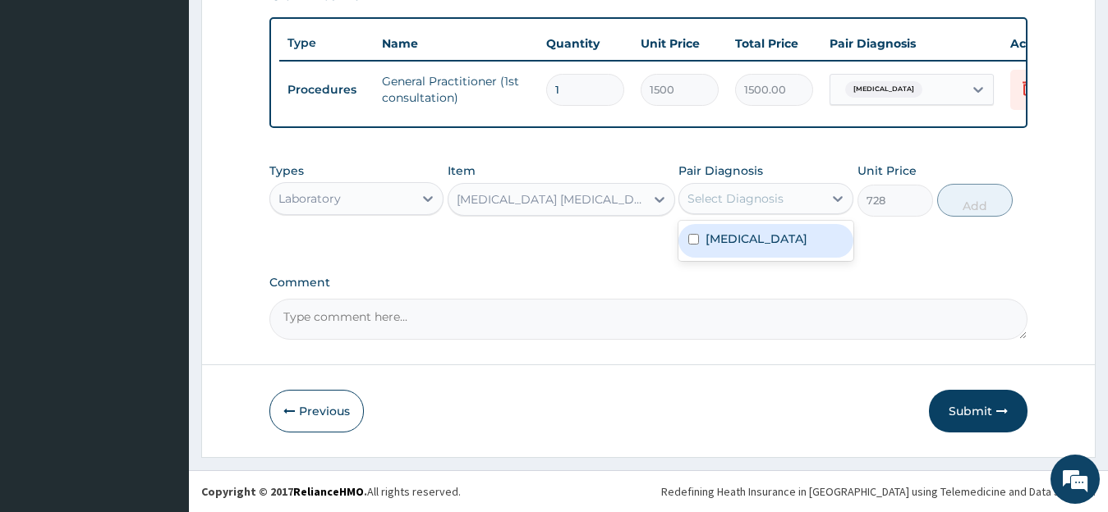
click at [768, 196] on div "Select Diagnosis" at bounding box center [735, 198] width 96 height 16
click at [767, 252] on div "Malaria, unspecified" at bounding box center [765, 241] width 175 height 34
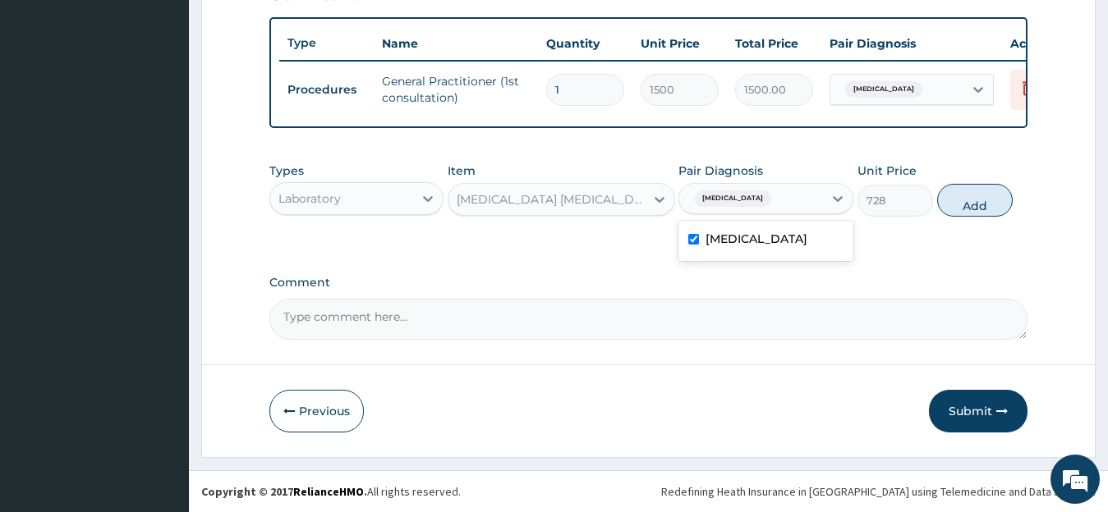
checkbox input "true"
click at [970, 204] on button "Add" at bounding box center [975, 200] width 76 height 33
type input "0"
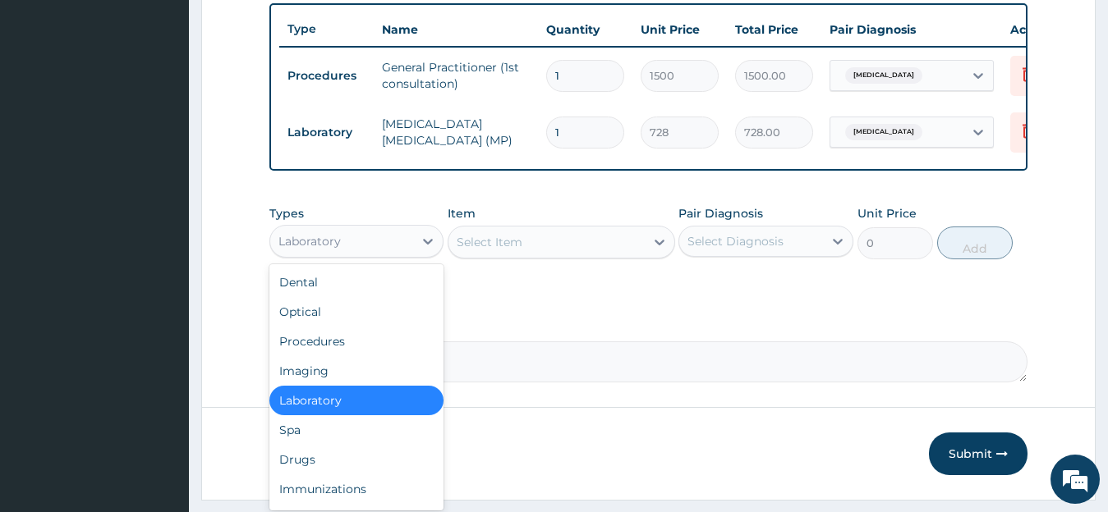
click at [412, 246] on div "Laboratory" at bounding box center [342, 241] width 144 height 26
click at [337, 466] on div "Drugs" at bounding box center [356, 460] width 175 height 30
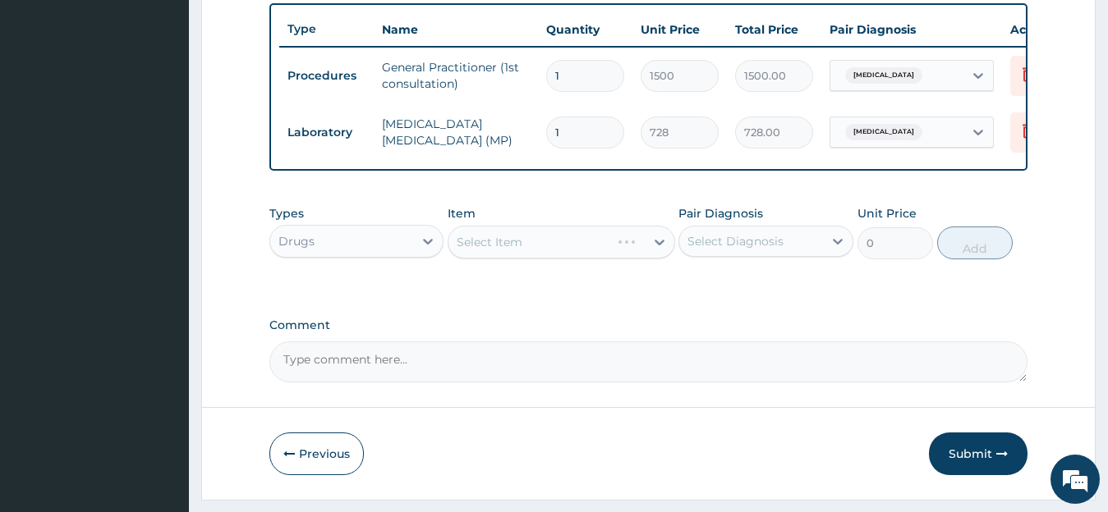
click at [564, 259] on div "Select Item" at bounding box center [560, 242] width 227 height 33
click at [564, 255] on div "Select Item" at bounding box center [546, 242] width 196 height 26
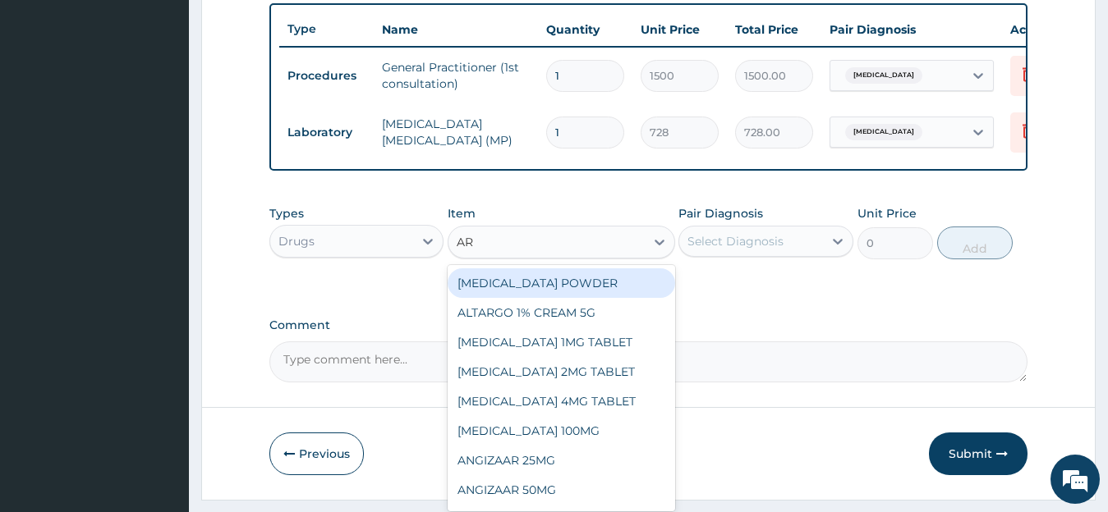
type input "ART"
drag, startPoint x: 669, startPoint y: 291, endPoint x: 667, endPoint y: 311, distance: 19.8
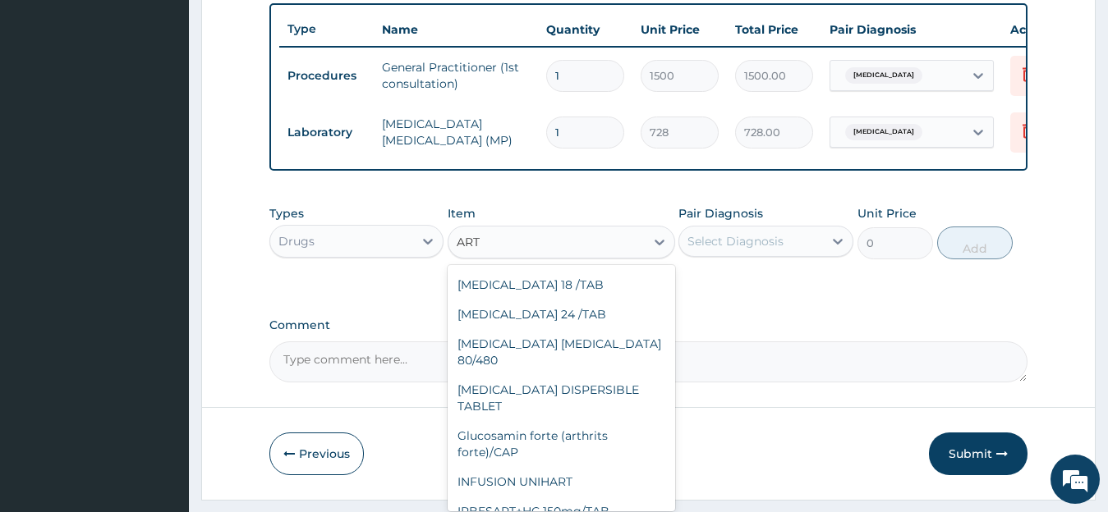
scroll to position [754, 0]
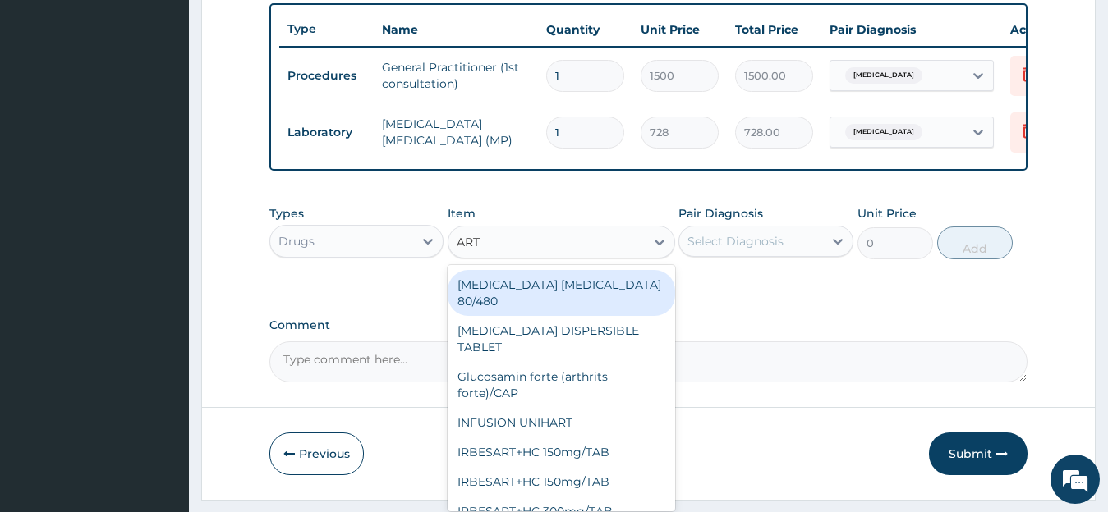
click at [608, 316] on div "COARTEM D TAB 80/480" at bounding box center [560, 293] width 227 height 46
type input "1126.13"
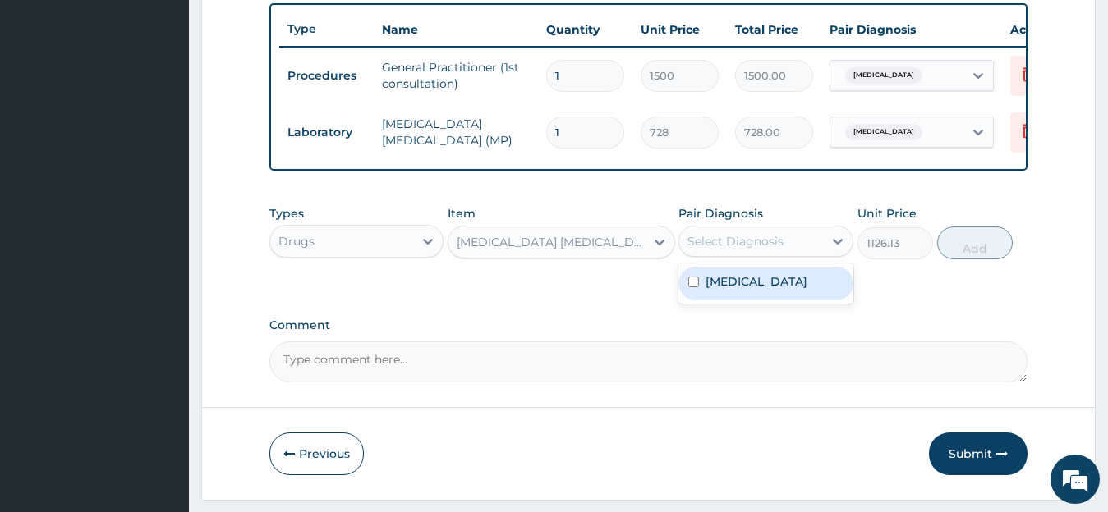
click at [796, 255] on div "Select Diagnosis" at bounding box center [751, 241] width 144 height 26
click at [785, 300] on div "Malaria, unspecified" at bounding box center [765, 284] width 175 height 34
checkbox input "true"
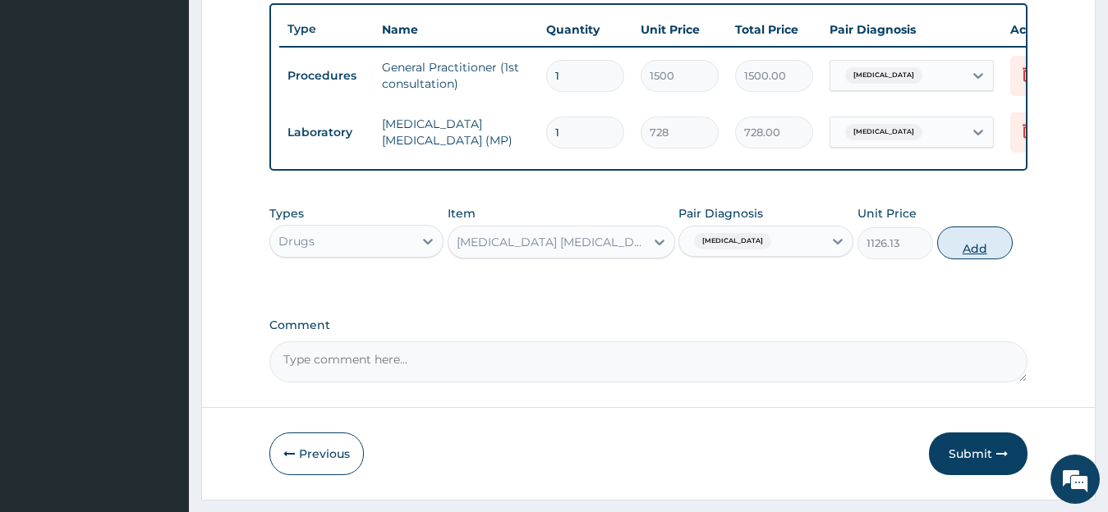
click at [988, 259] on button "Add" at bounding box center [975, 243] width 76 height 33
type input "0"
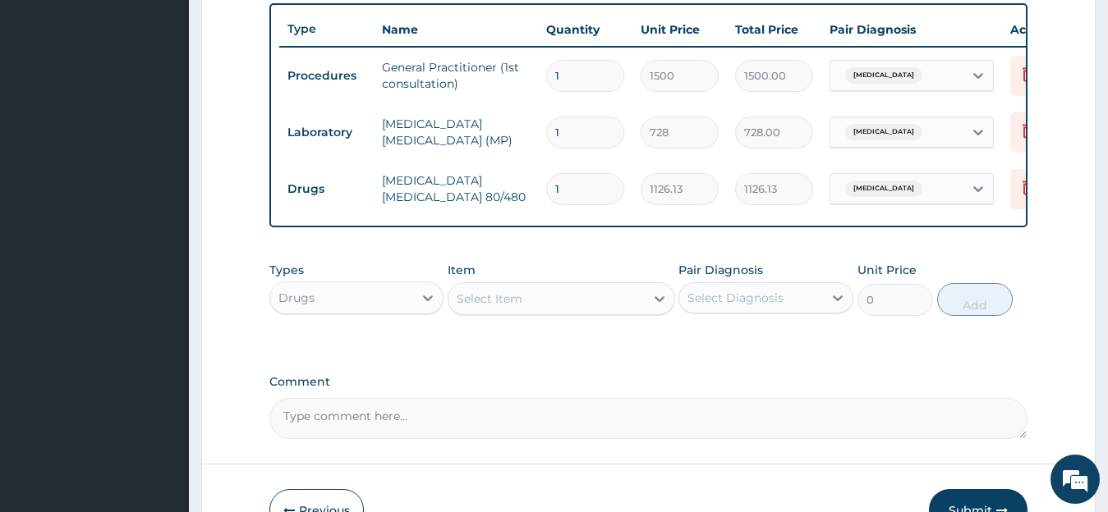
click at [543, 312] on div "Select Item" at bounding box center [546, 299] width 196 height 26
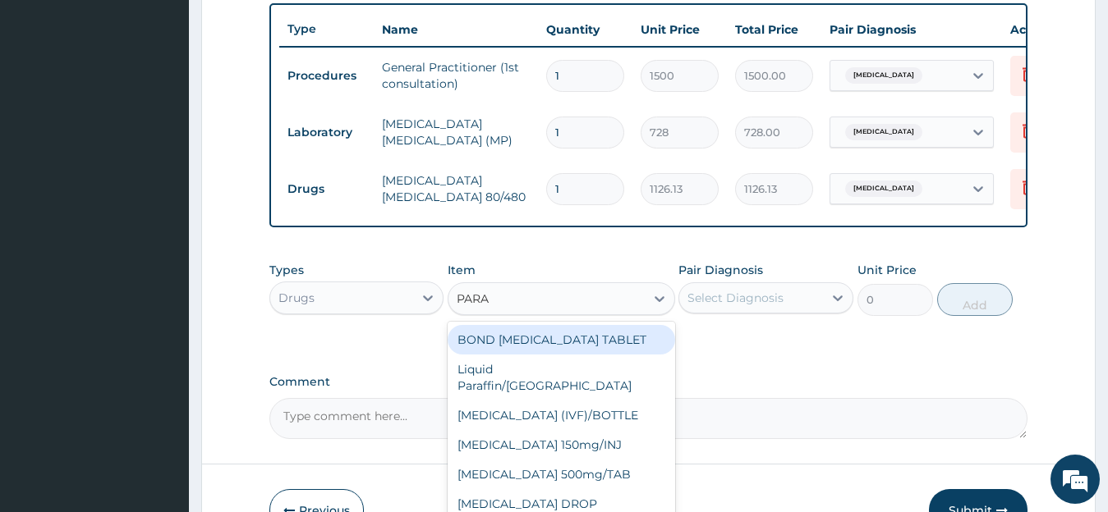
type input "PARAC"
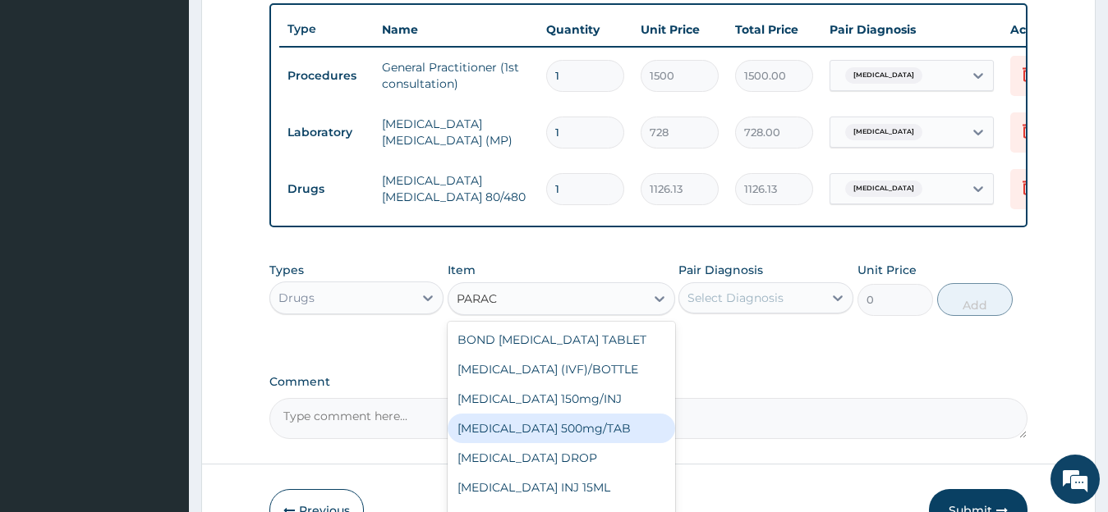
drag, startPoint x: 621, startPoint y: 450, endPoint x: 722, endPoint y: 355, distance: 139.4
click at [627, 443] on div "PARACETAMOL 500mg/TAB" at bounding box center [560, 429] width 227 height 30
type input "6.83"
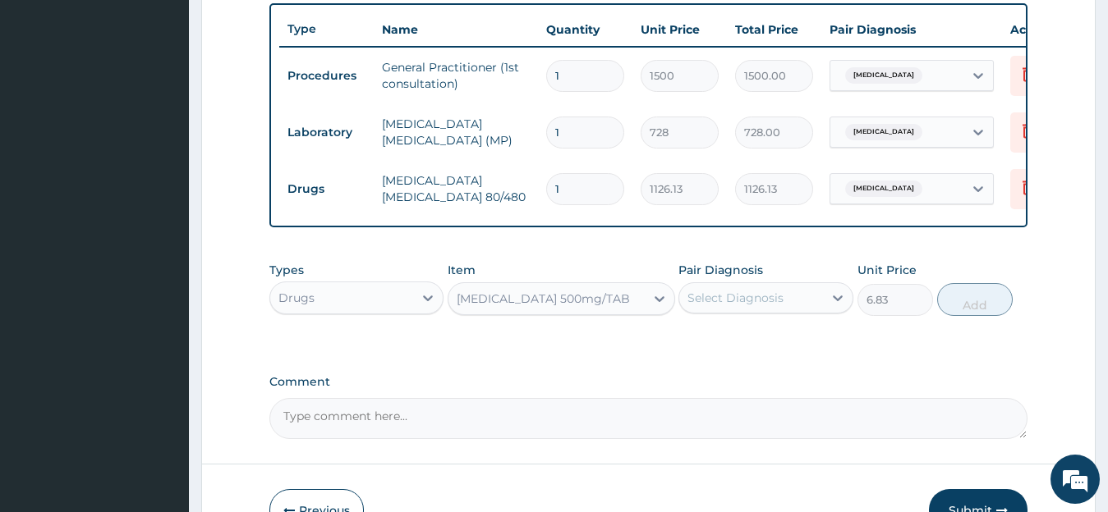
click at [742, 311] on div "Select Diagnosis" at bounding box center [751, 298] width 144 height 26
click at [742, 346] on label "Malaria, unspecified" at bounding box center [756, 338] width 102 height 16
checkbox input "true"
click at [968, 312] on button "Add" at bounding box center [975, 299] width 76 height 33
type input "0"
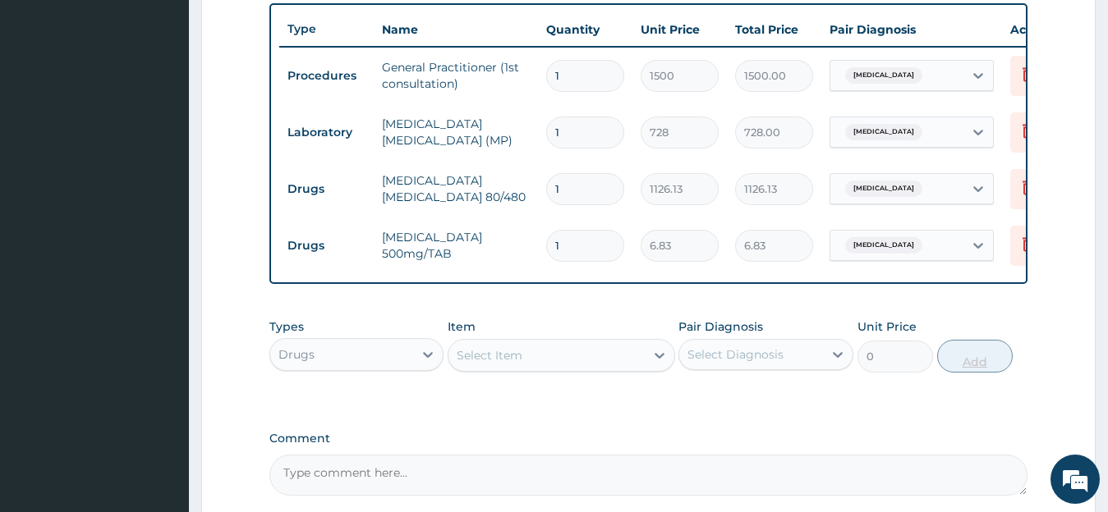
type input "0.00"
type input "2"
type input "13.66"
type input "20"
type input "136.60"
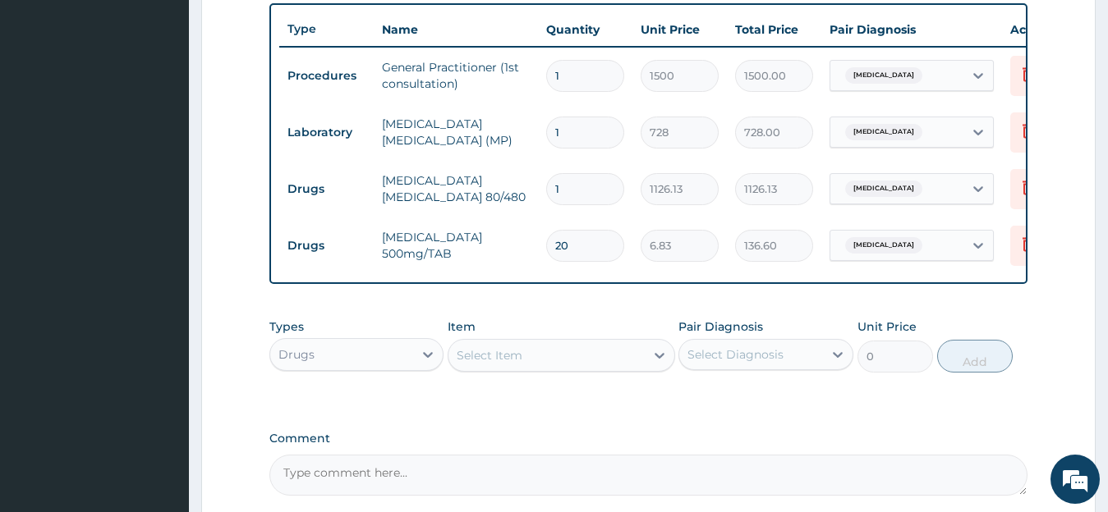
type input "20"
click at [528, 369] on div "Select Item" at bounding box center [546, 355] width 196 height 26
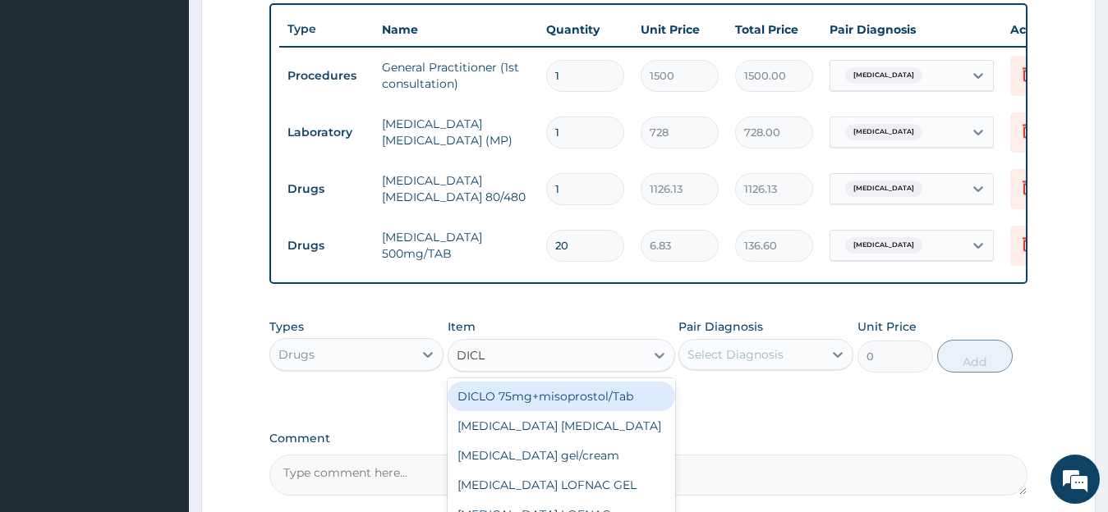
type input "DICLO"
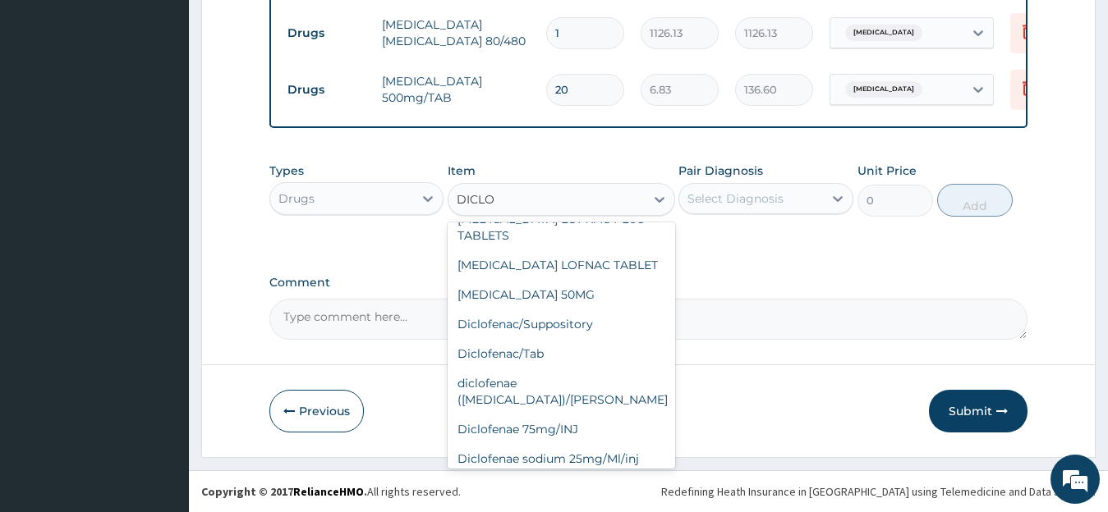
scroll to position [207, 0]
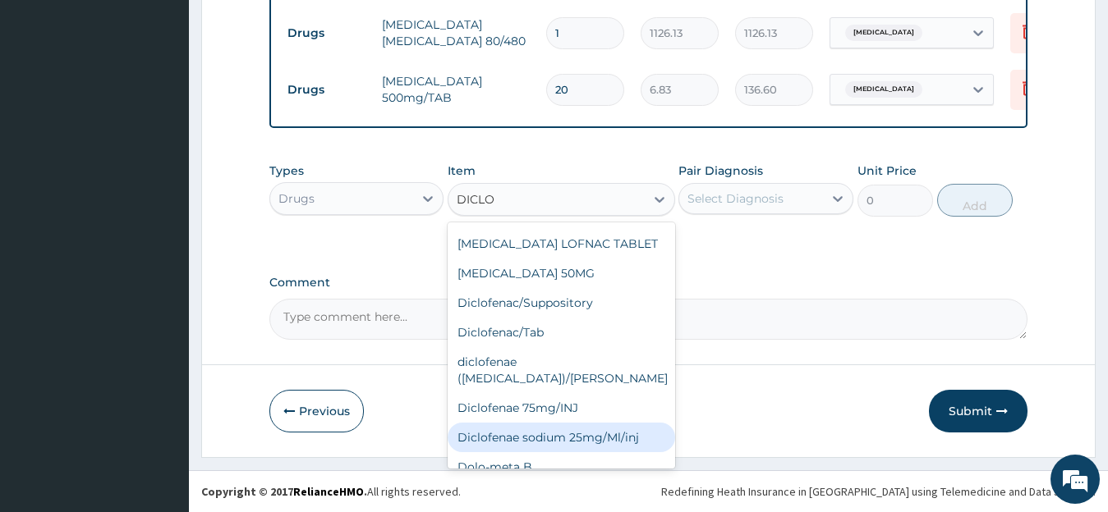
click at [626, 423] on div "Diclofenae sodium 25mg/Ml/inj" at bounding box center [560, 438] width 227 height 30
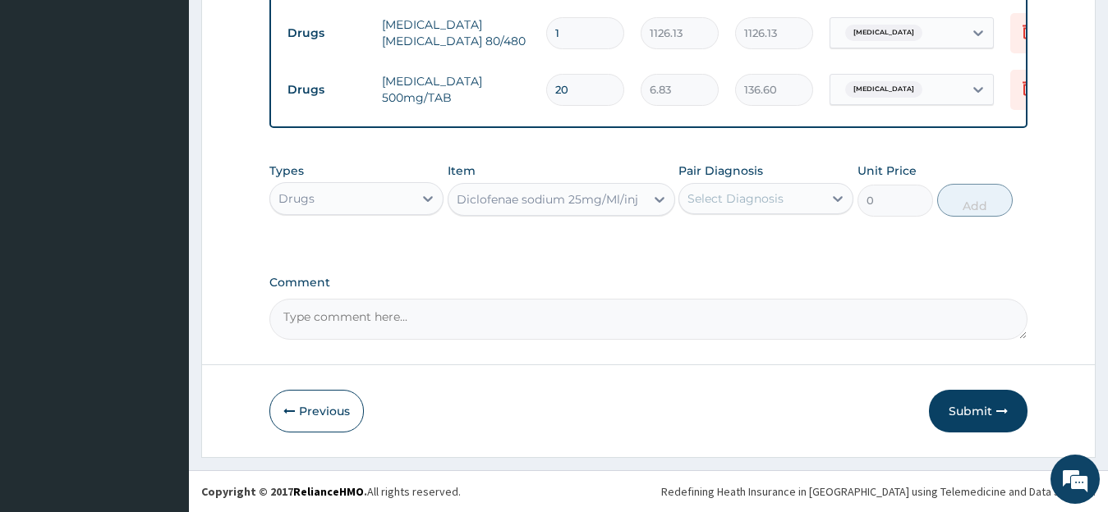
type input "238.87"
click at [764, 218] on div "Types Drugs Item Diclofenae sodium 25mg/Ml/inj Pair Diagnosis Select Diagnosis …" at bounding box center [648, 189] width 759 height 71
click at [768, 210] on div "Select Diagnosis" at bounding box center [751, 199] width 144 height 26
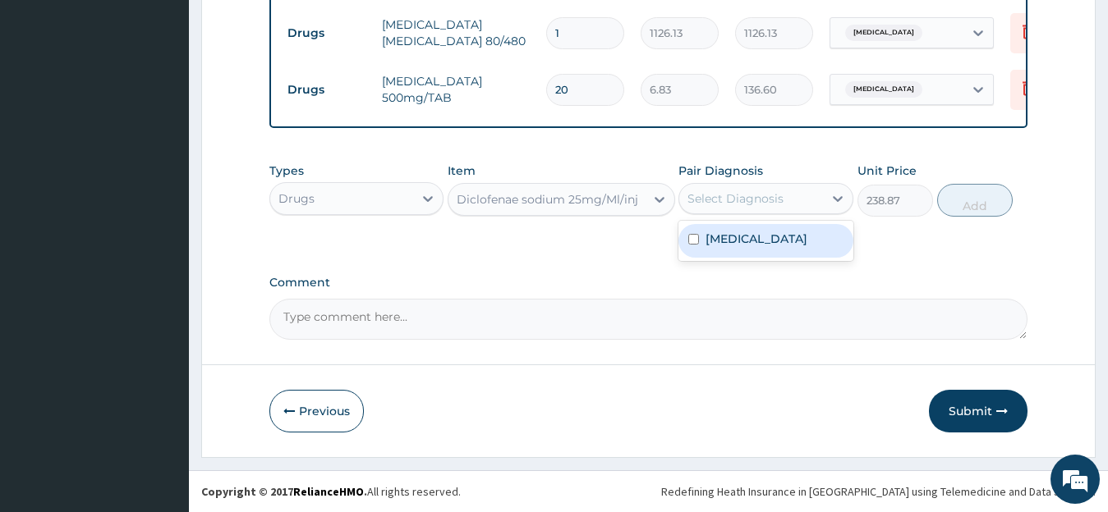
click at [768, 239] on label "Malaria, unspecified" at bounding box center [756, 239] width 102 height 16
checkbox input "true"
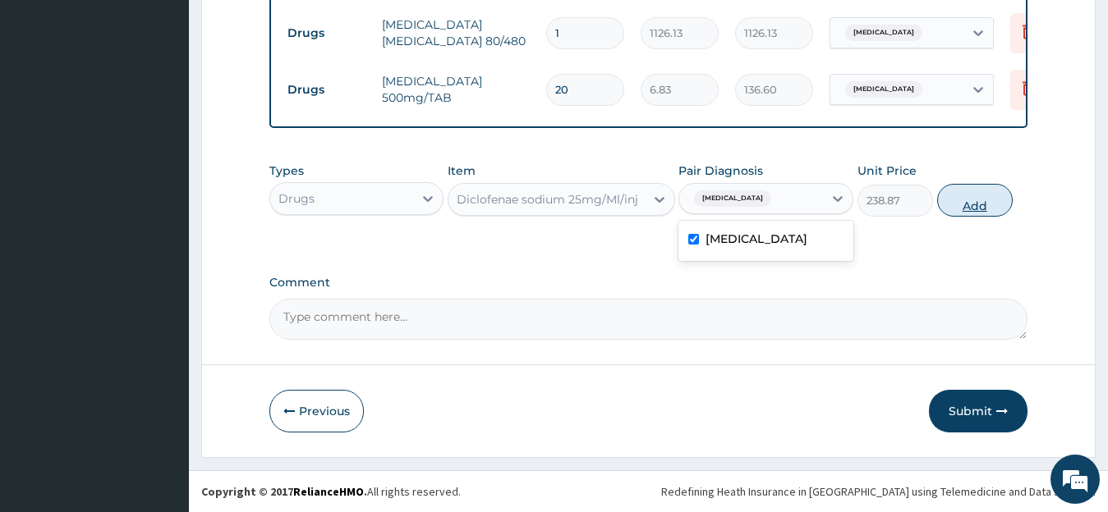
click at [967, 196] on button "Add" at bounding box center [975, 200] width 76 height 33
type input "0"
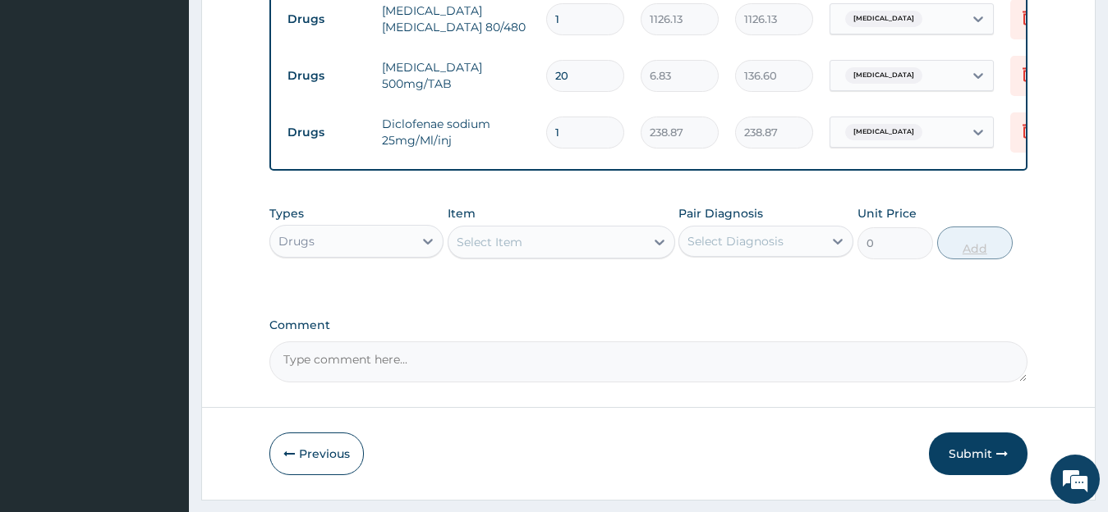
type input "0.00"
type input "3"
type input "716.61"
type input "3"
click at [978, 461] on button "Submit" at bounding box center [978, 454] width 99 height 43
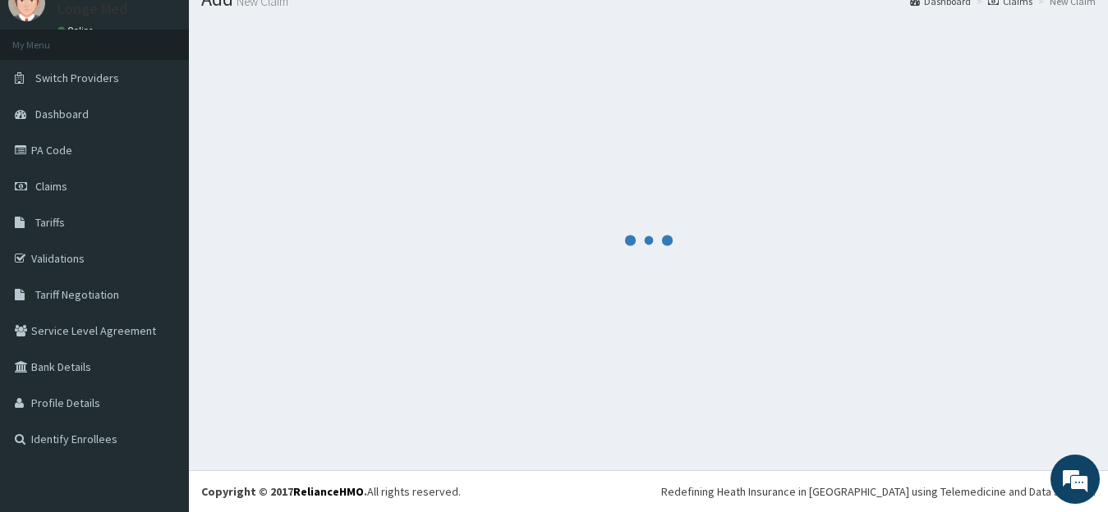
scroll to position [65, 0]
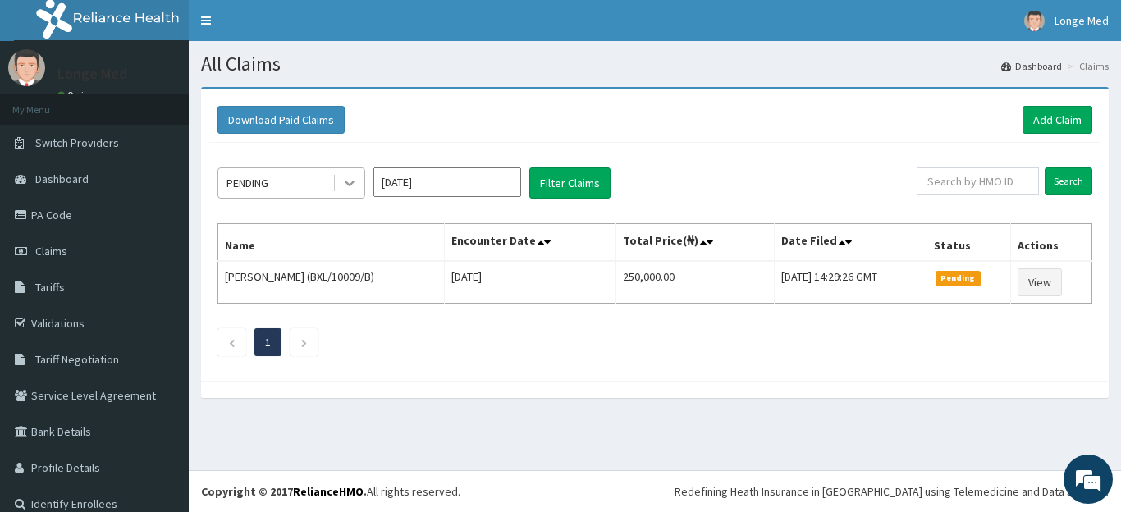
click at [339, 185] on div at bounding box center [350, 183] width 30 height 30
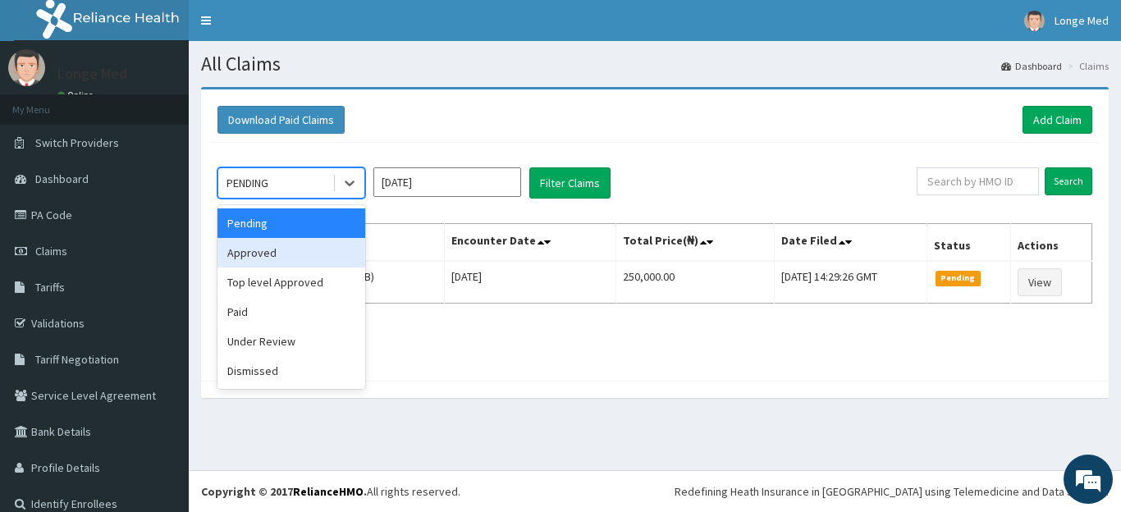
click at [315, 250] on div "Approved" at bounding box center [292, 253] width 148 height 30
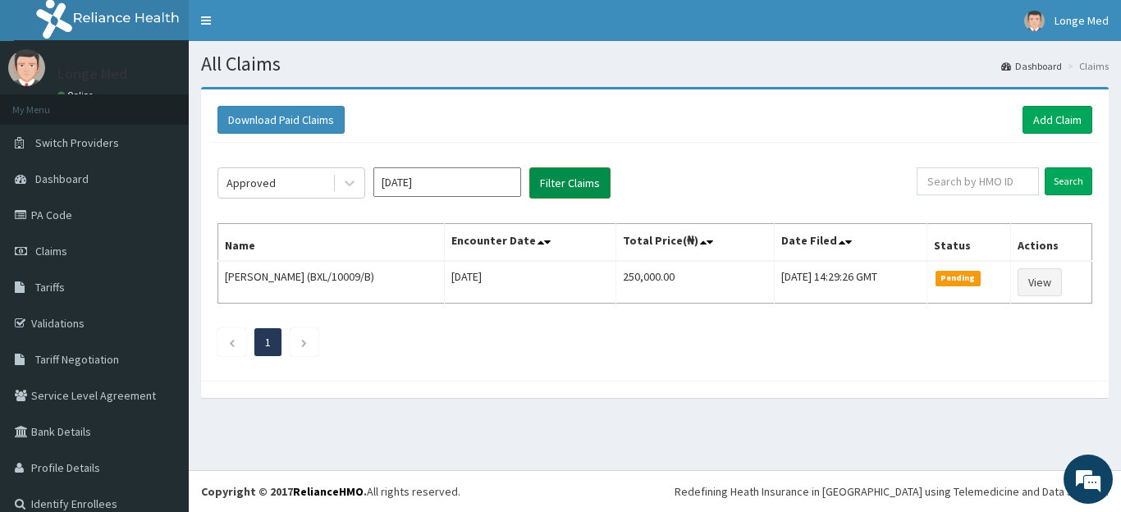
click at [597, 189] on button "Filter Claims" at bounding box center [570, 182] width 81 height 31
